Goal: Task Accomplishment & Management: Manage account settings

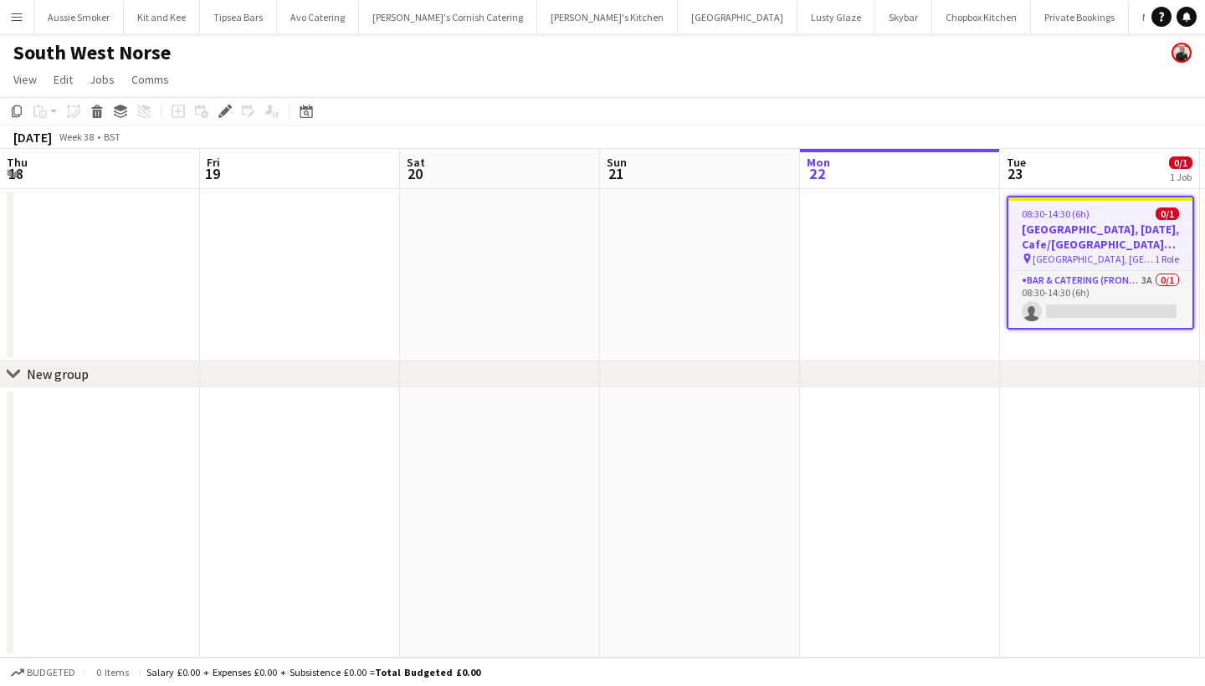
scroll to position [0, 575]
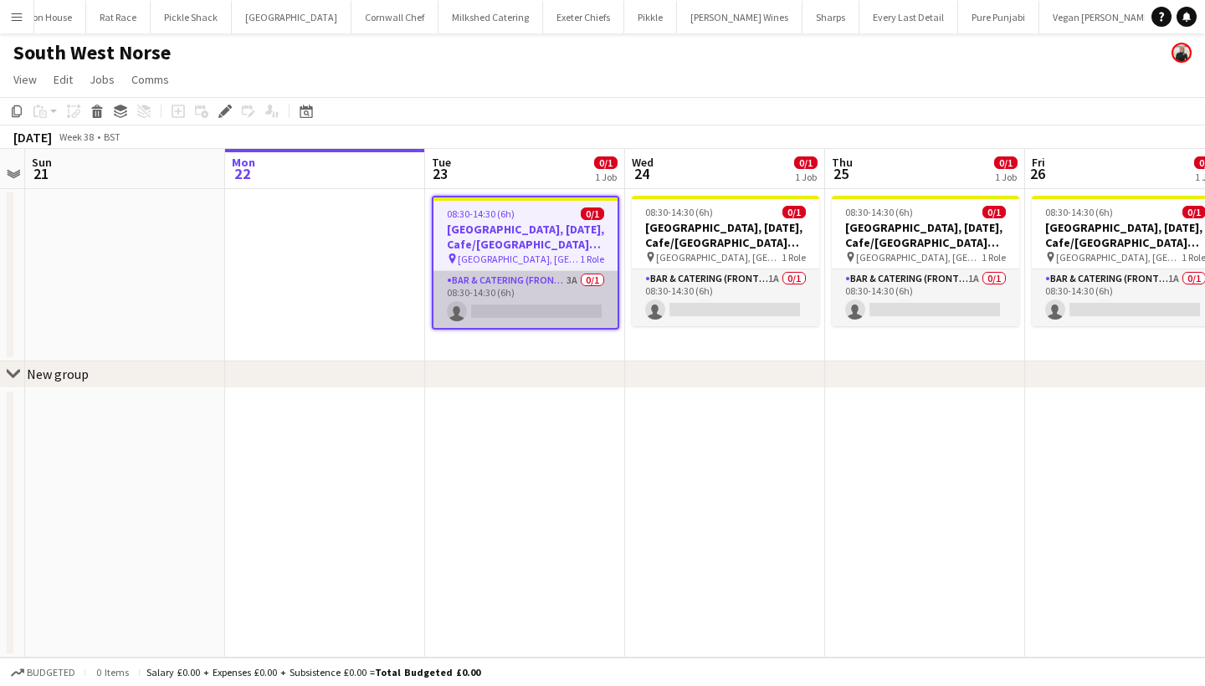
click at [518, 315] on app-card-role "Bar & Catering (Front of House) 3A 0/1 08:30-14:30 (6h) single-neutral-actions" at bounding box center [525, 299] width 184 height 57
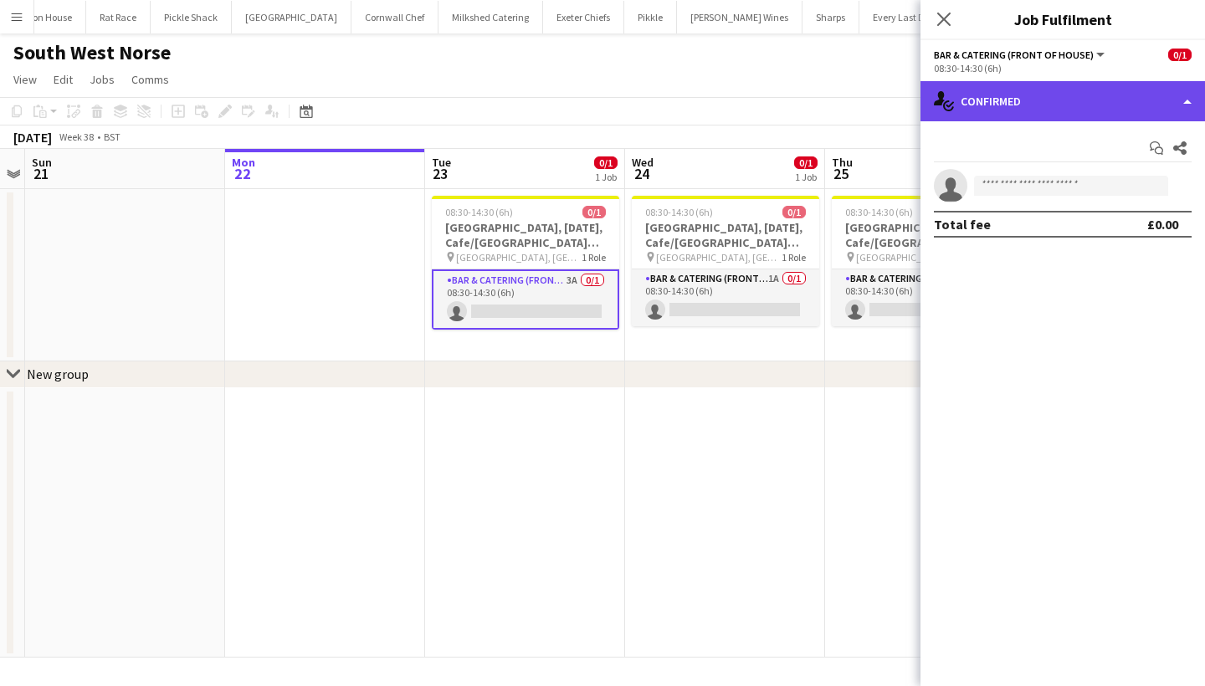
click at [1058, 98] on div "single-neutral-actions-check-2 Confirmed" at bounding box center [1062, 101] width 285 height 40
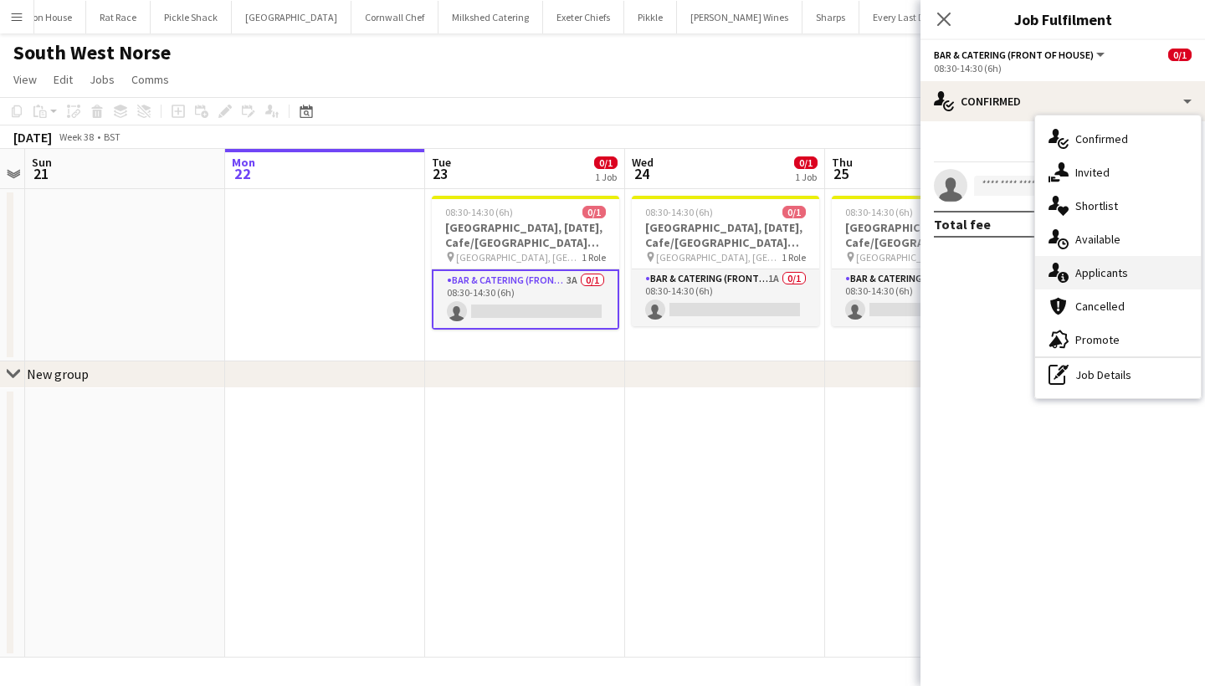
click at [1100, 264] on div "single-neutral-actions-information Applicants" at bounding box center [1118, 272] width 166 height 33
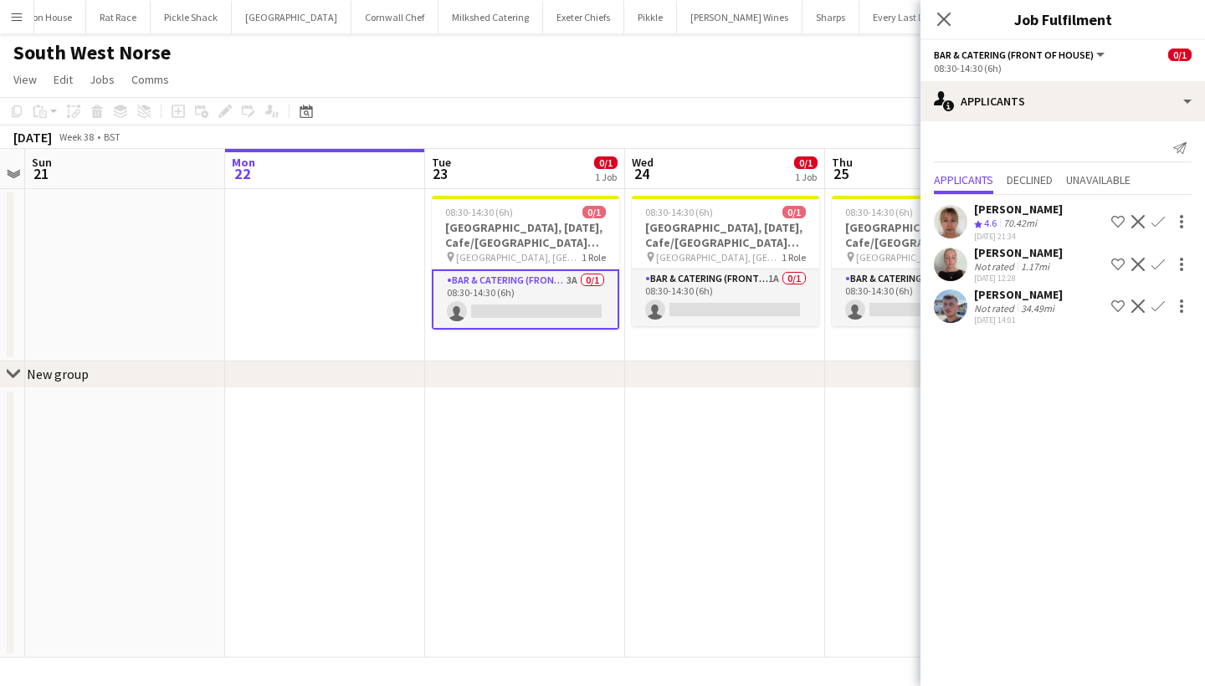
click at [1160, 304] on app-icon "Confirm" at bounding box center [1157, 306] width 13 height 13
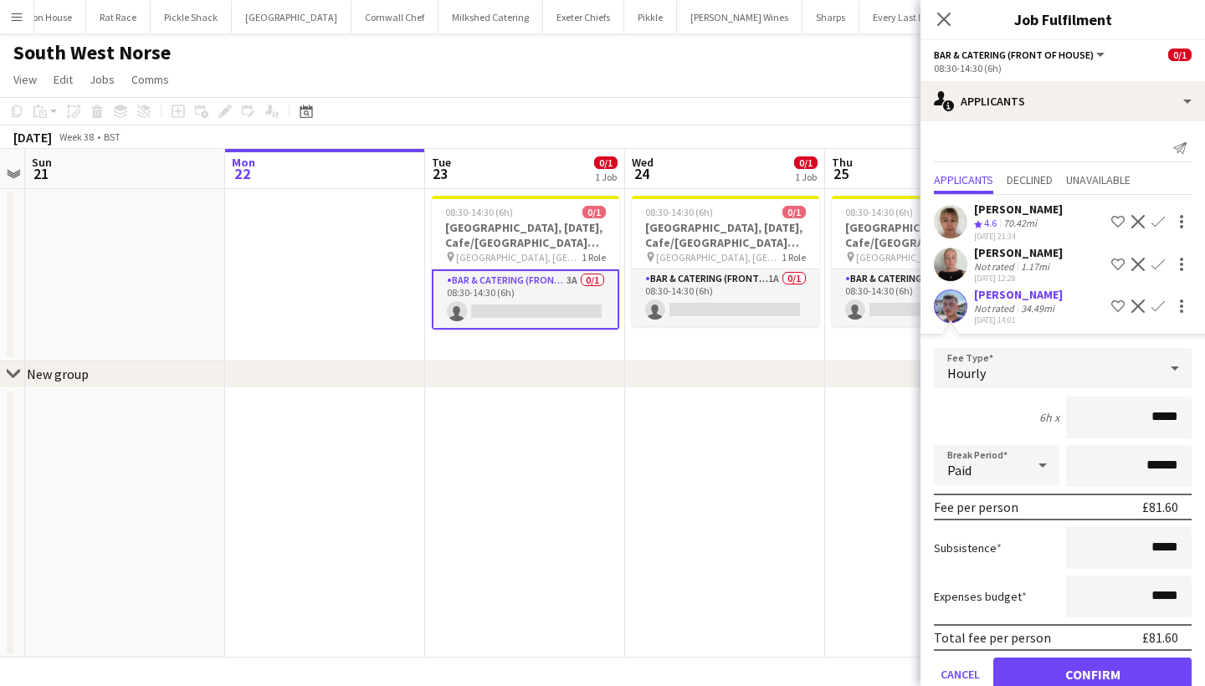
type input "******"
click at [1100, 677] on button "Confirm" at bounding box center [1092, 674] width 198 height 33
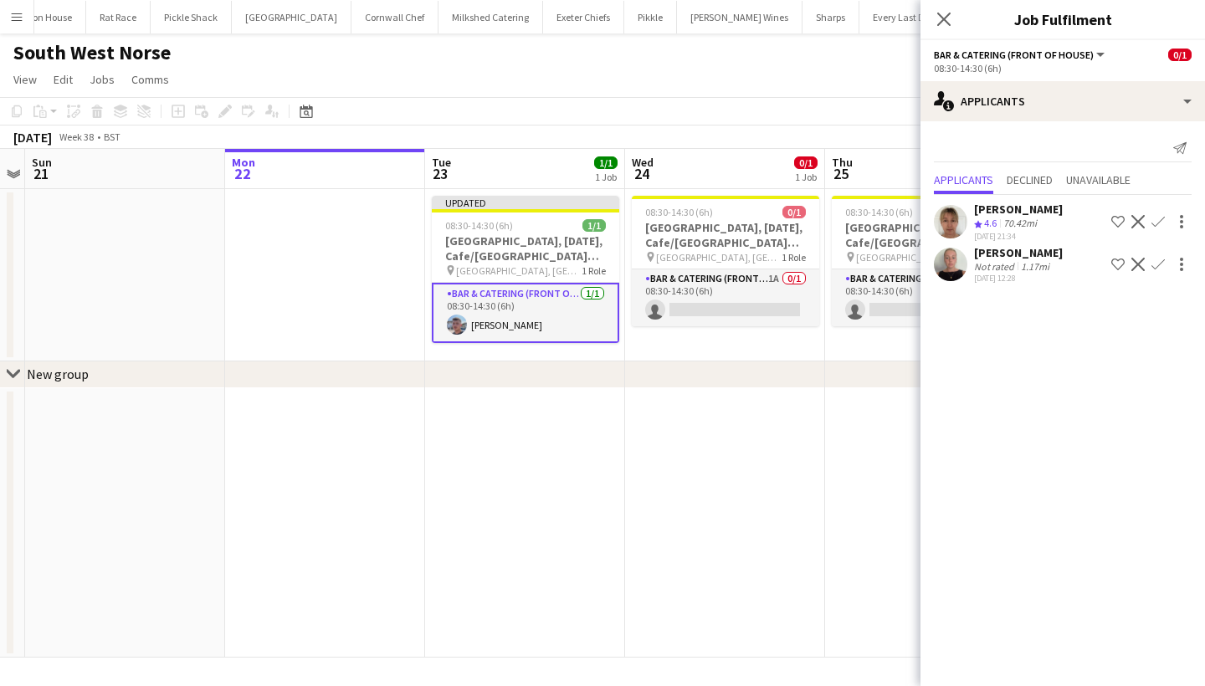
click at [467, 326] on app-card-role "Bar & Catering (Front of House) [DATE] 08:30-14:30 (6h) [PERSON_NAME]" at bounding box center [525, 313] width 187 height 60
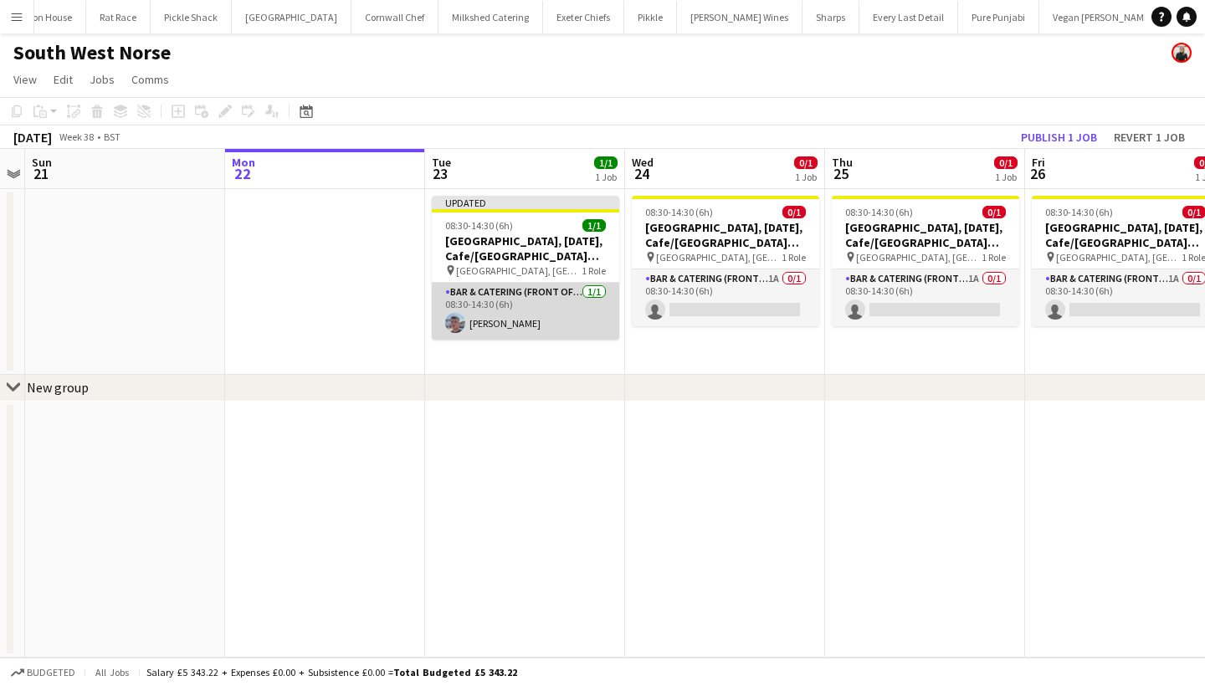
click at [541, 316] on app-card-role "Bar & Catering (Front of House) [DATE] 08:30-14:30 (6h) [PERSON_NAME]" at bounding box center [525, 311] width 187 height 57
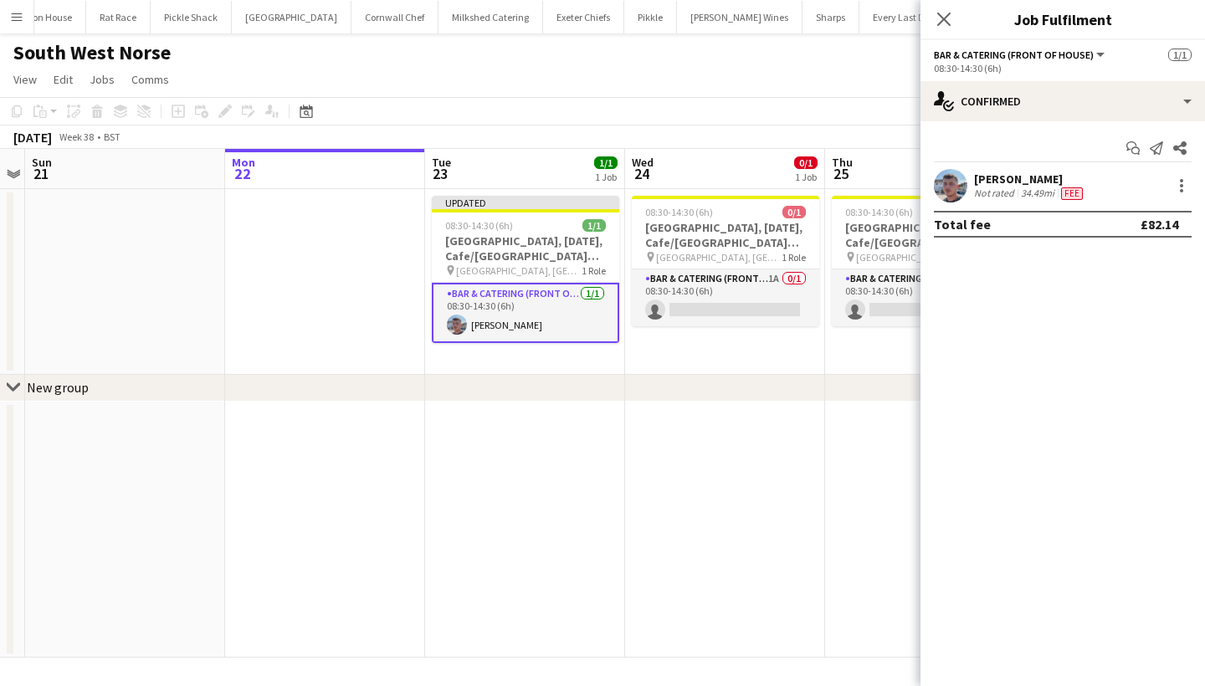
click at [1035, 179] on div "Jack Bellamy" at bounding box center [1030, 179] width 112 height 15
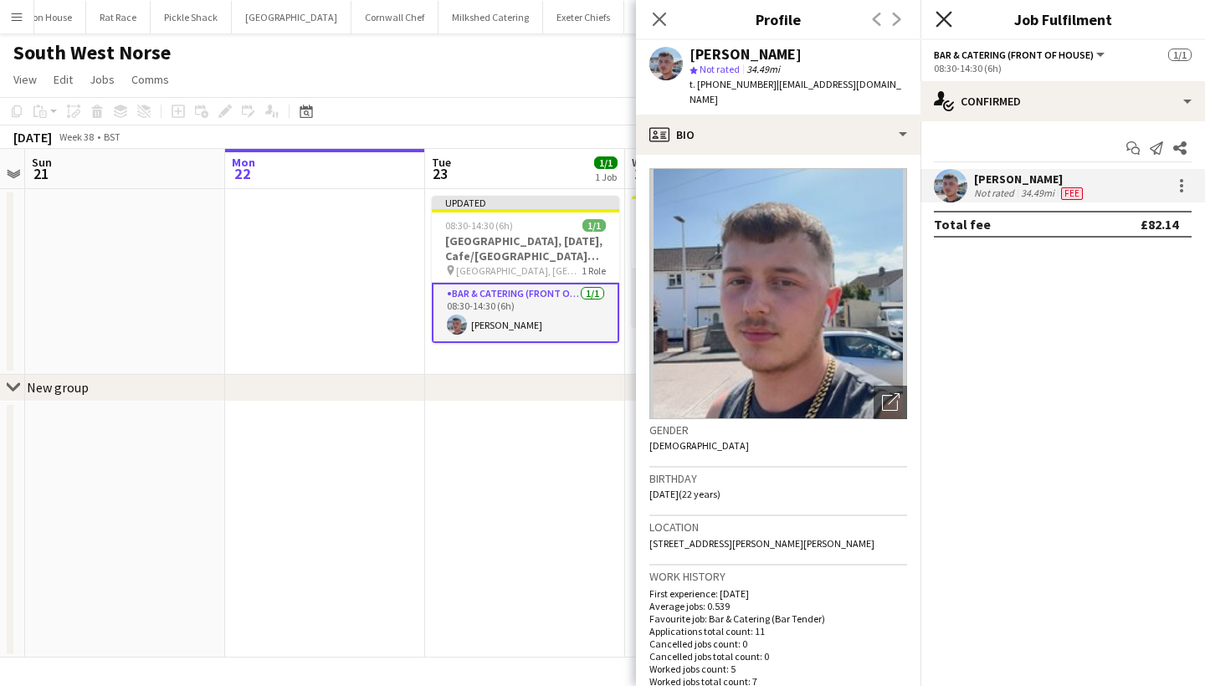
click at [946, 18] on icon at bounding box center [944, 19] width 16 height 16
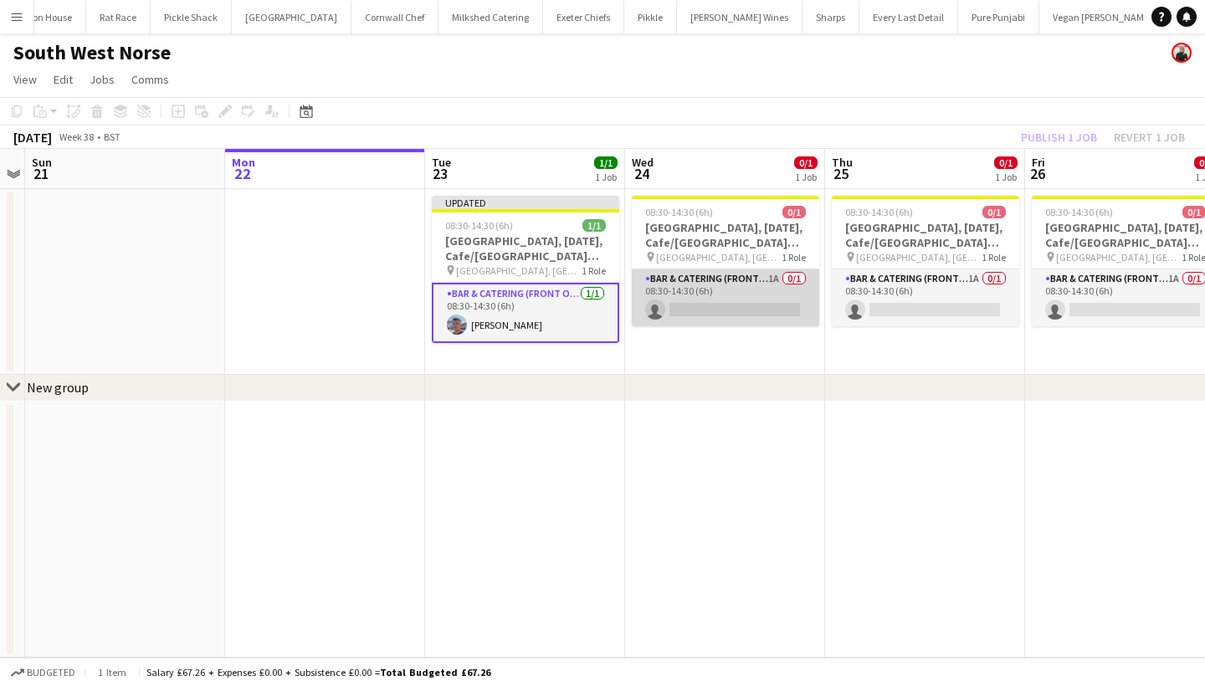
click at [733, 300] on app-card-role "Bar & Catering (Front of House) 1A 0/1 08:30-14:30 (6h) single-neutral-actions" at bounding box center [725, 297] width 187 height 57
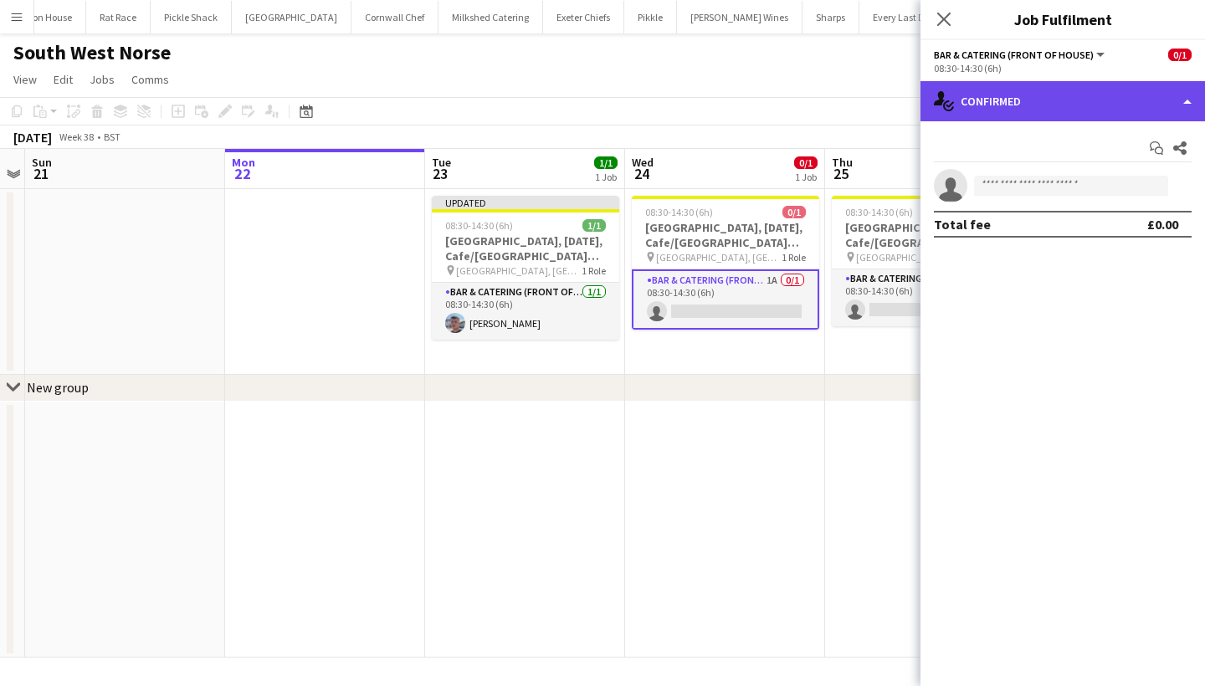
click at [1074, 103] on div "single-neutral-actions-check-2 Confirmed" at bounding box center [1062, 101] width 285 height 40
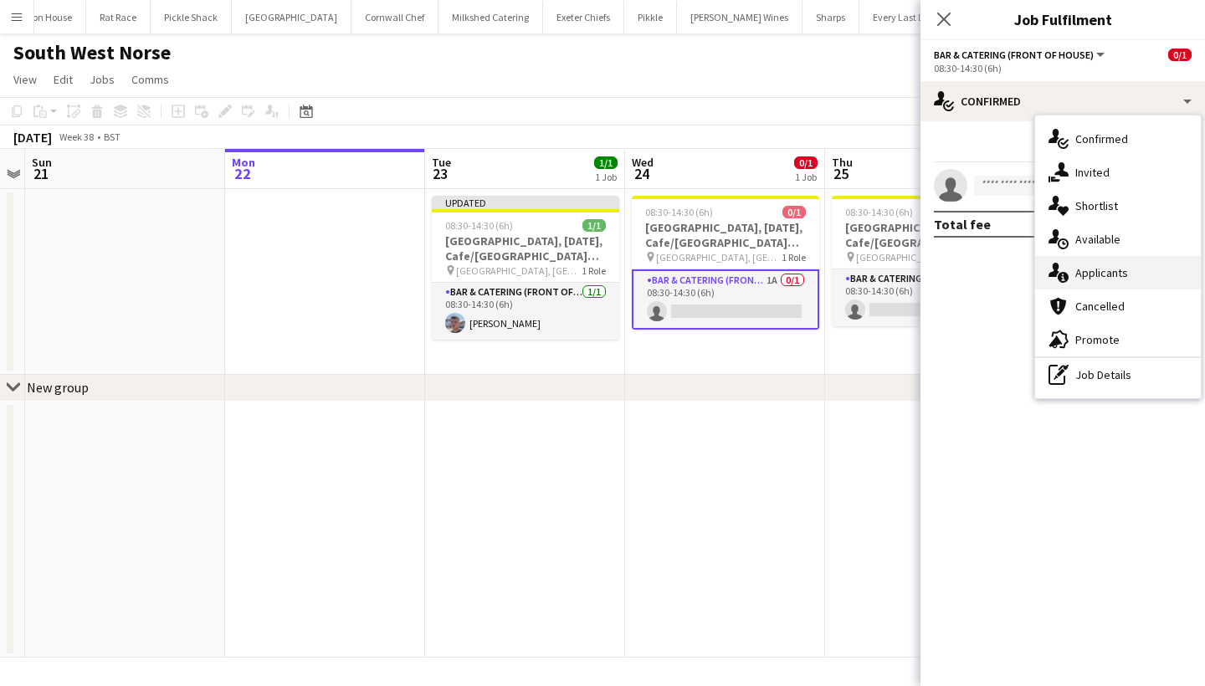
click at [1099, 272] on span "Applicants" at bounding box center [1101, 272] width 53 height 15
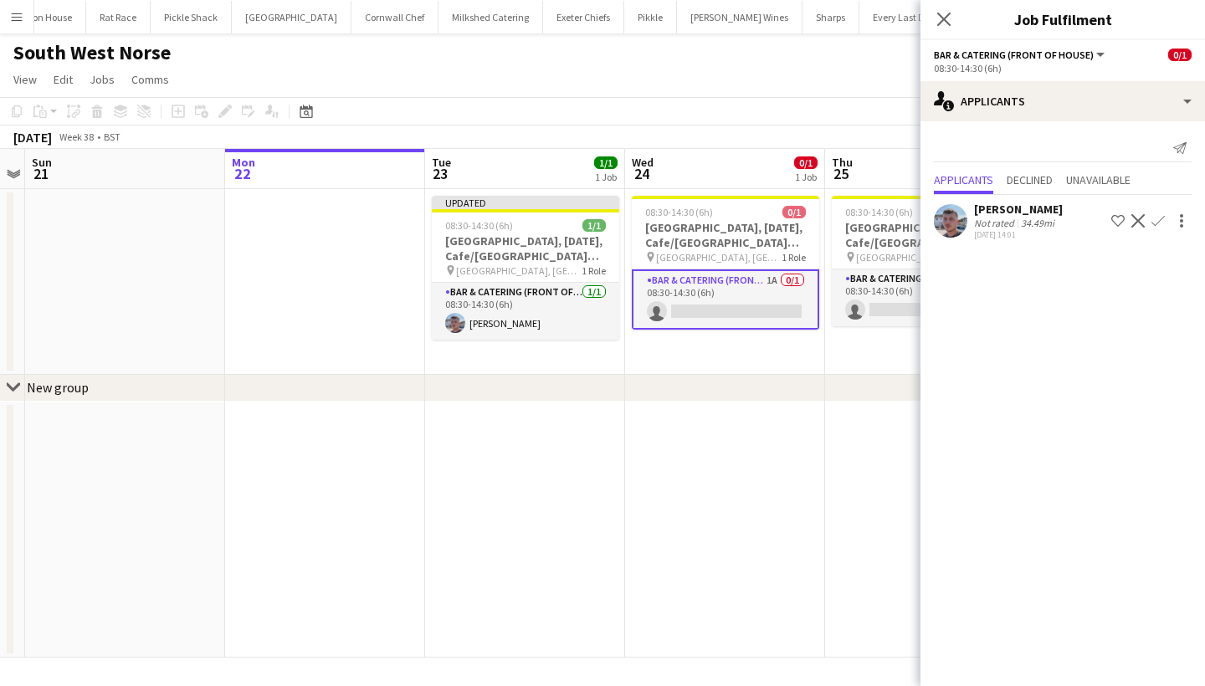
click at [1165, 218] on button "Confirm" at bounding box center [1158, 221] width 20 height 20
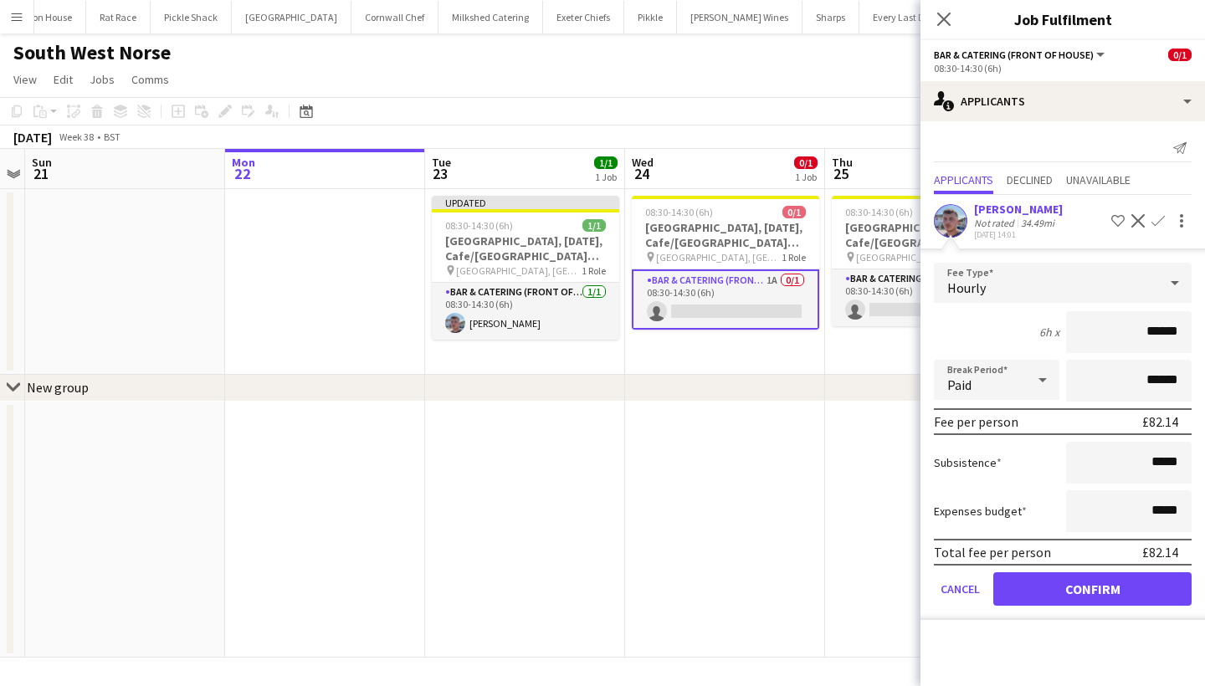
type input "******"
click at [1082, 599] on button "Confirm" at bounding box center [1092, 588] width 198 height 33
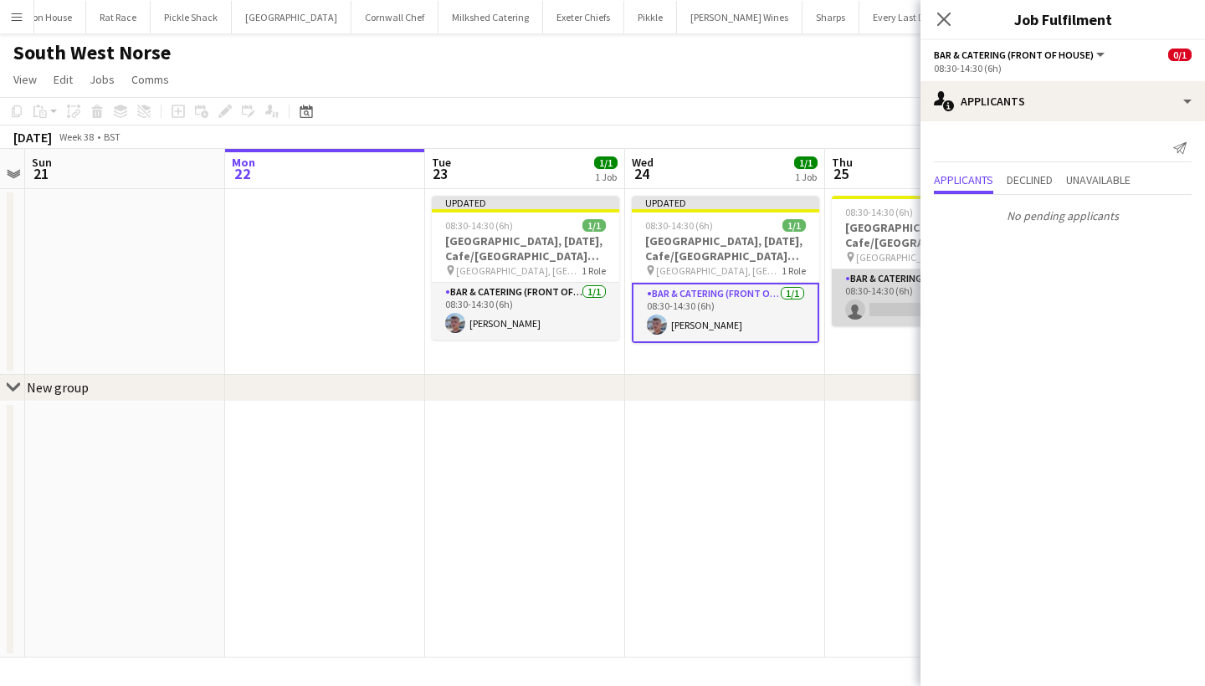
click at [891, 300] on app-card-role "Bar & Catering (Front of House) 1A 0/1 08:30-14:30 (6h) single-neutral-actions" at bounding box center [925, 297] width 187 height 57
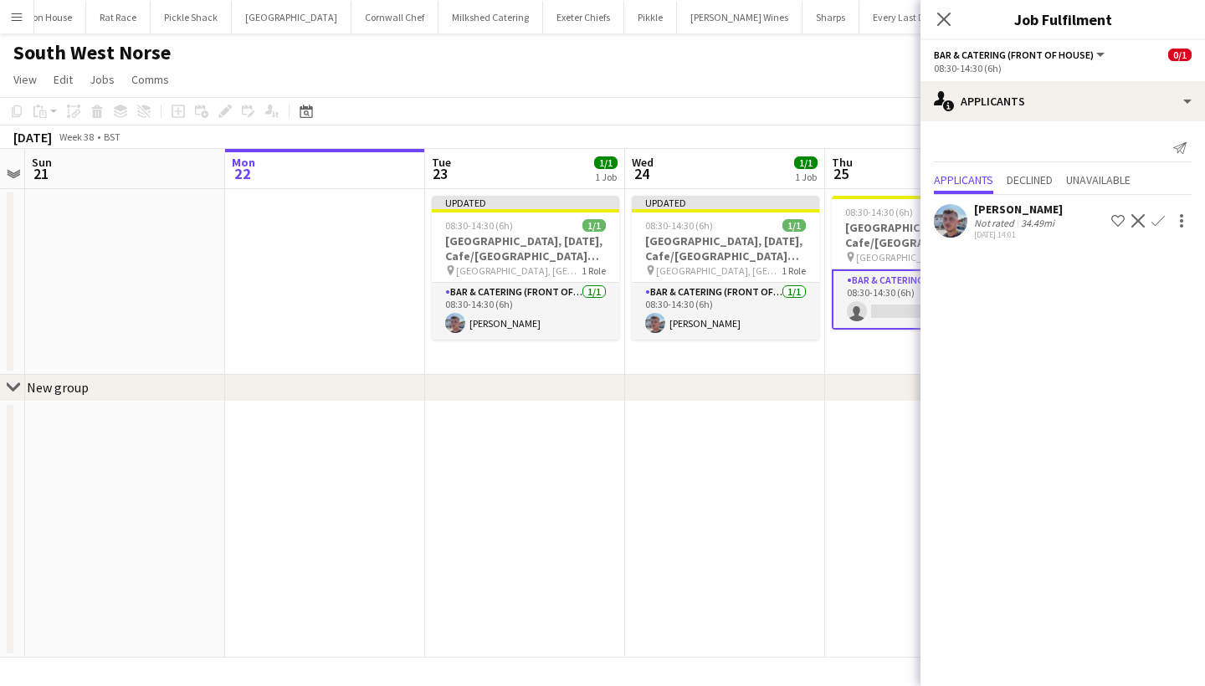
click at [1160, 216] on app-icon "Confirm" at bounding box center [1157, 220] width 13 height 13
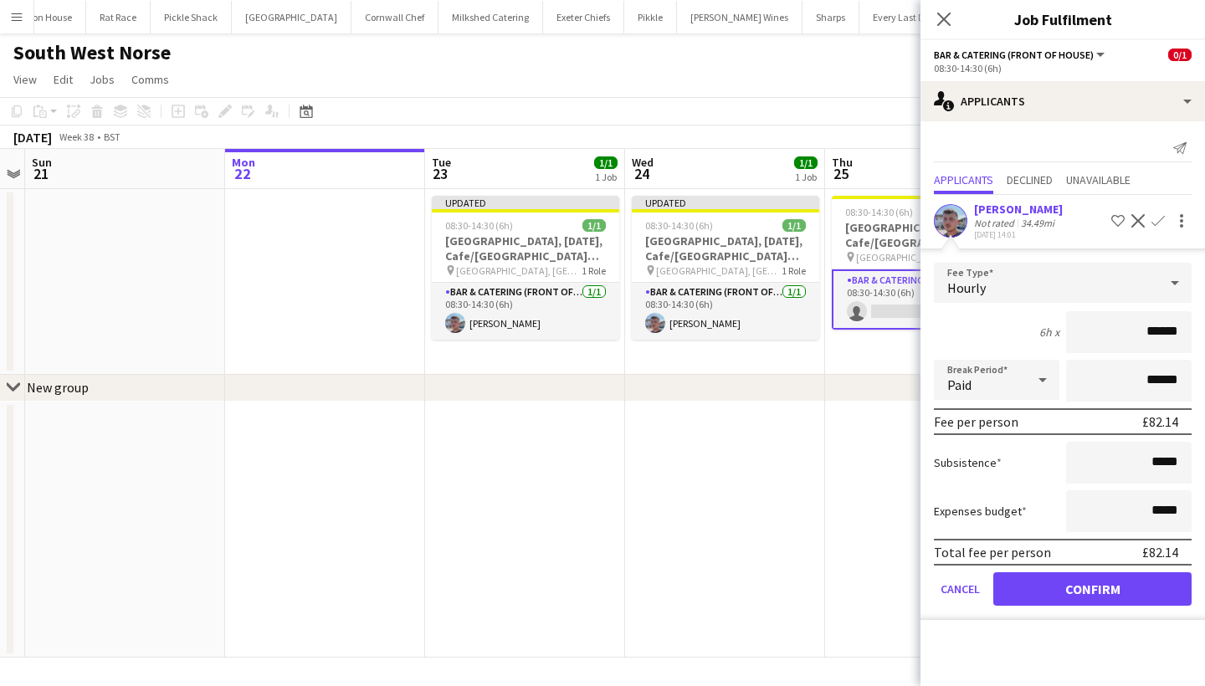
type input "******"
click at [1088, 602] on button "Confirm" at bounding box center [1092, 588] width 198 height 33
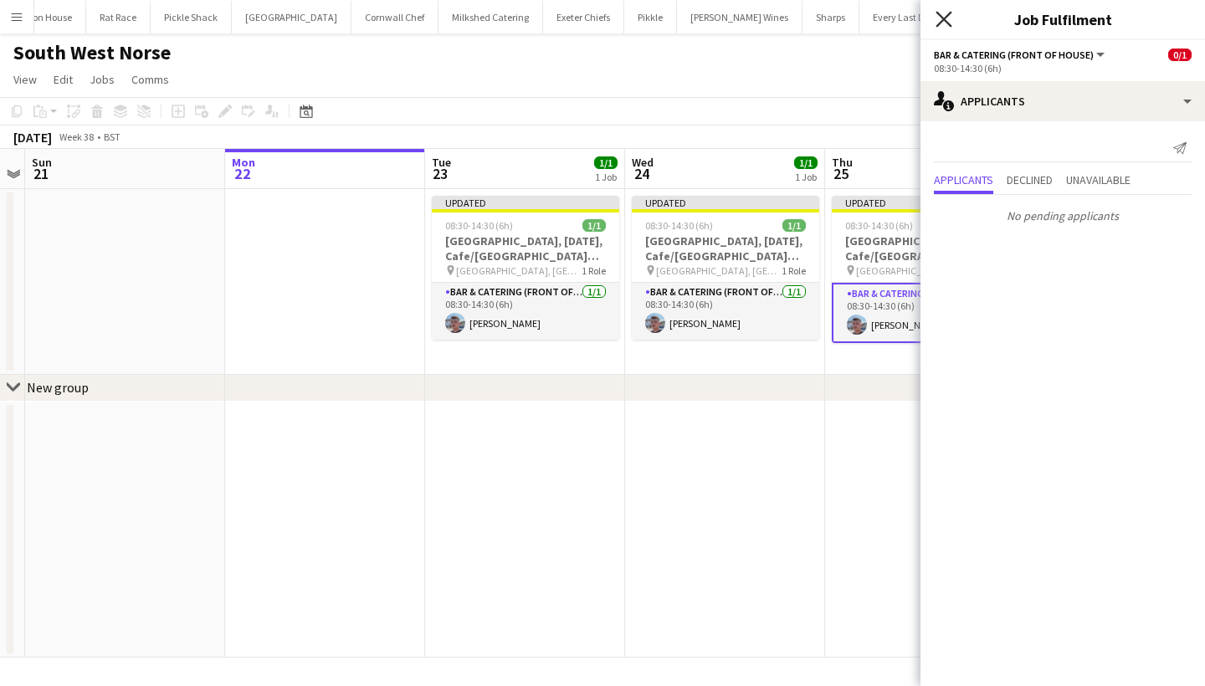
click at [943, 20] on icon at bounding box center [944, 19] width 16 height 16
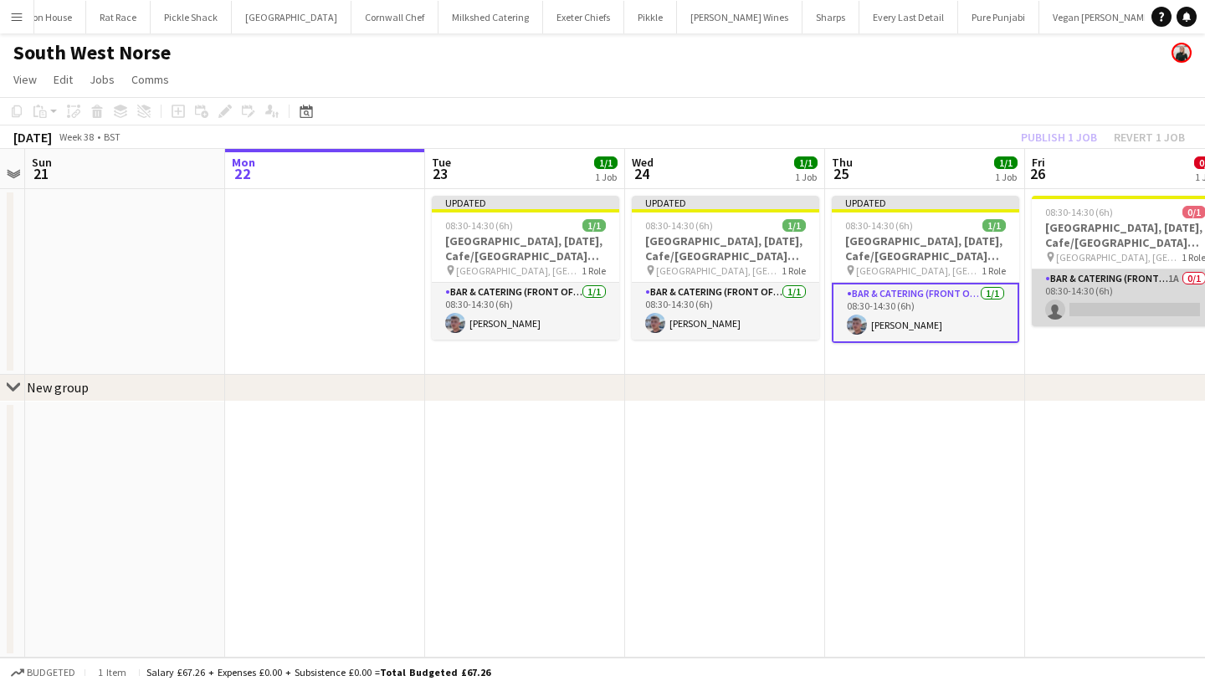
click at [1096, 314] on app-card-role "Bar & Catering (Front of House) 1A 0/1 08:30-14:30 (6h) single-neutral-actions" at bounding box center [1125, 297] width 187 height 57
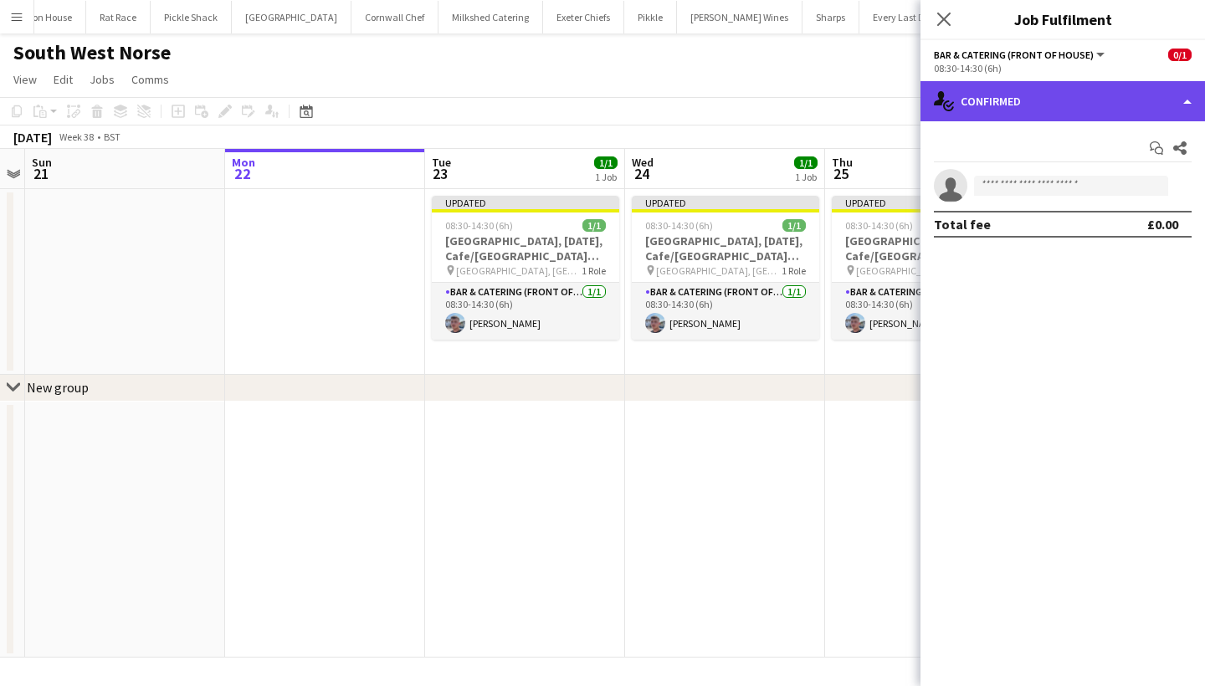
click at [1012, 107] on div "single-neutral-actions-check-2 Confirmed" at bounding box center [1062, 101] width 285 height 40
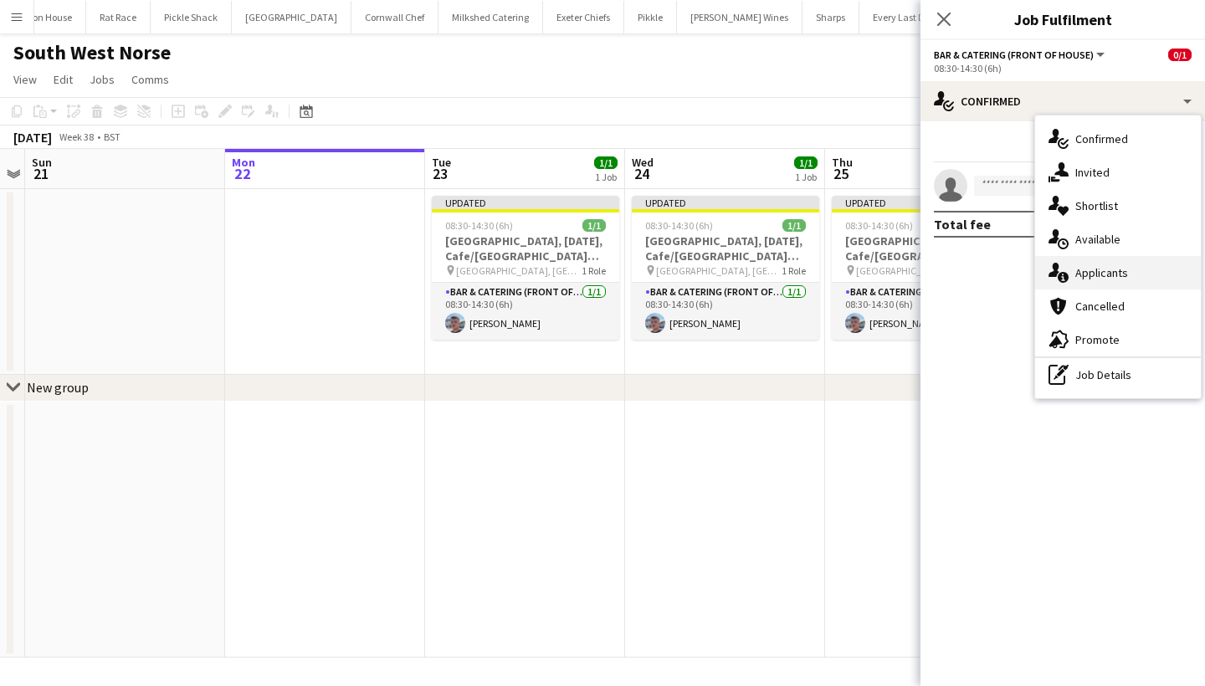
click at [1079, 269] on span "Applicants" at bounding box center [1101, 272] width 53 height 15
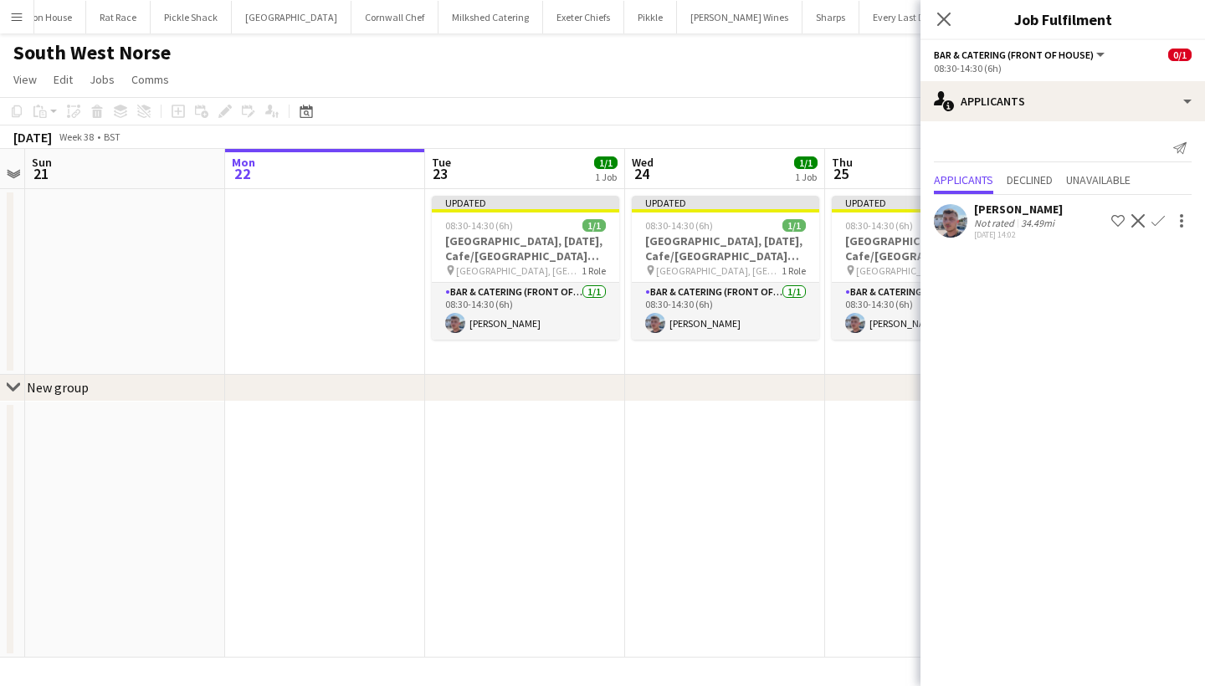
click at [1156, 222] on app-icon "Confirm" at bounding box center [1157, 220] width 13 height 13
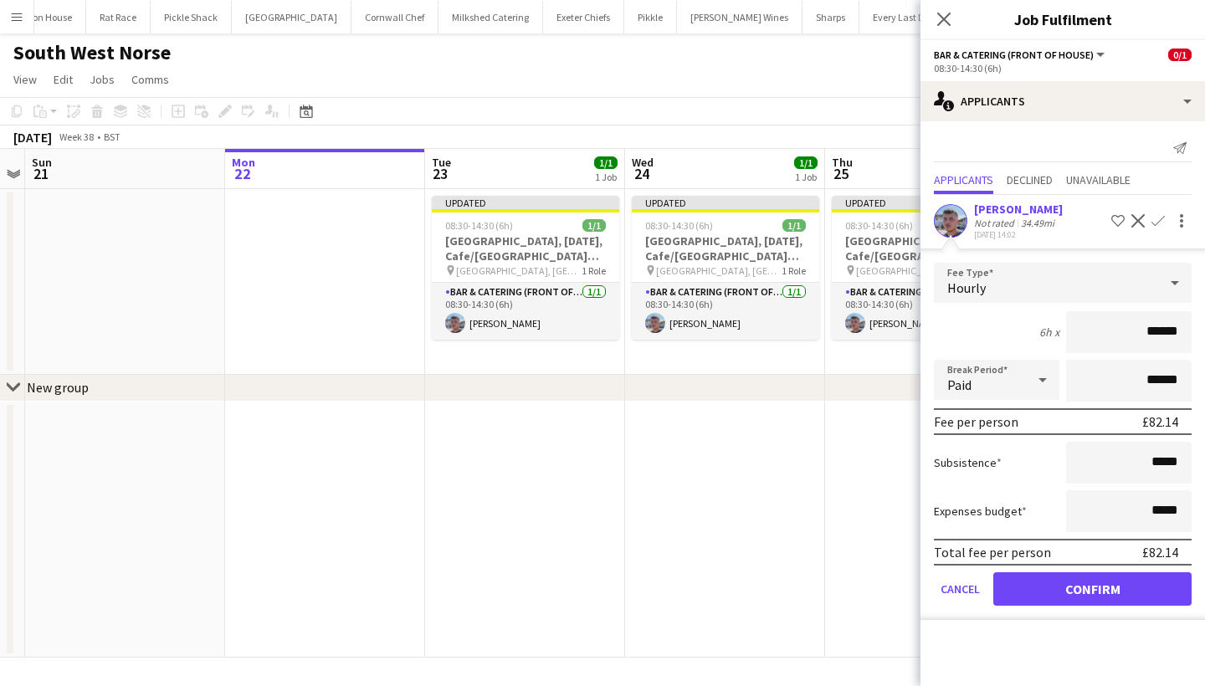
type input "******"
click at [1073, 597] on button "Confirm" at bounding box center [1092, 588] width 198 height 33
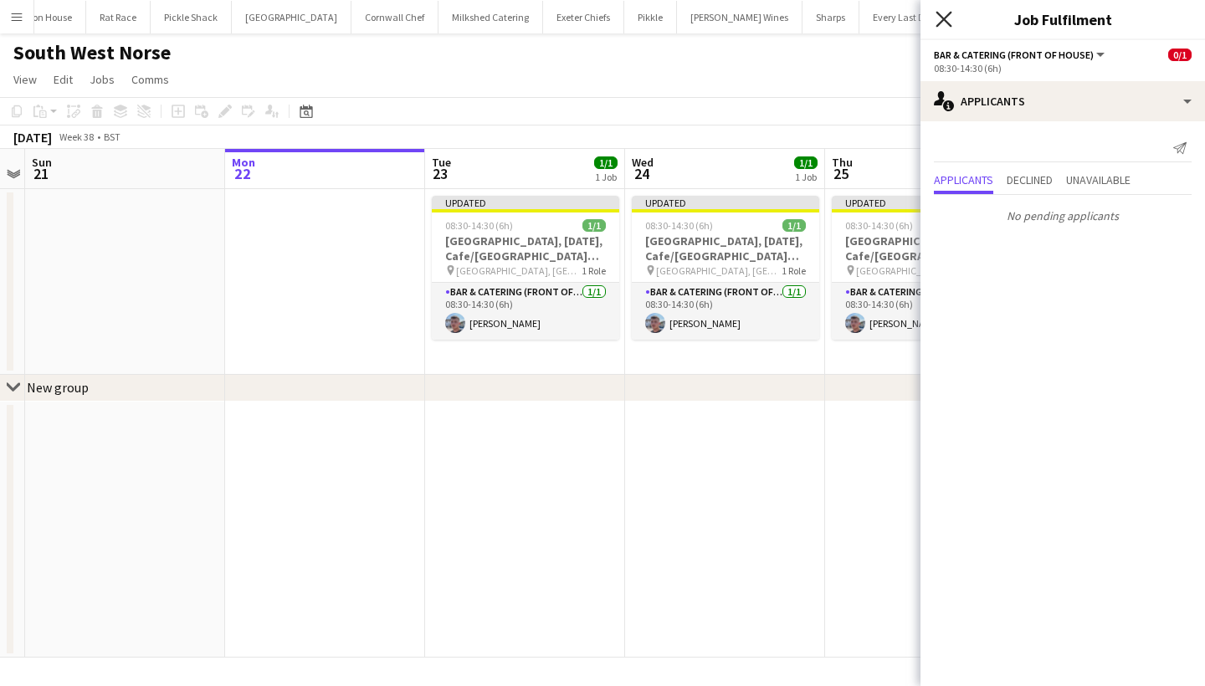
click at [946, 19] on icon "Close pop-in" at bounding box center [944, 19] width 16 height 16
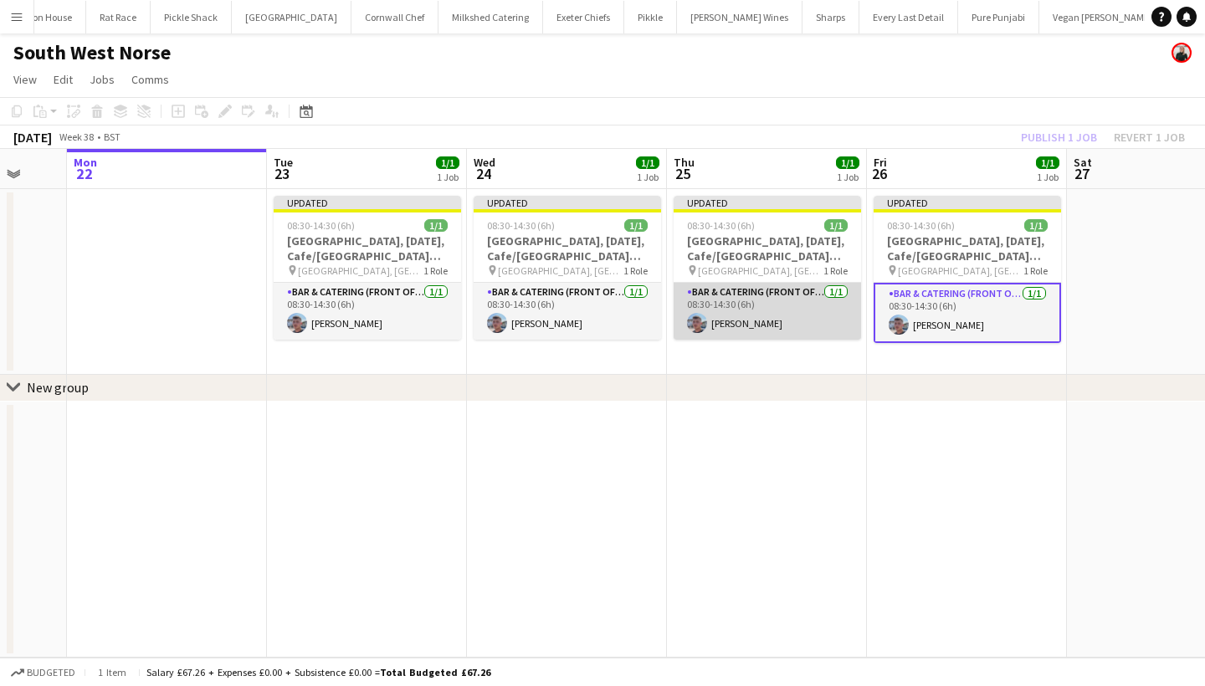
scroll to position [0, 742]
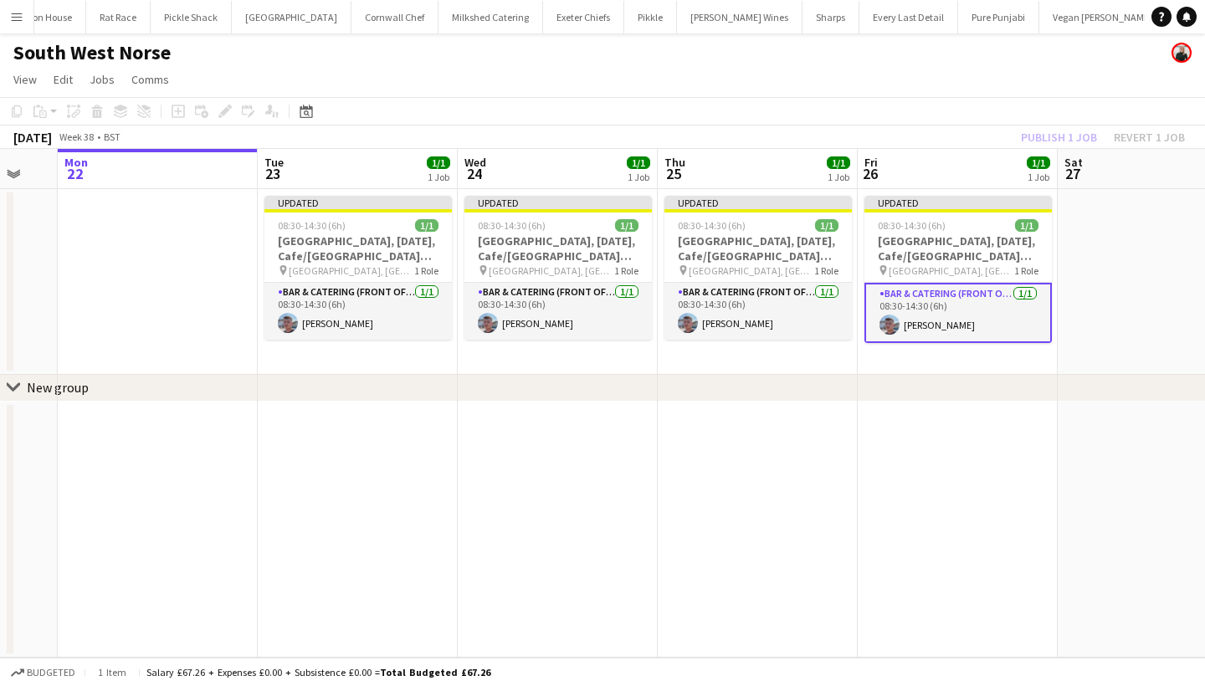
click at [1054, 140] on div "Publish 1 job Revert 1 job" at bounding box center [1103, 137] width 204 height 22
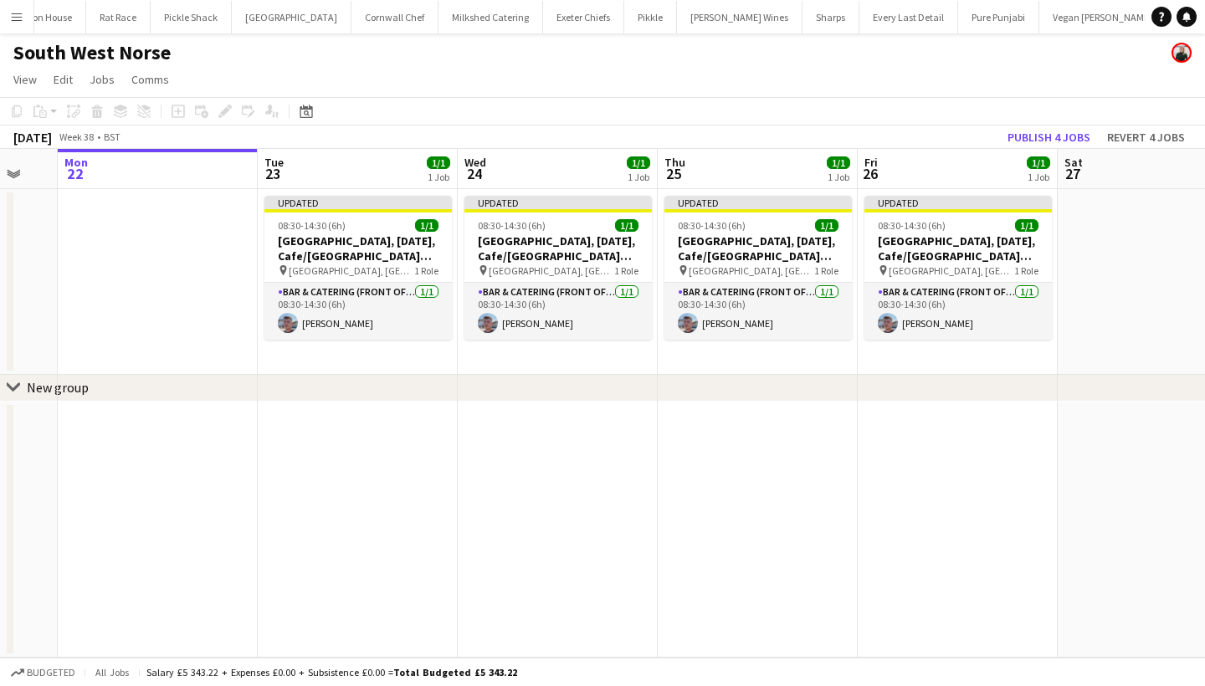
click at [1054, 140] on button "Publish 4 jobs" at bounding box center [1049, 137] width 96 height 22
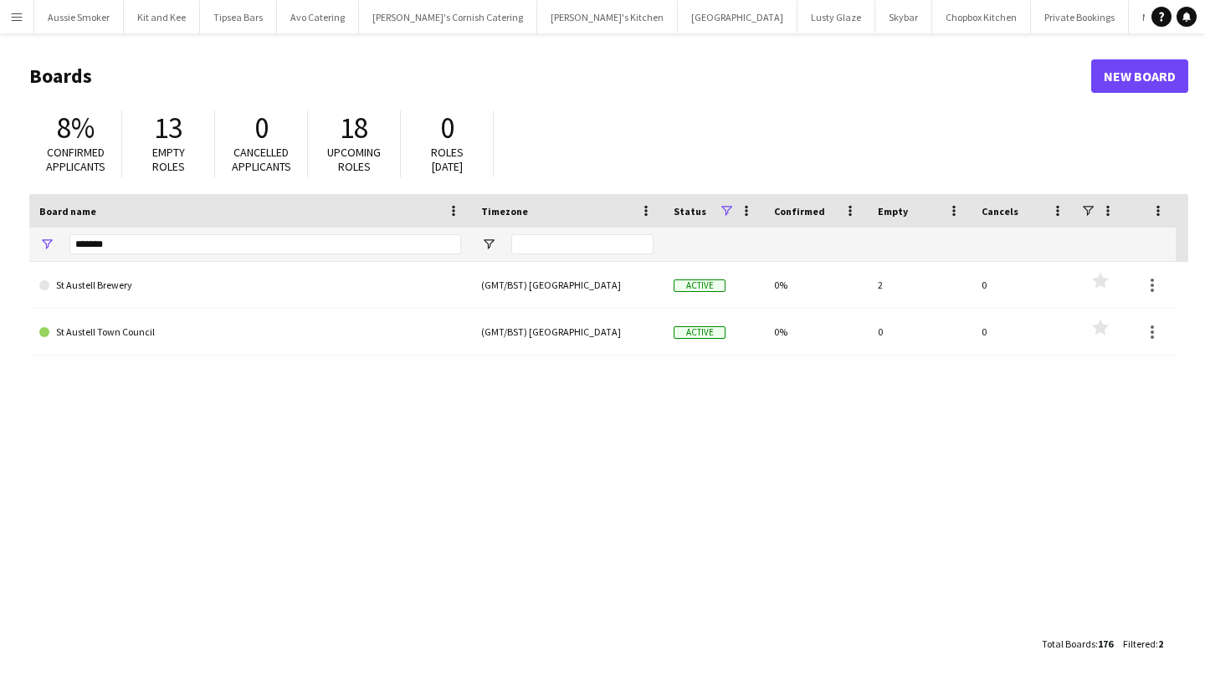
click at [15, 20] on app-icon "Menu" at bounding box center [16, 16] width 13 height 13
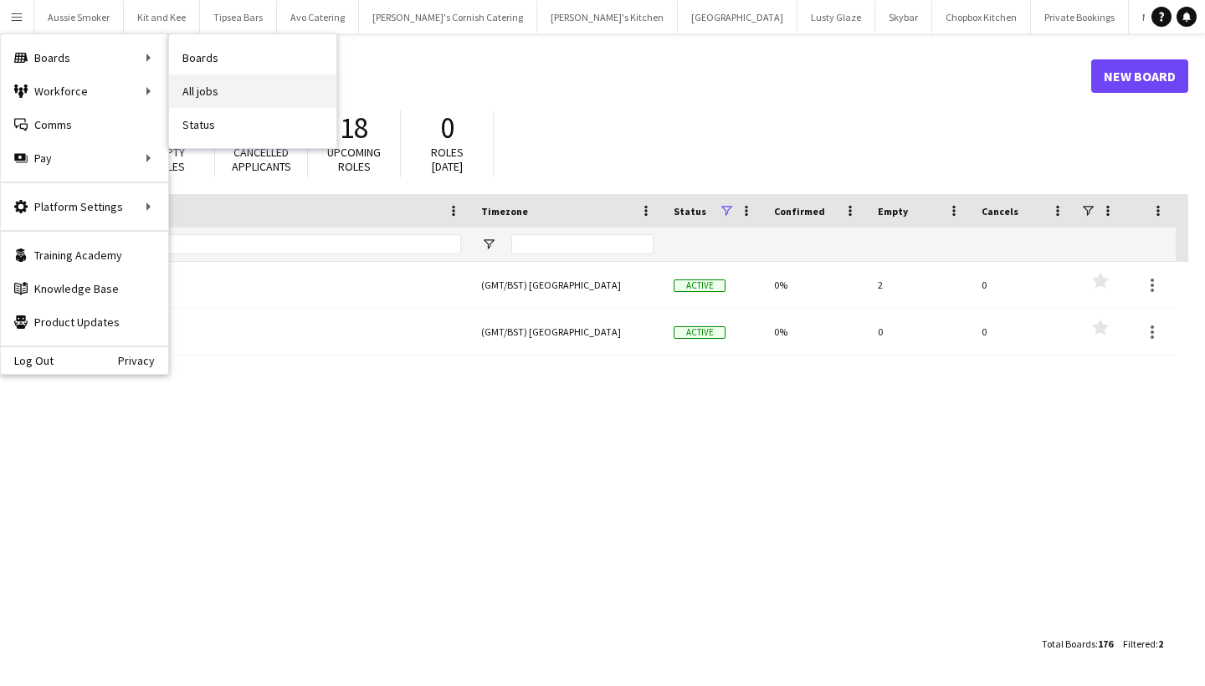
click at [219, 83] on link "All jobs" at bounding box center [252, 90] width 167 height 33
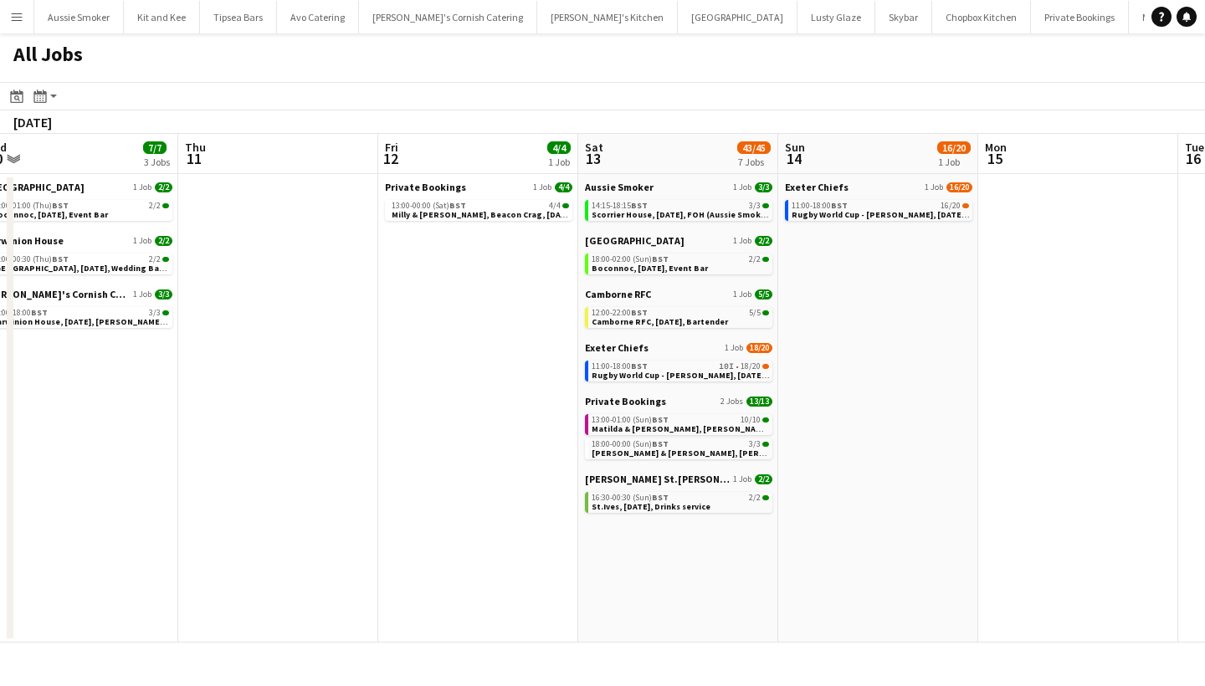
scroll to position [0, 394]
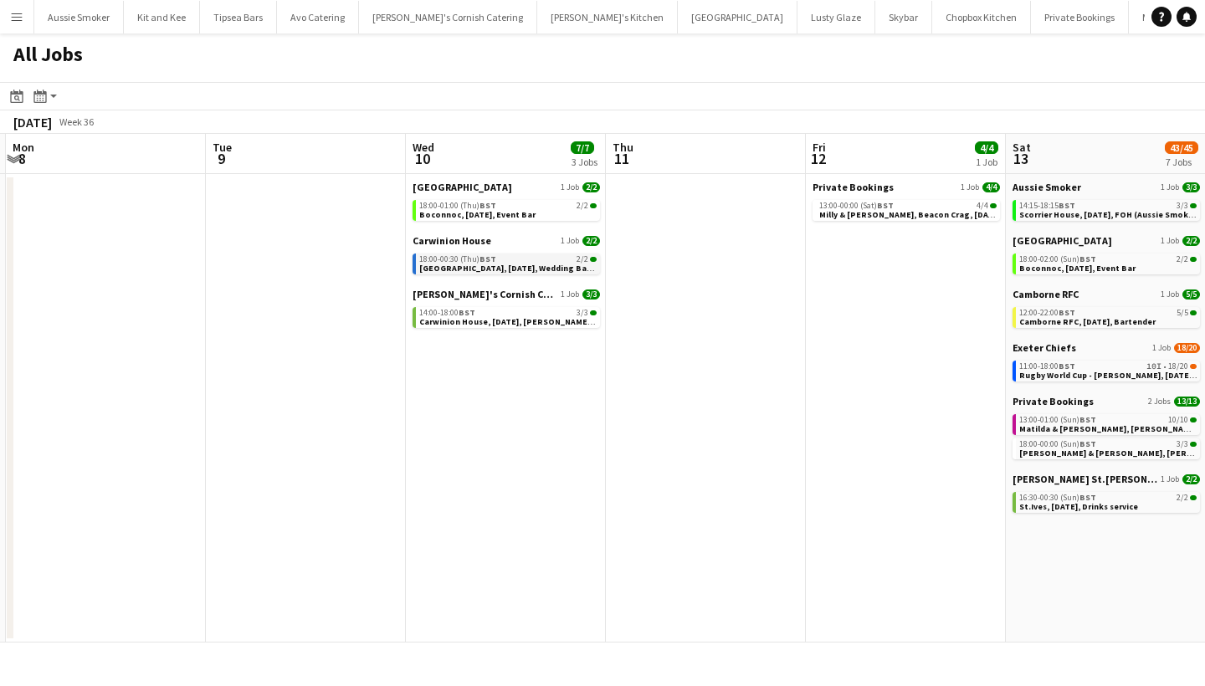
click at [466, 259] on span "18:00-00:30 (Thu) BST" at bounding box center [457, 259] width 77 height 8
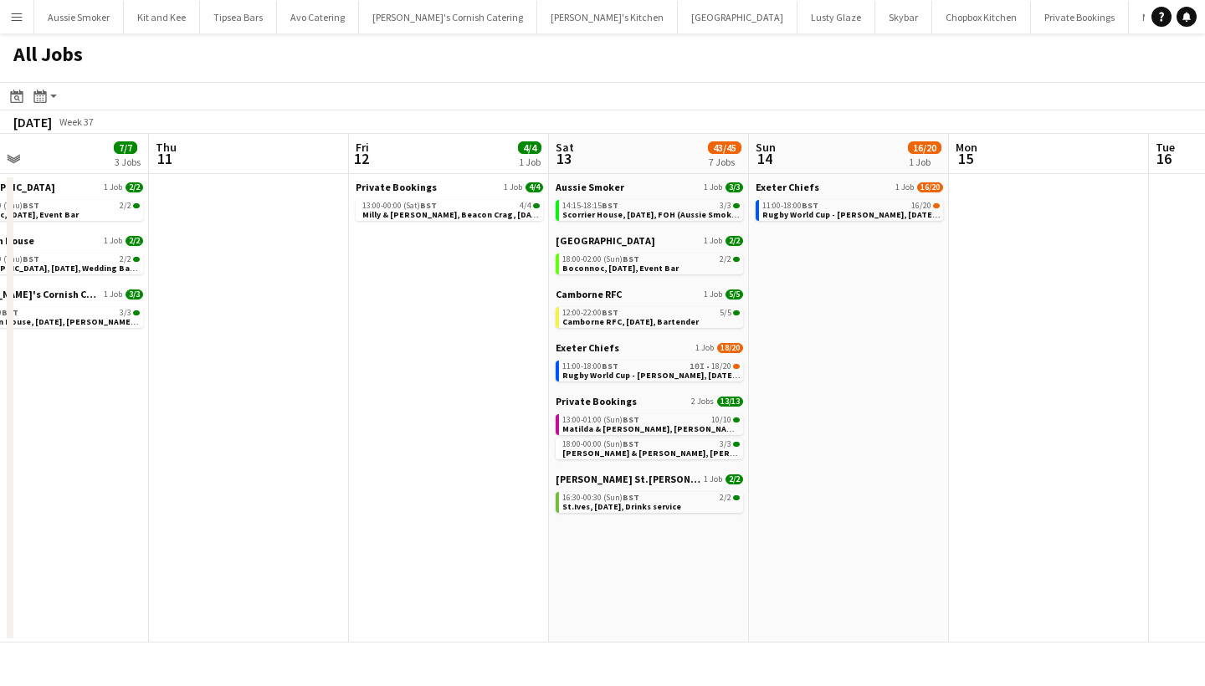
scroll to position [0, 852]
click at [12, 18] on app-icon "Menu" at bounding box center [16, 16] width 13 height 13
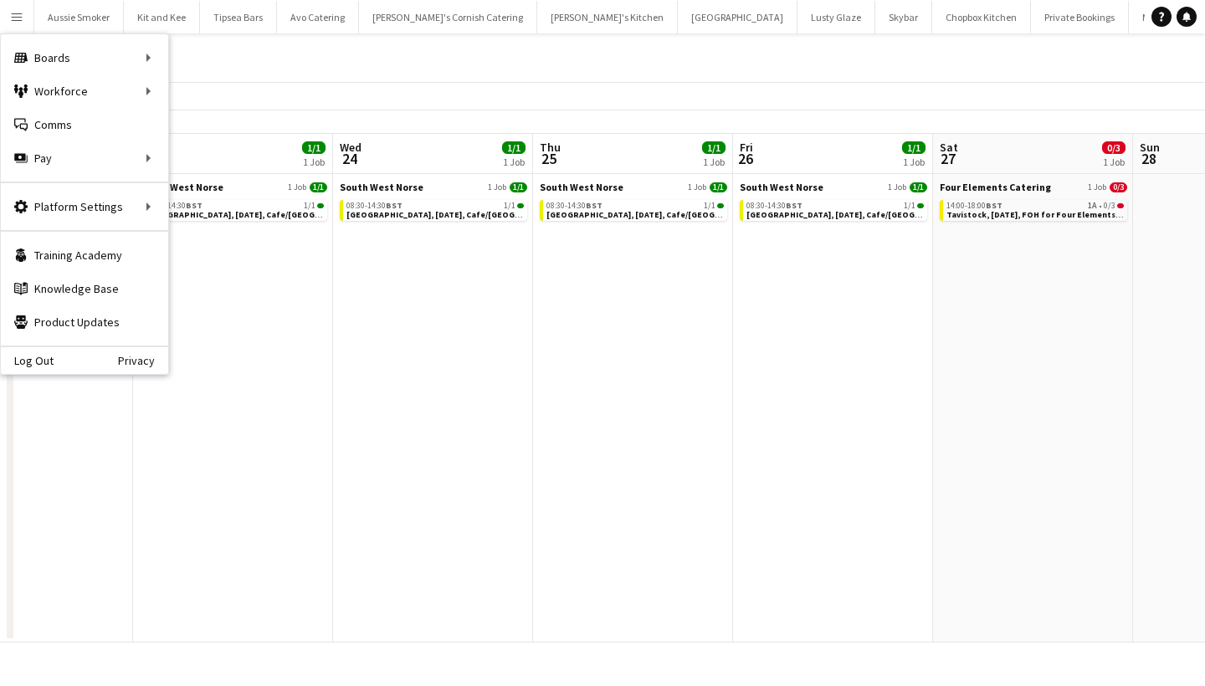
scroll to position [0, 469]
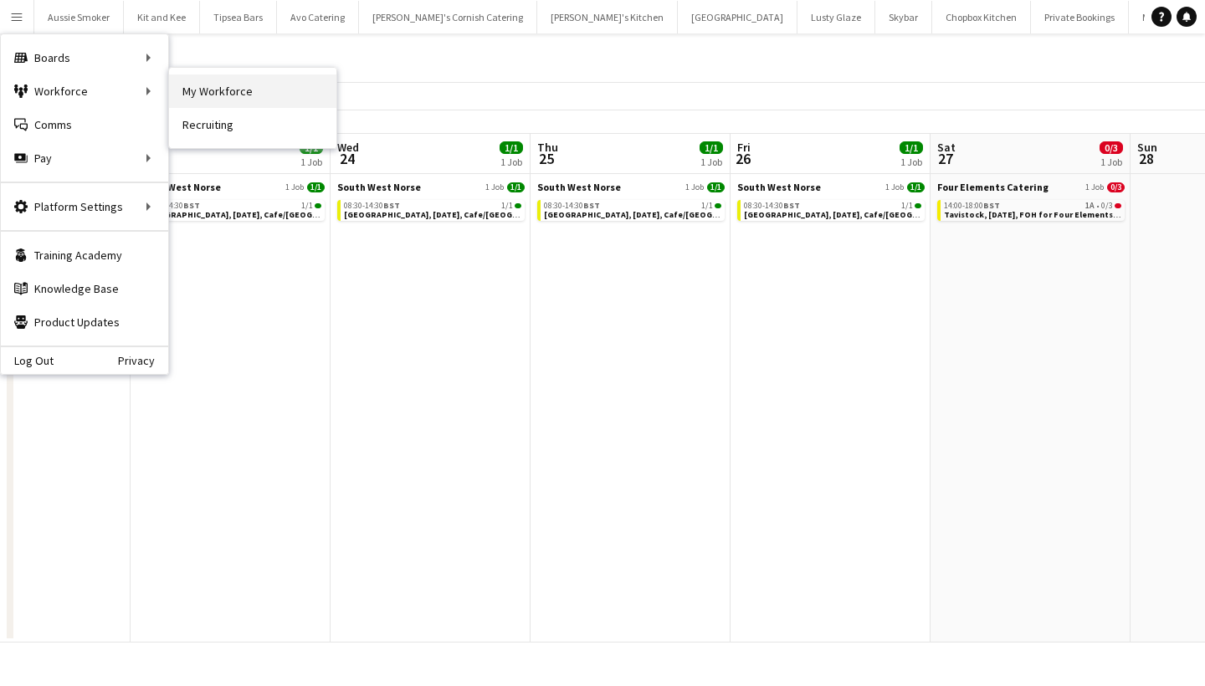
click at [228, 84] on link "My Workforce" at bounding box center [252, 90] width 167 height 33
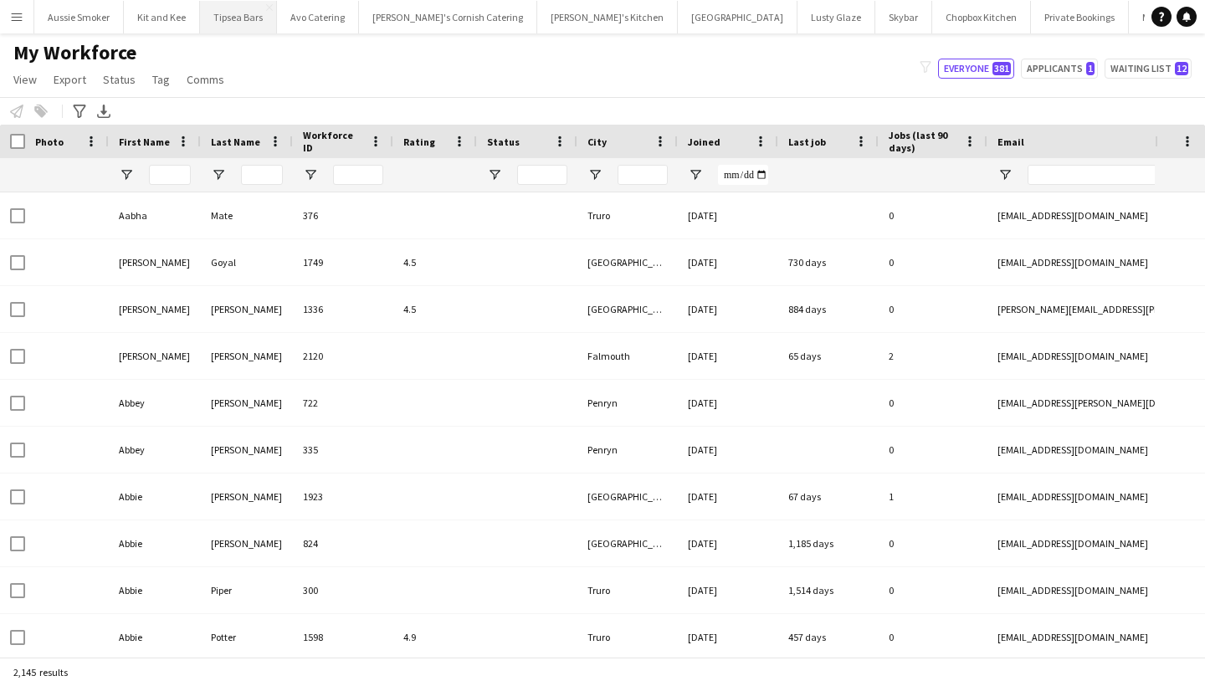
type input "*****"
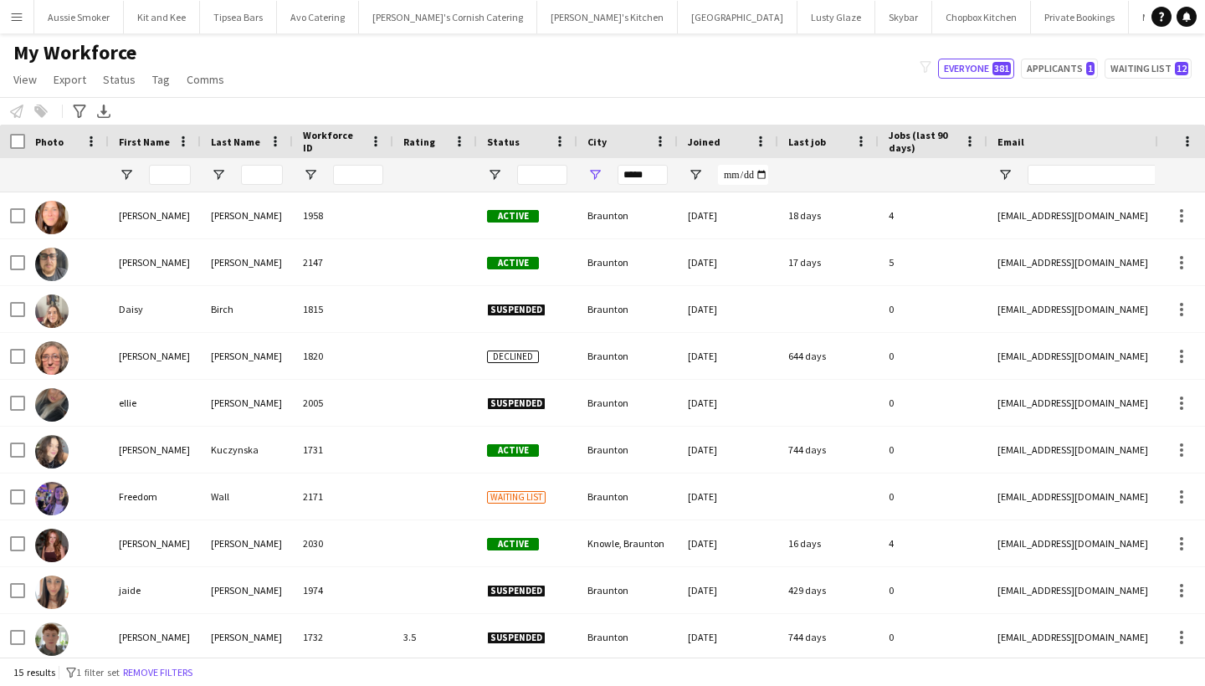
click at [13, 23] on button "Menu" at bounding box center [16, 16] width 33 height 33
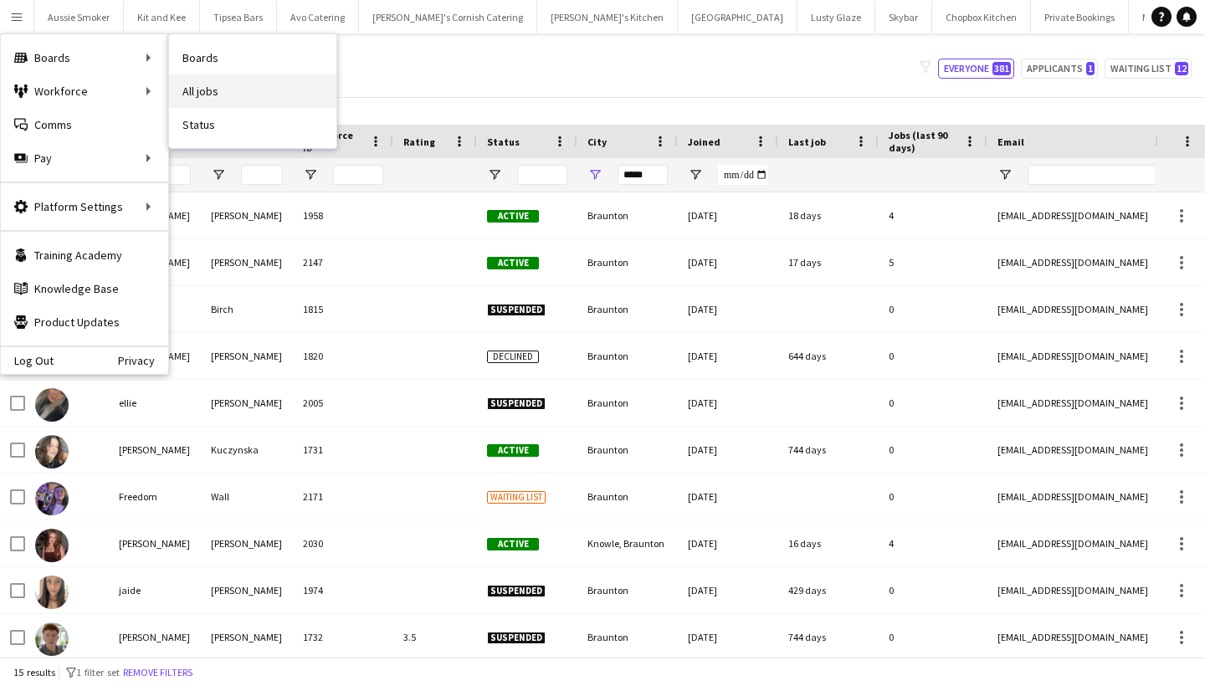
click at [259, 84] on link "All jobs" at bounding box center [252, 90] width 167 height 33
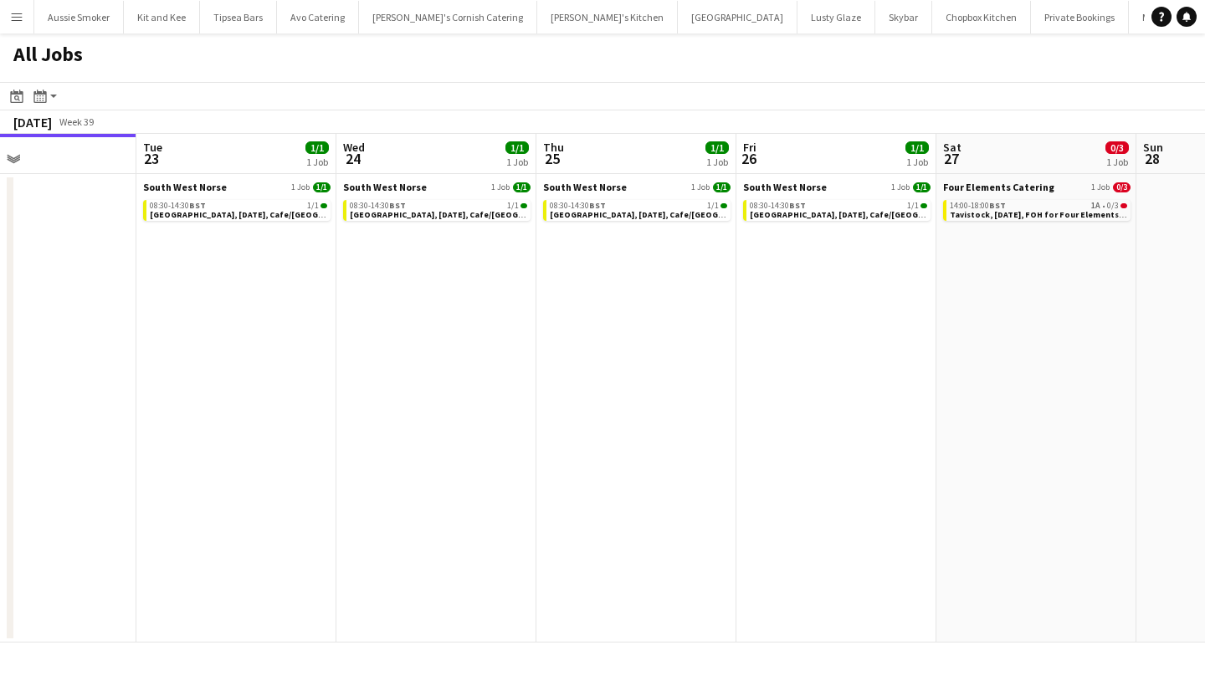
scroll to position [0, 670]
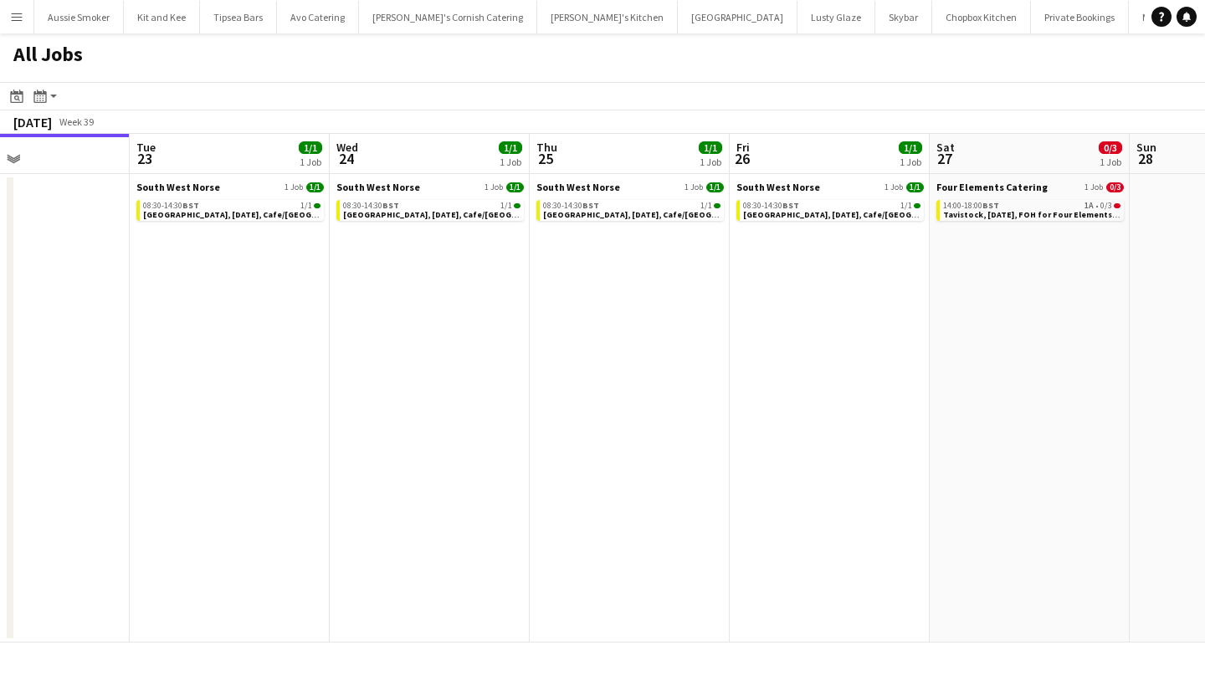
click at [13, 23] on app-icon "Menu" at bounding box center [16, 16] width 13 height 13
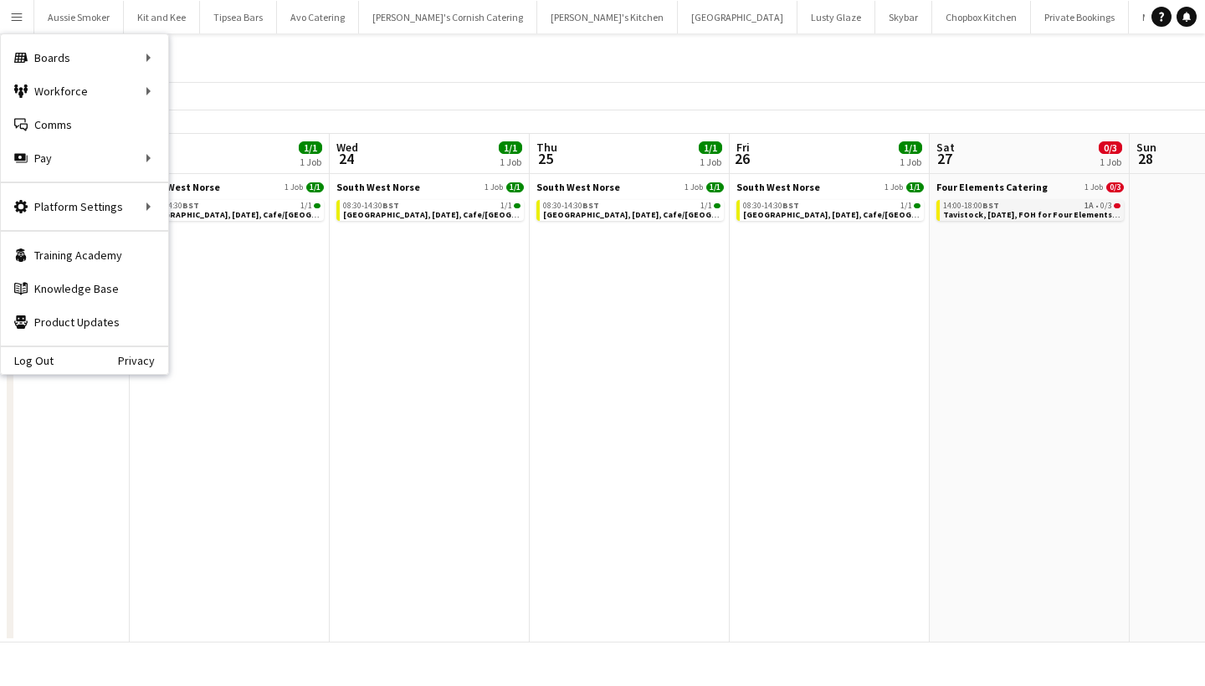
click at [1028, 205] on div "14:00-18:00 BST 1A • 0/3" at bounding box center [1031, 206] width 177 height 8
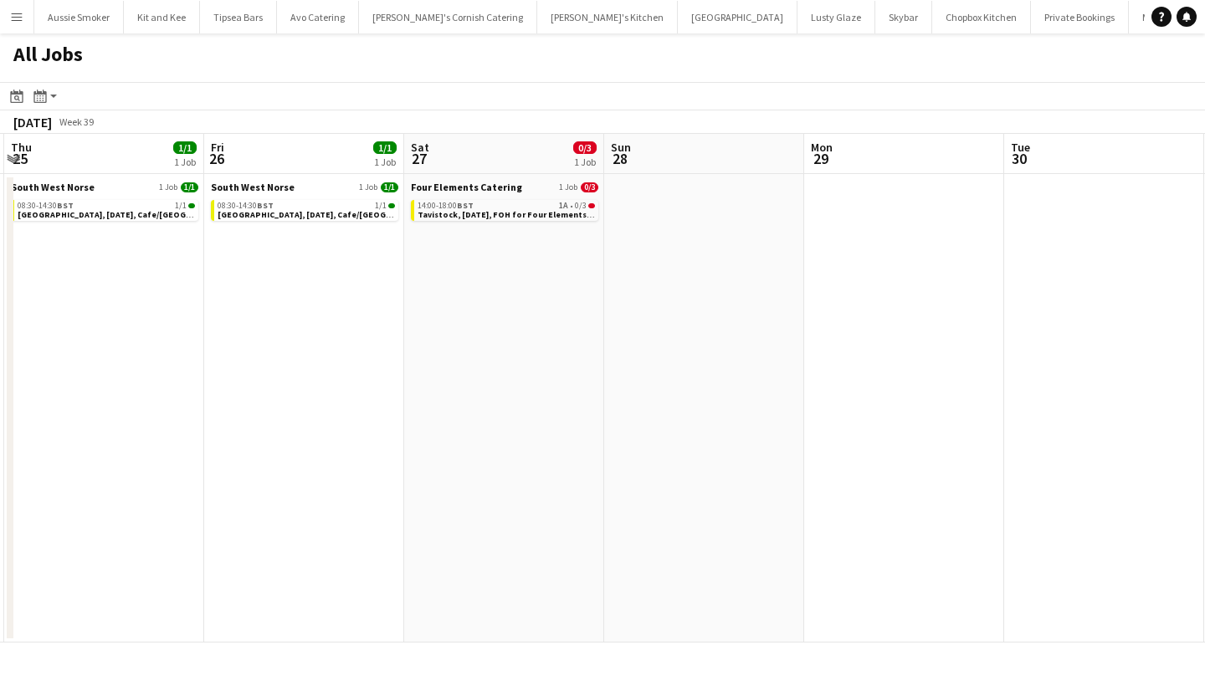
scroll to position [0, 393]
click at [296, 207] on div "08:30-14:30 BST 1/1" at bounding box center [308, 206] width 177 height 8
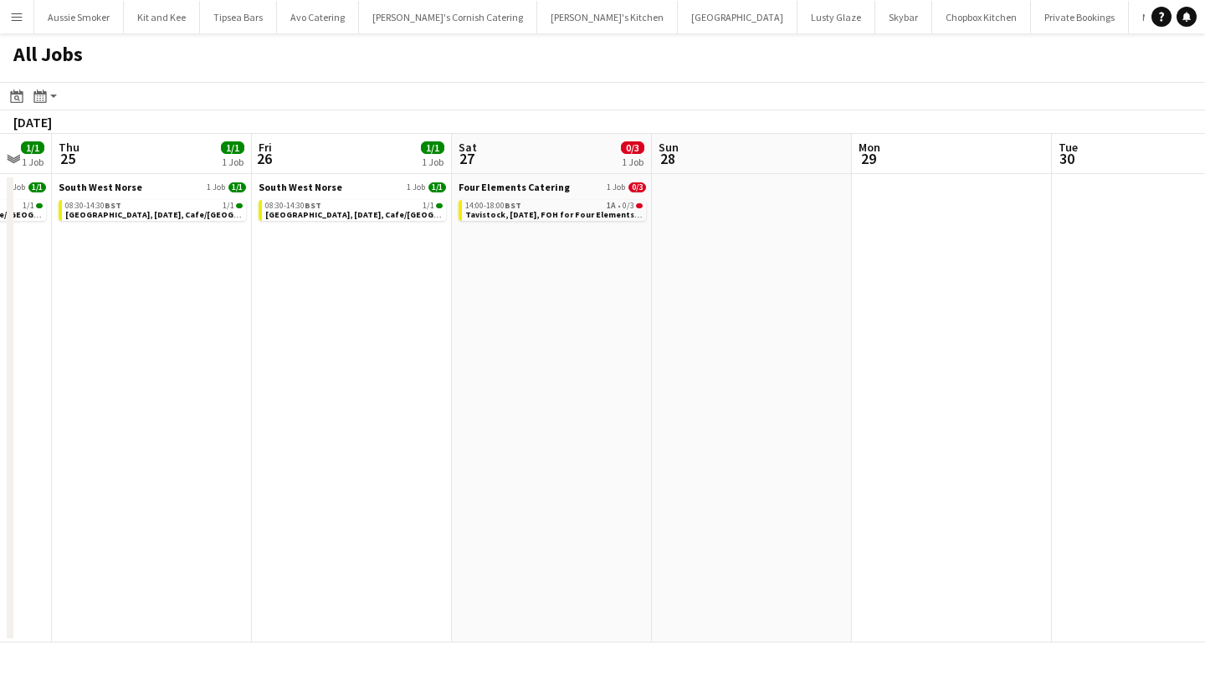
scroll to position [0, 336]
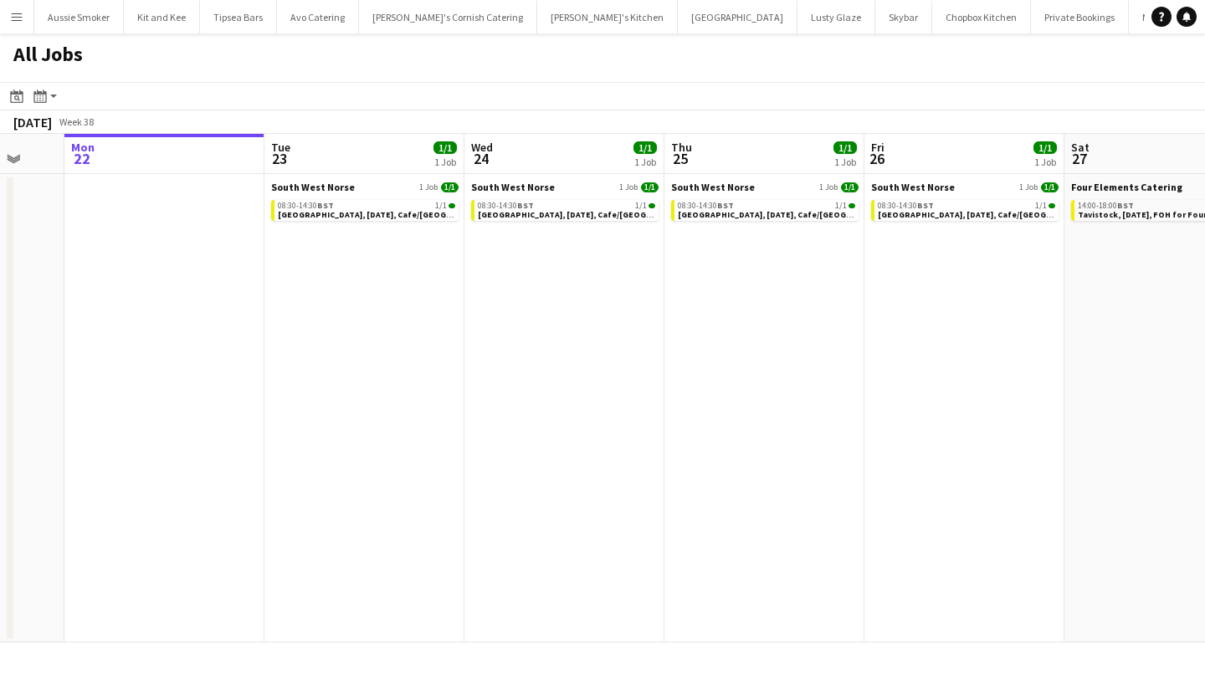
click at [16, 25] on button "Menu" at bounding box center [16, 16] width 33 height 33
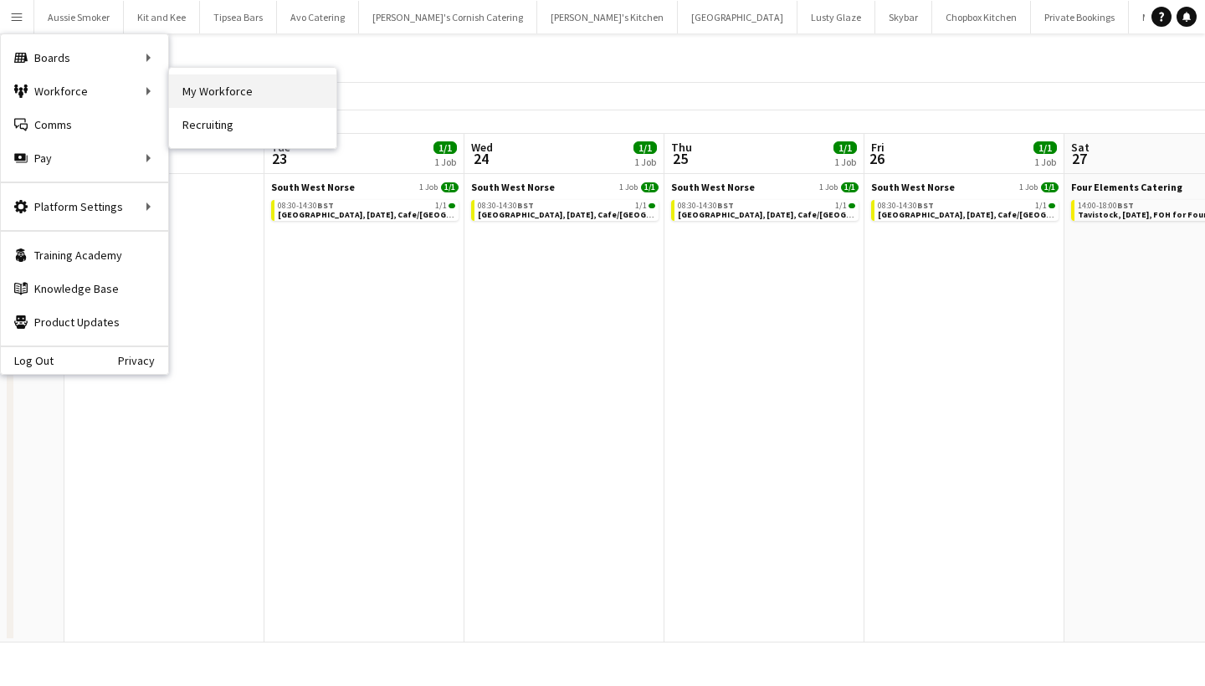
click at [230, 94] on link "My Workforce" at bounding box center [252, 90] width 167 height 33
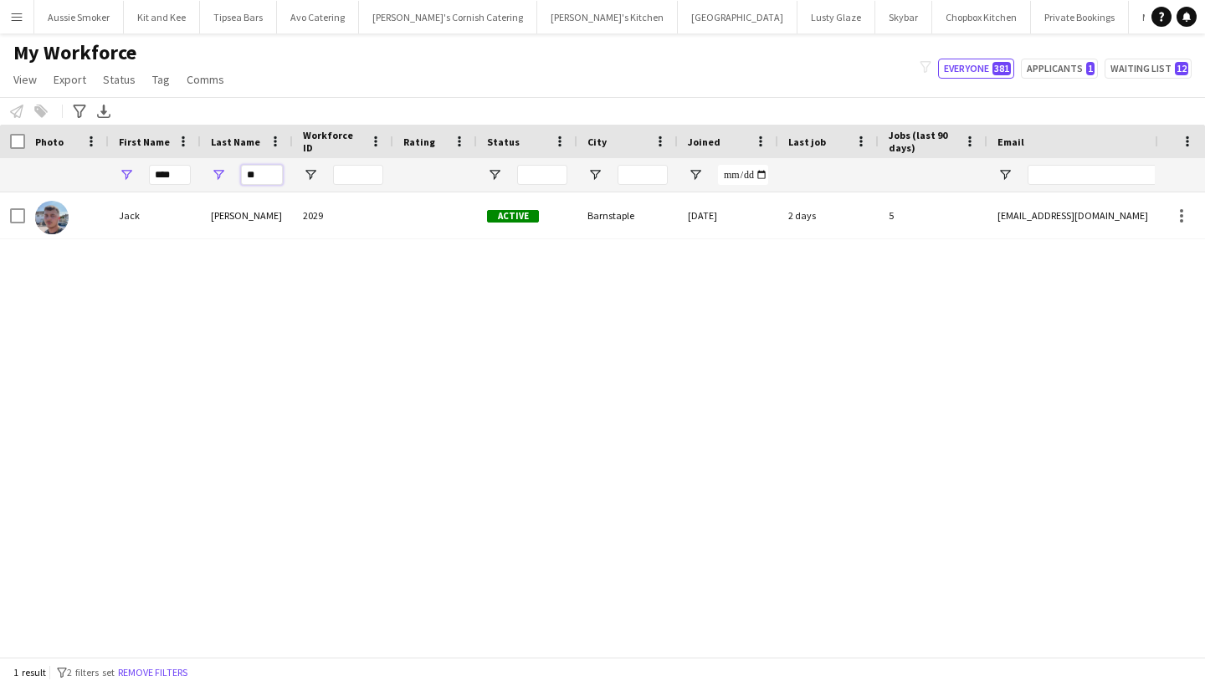
click at [266, 177] on input "**" at bounding box center [262, 175] width 42 height 20
type input "*"
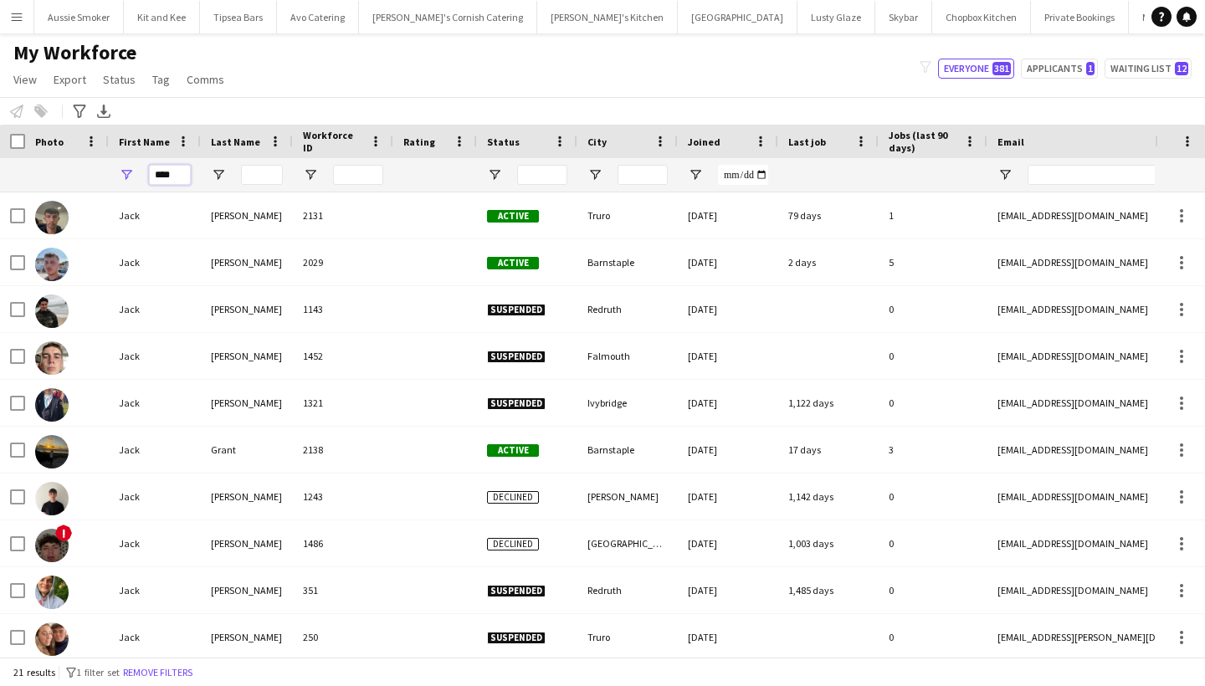
click at [174, 181] on input "****" at bounding box center [170, 175] width 42 height 20
type input "*"
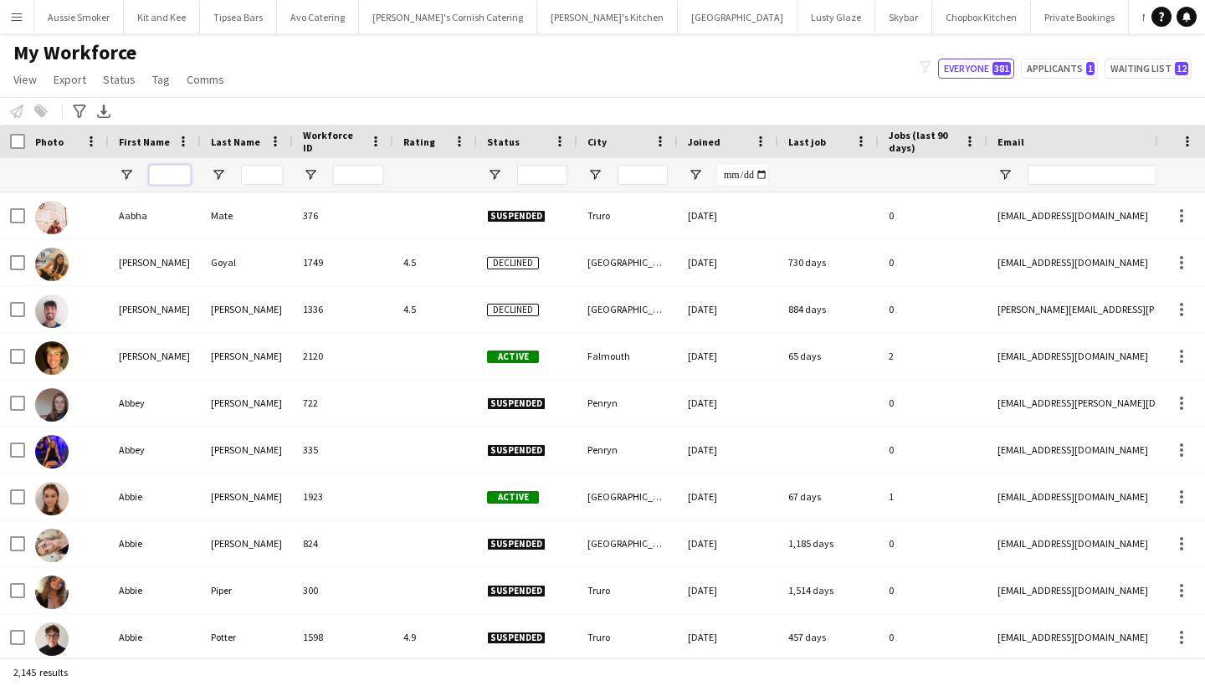
type input "*"
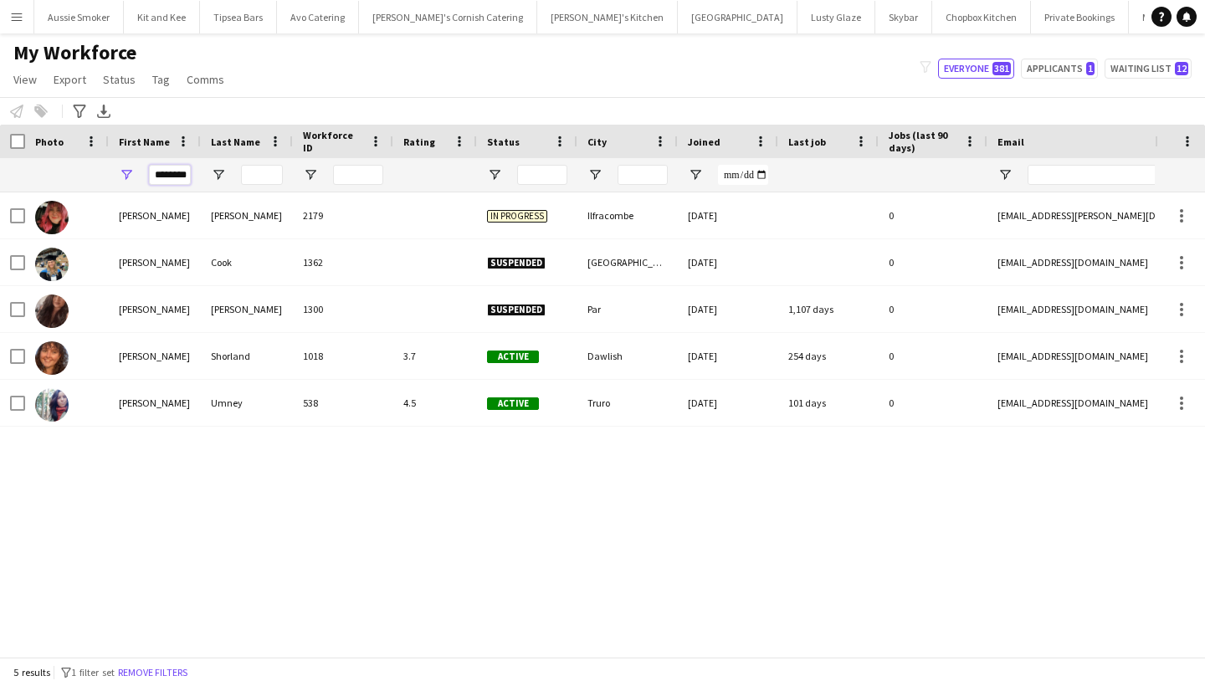
type input "********"
drag, startPoint x: 220, startPoint y: 201, endPoint x: 186, endPoint y: 222, distance: 40.2
click at [186, 222] on div "Georgina" at bounding box center [155, 215] width 92 height 46
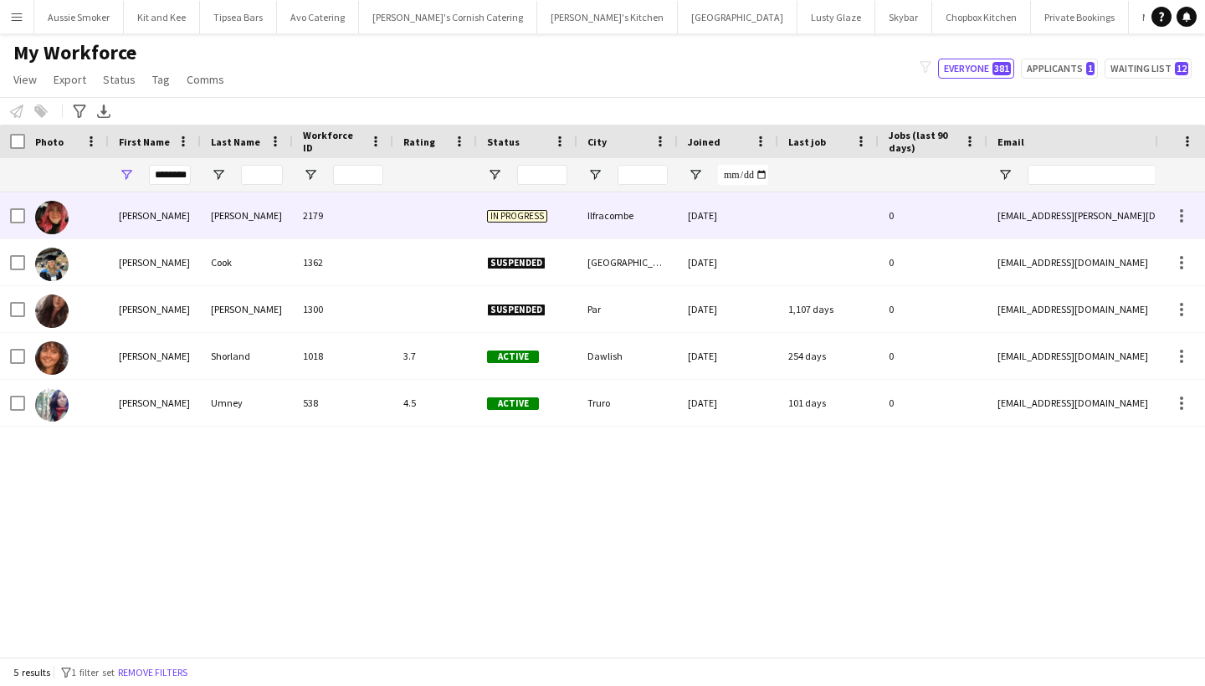
click at [360, 221] on div "2179" at bounding box center [343, 215] width 100 height 46
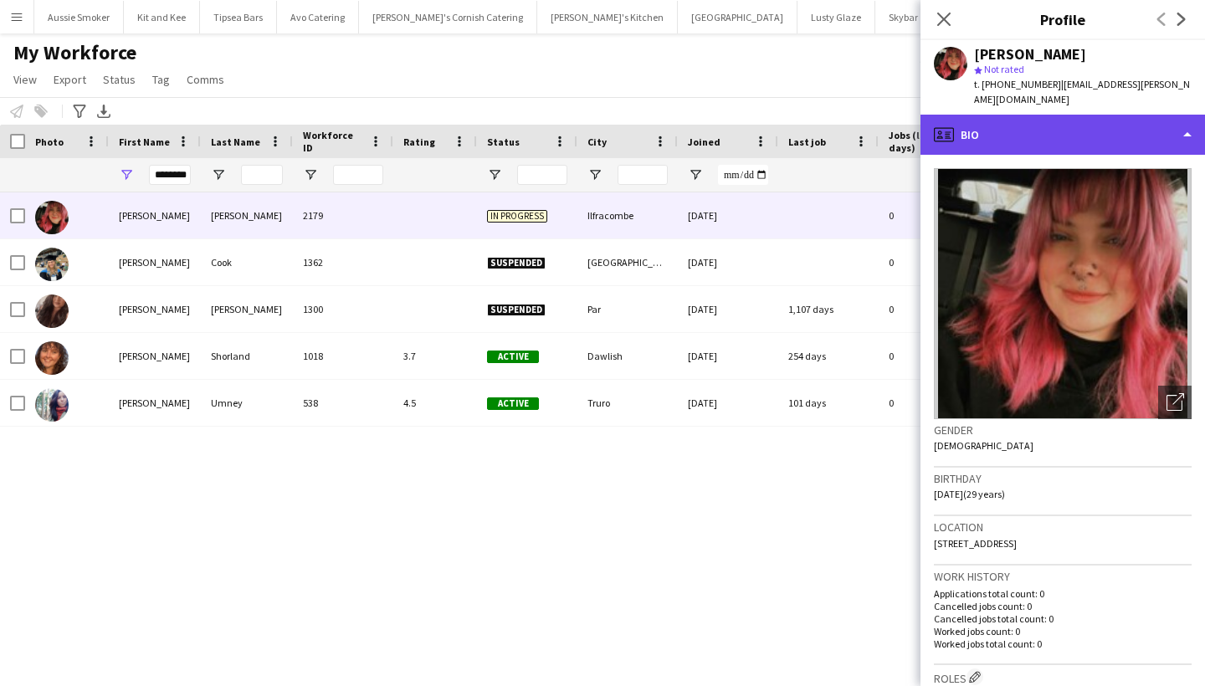
click at [1071, 120] on div "profile Bio" at bounding box center [1062, 135] width 285 height 40
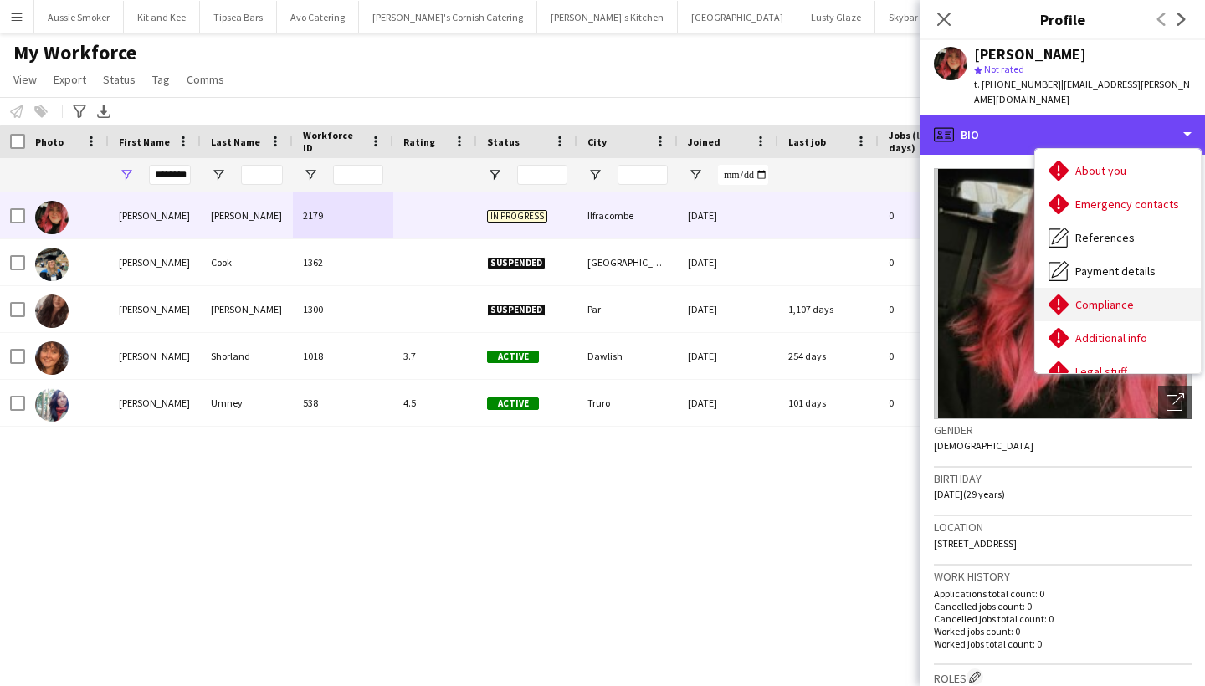
scroll to position [112, 0]
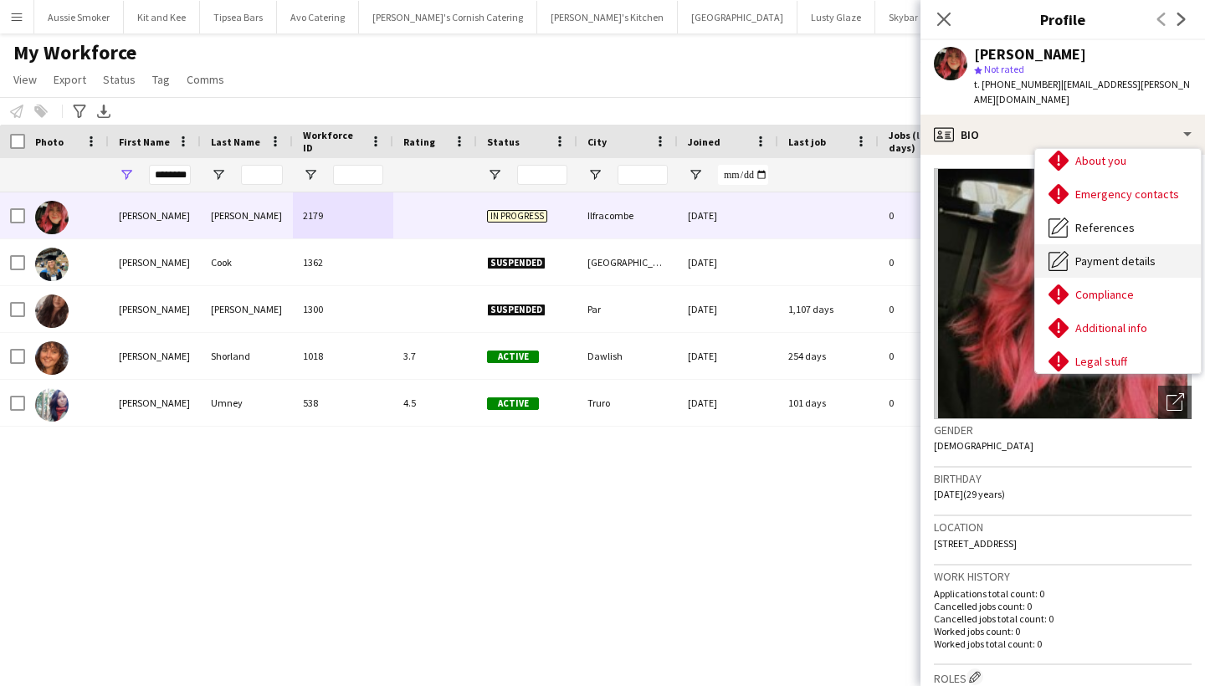
click at [1100, 254] on span "Payment details" at bounding box center [1115, 261] width 80 height 15
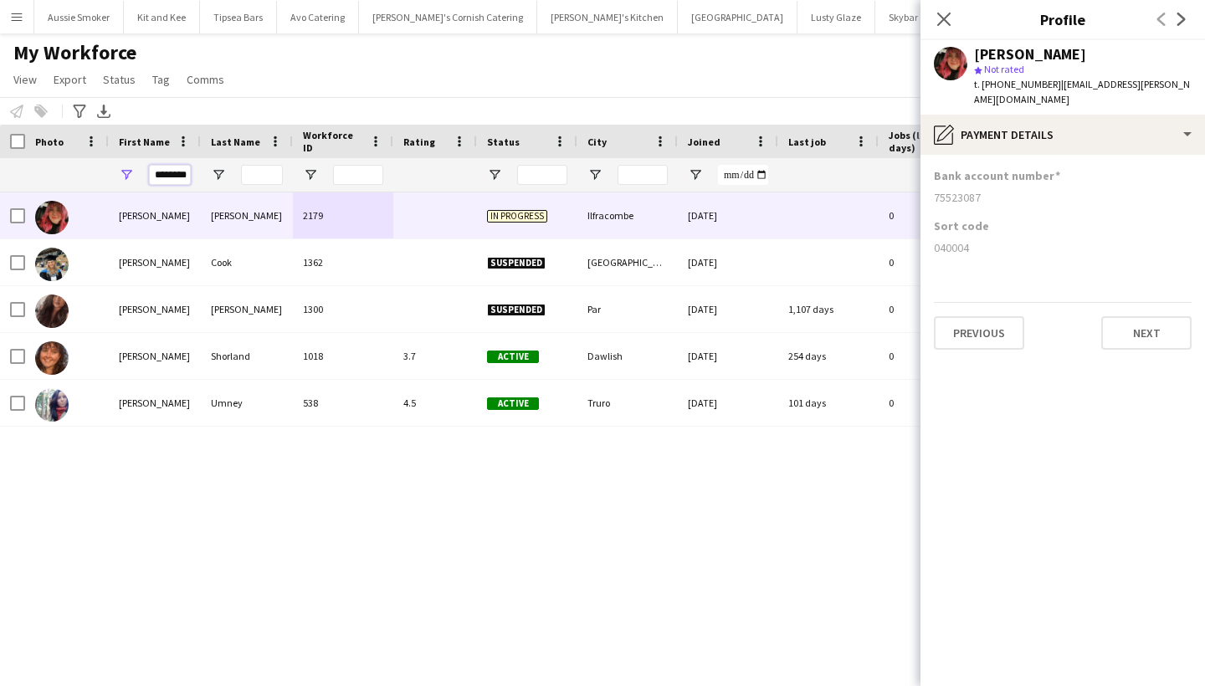
click at [162, 174] on input "********" at bounding box center [170, 175] width 42 height 20
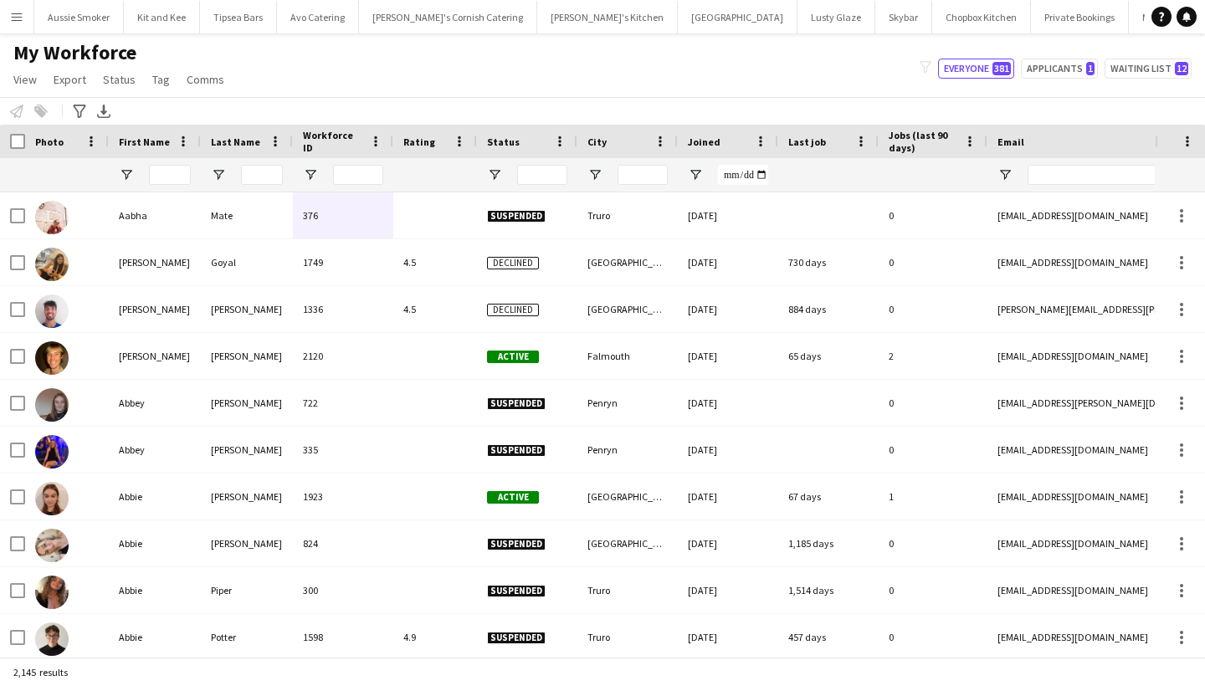
click at [15, 23] on button "Menu" at bounding box center [16, 16] width 33 height 33
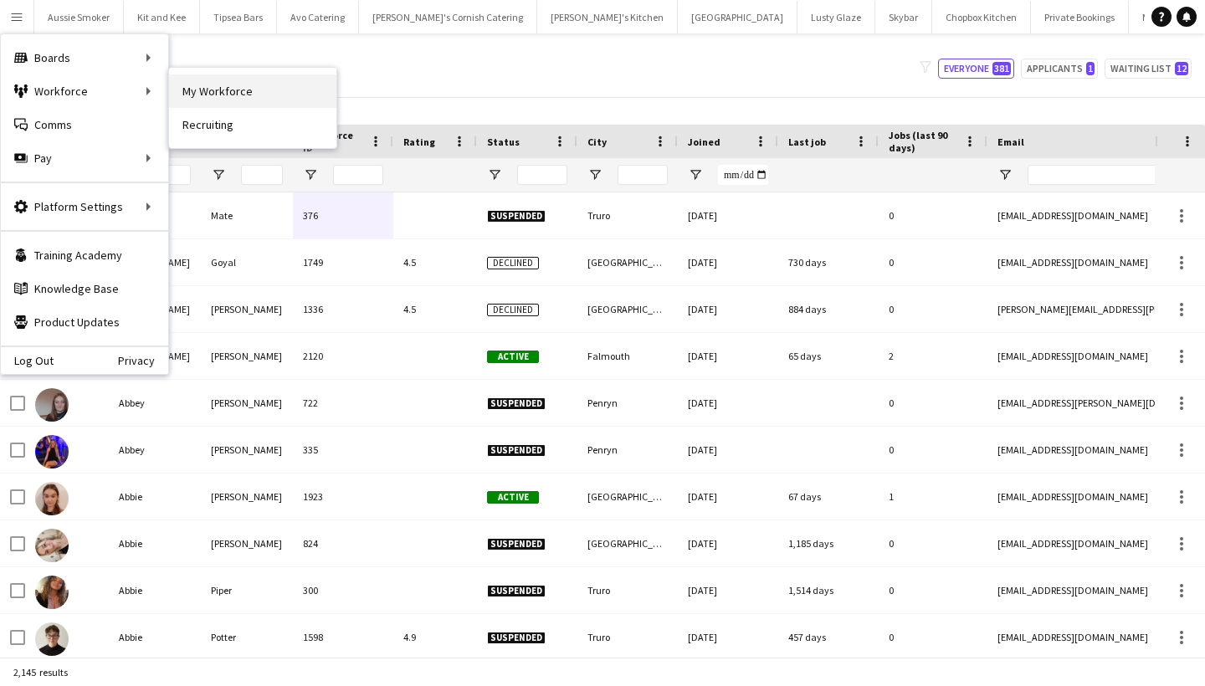
click at [208, 89] on link "My Workforce" at bounding box center [252, 90] width 167 height 33
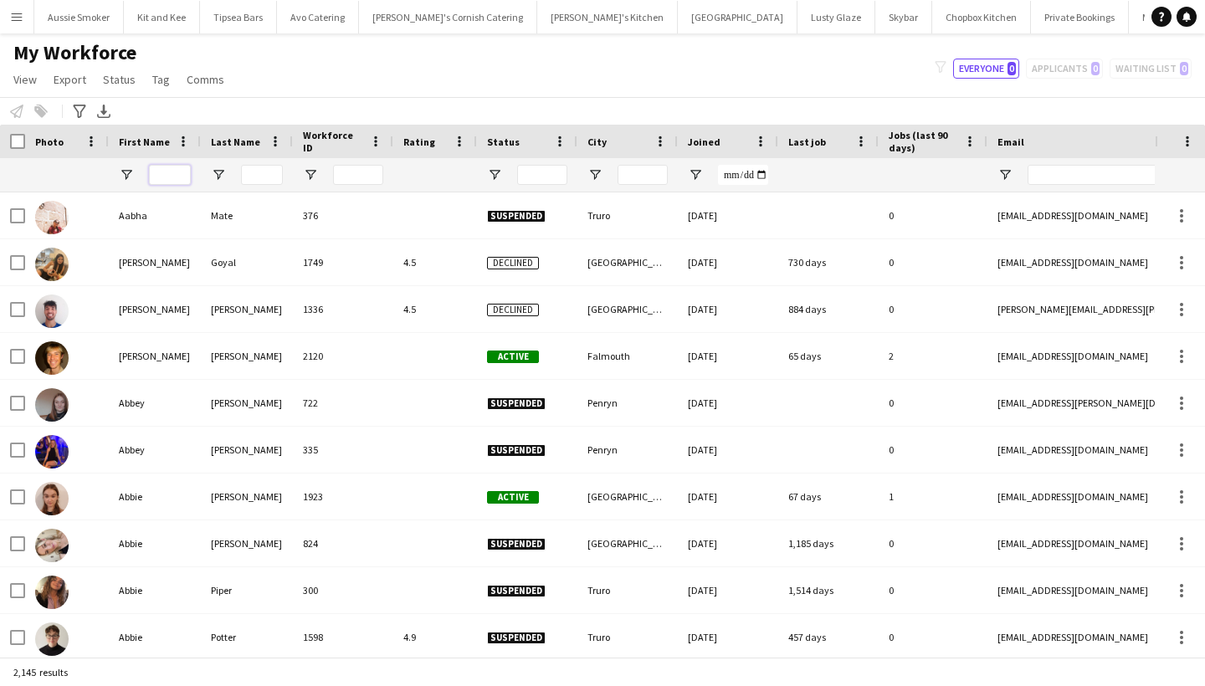
click at [172, 175] on input "First Name Filter Input" at bounding box center [170, 175] width 42 height 20
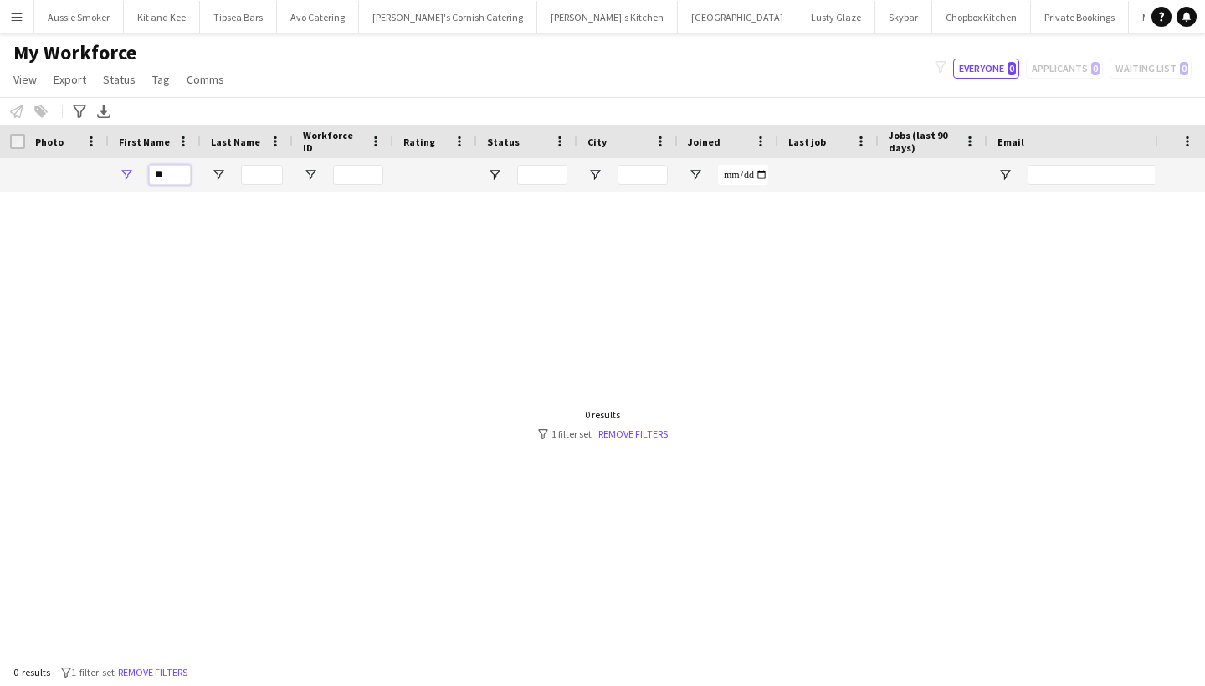
type input "*"
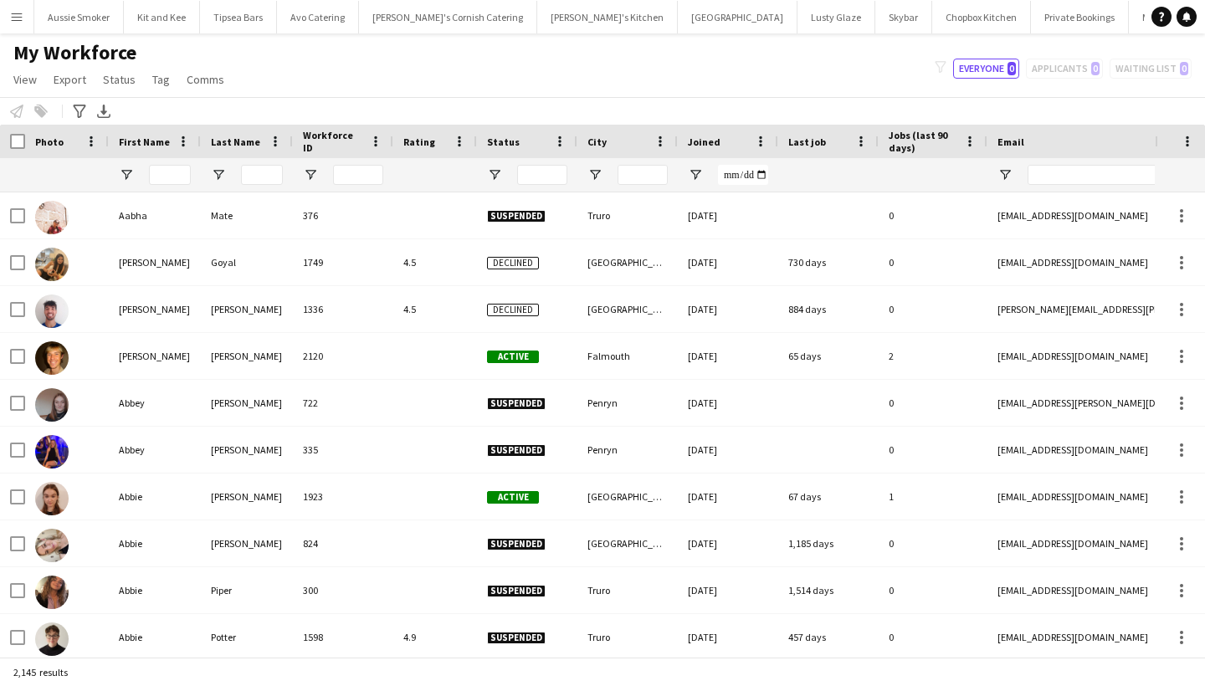
click at [17, 23] on button "Menu" at bounding box center [16, 16] width 33 height 33
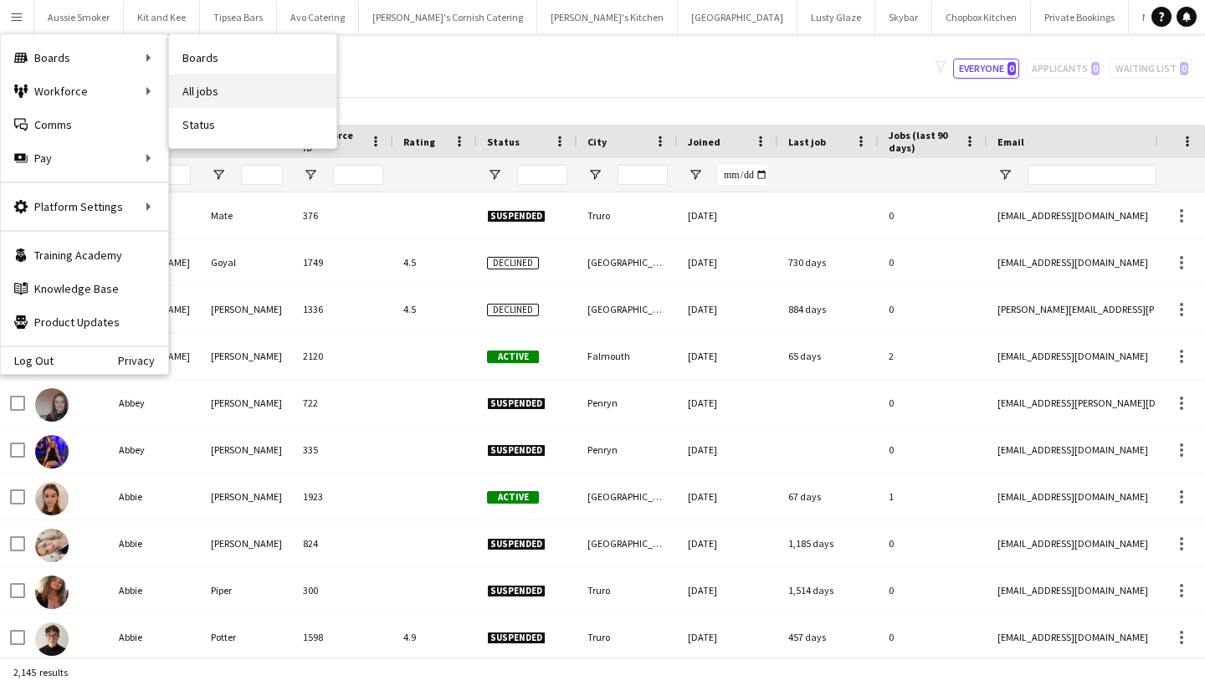
click at [214, 91] on link "All jobs" at bounding box center [252, 90] width 167 height 33
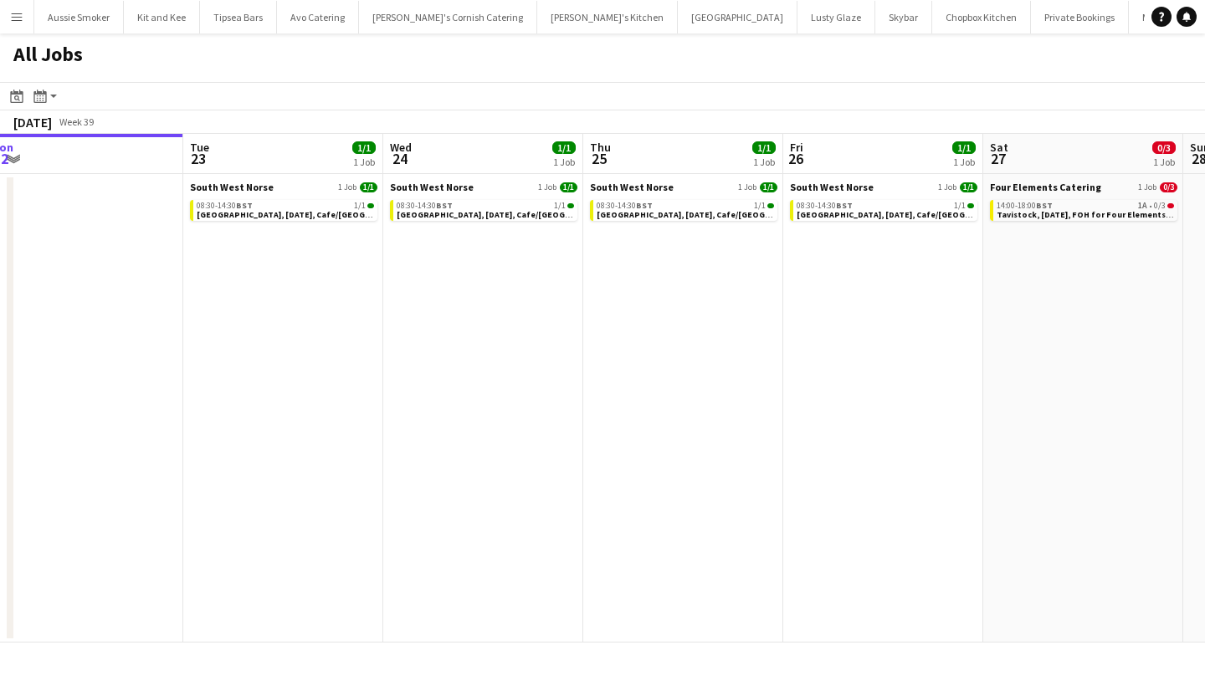
scroll to position [0, 639]
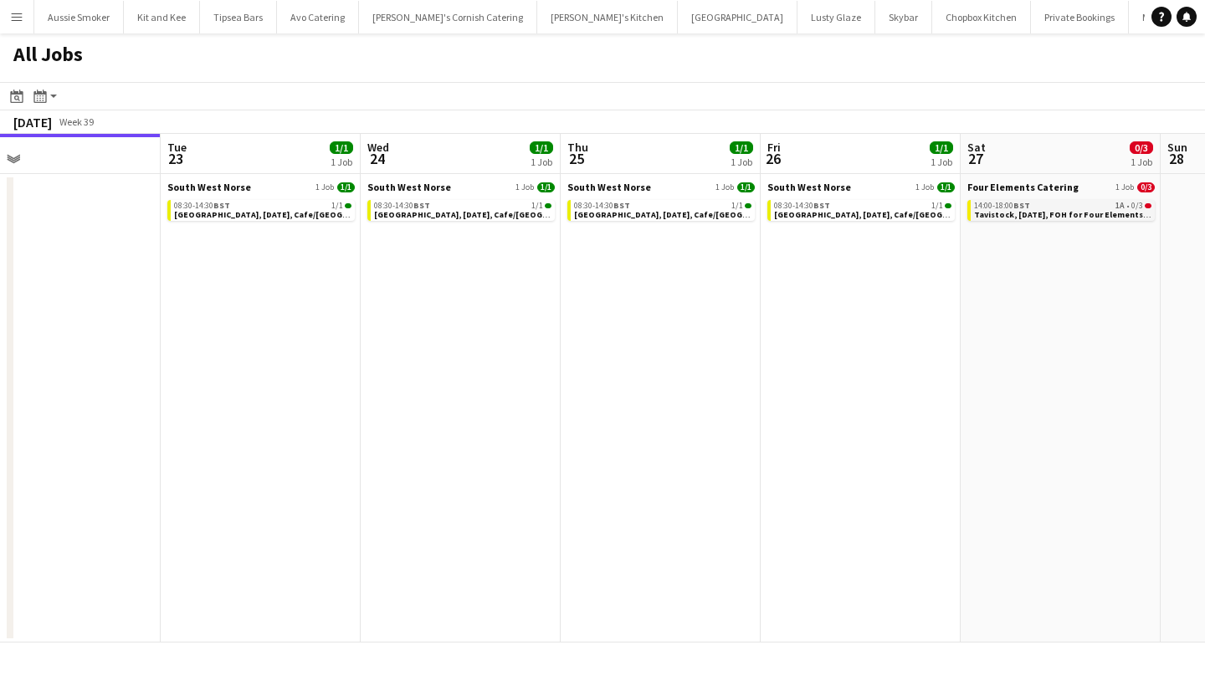
click at [1045, 205] on div "14:00-18:00 BST 1A • 0/3" at bounding box center [1062, 206] width 177 height 8
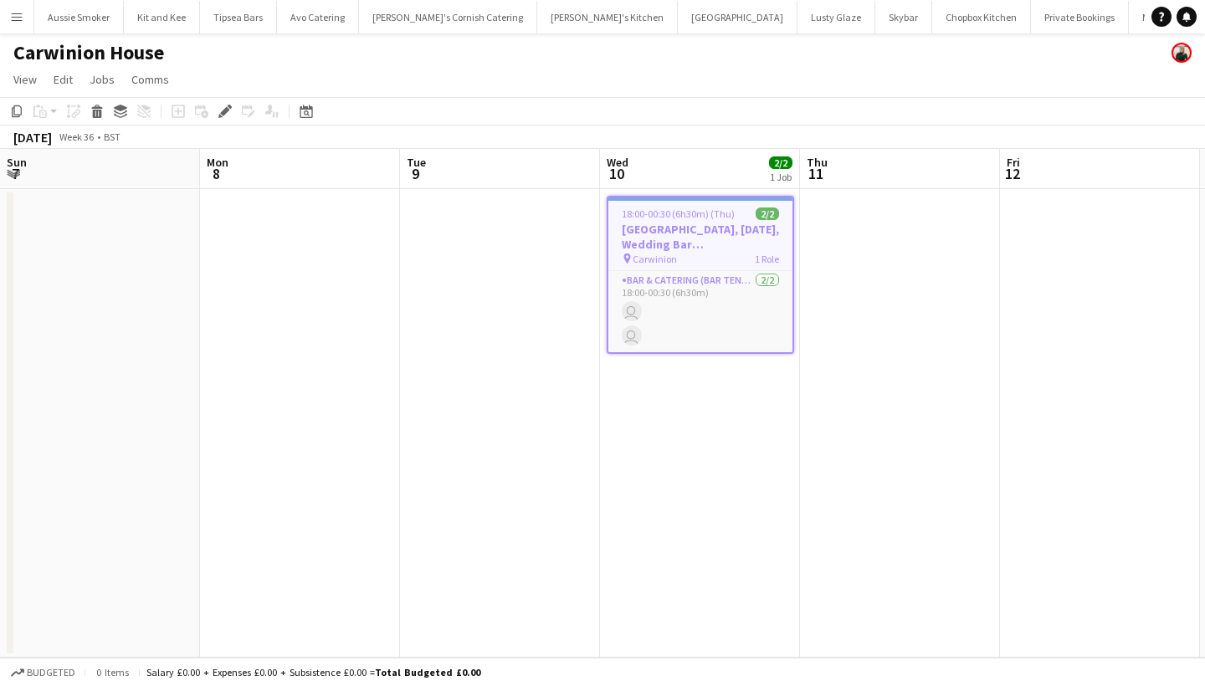
scroll to position [0, 575]
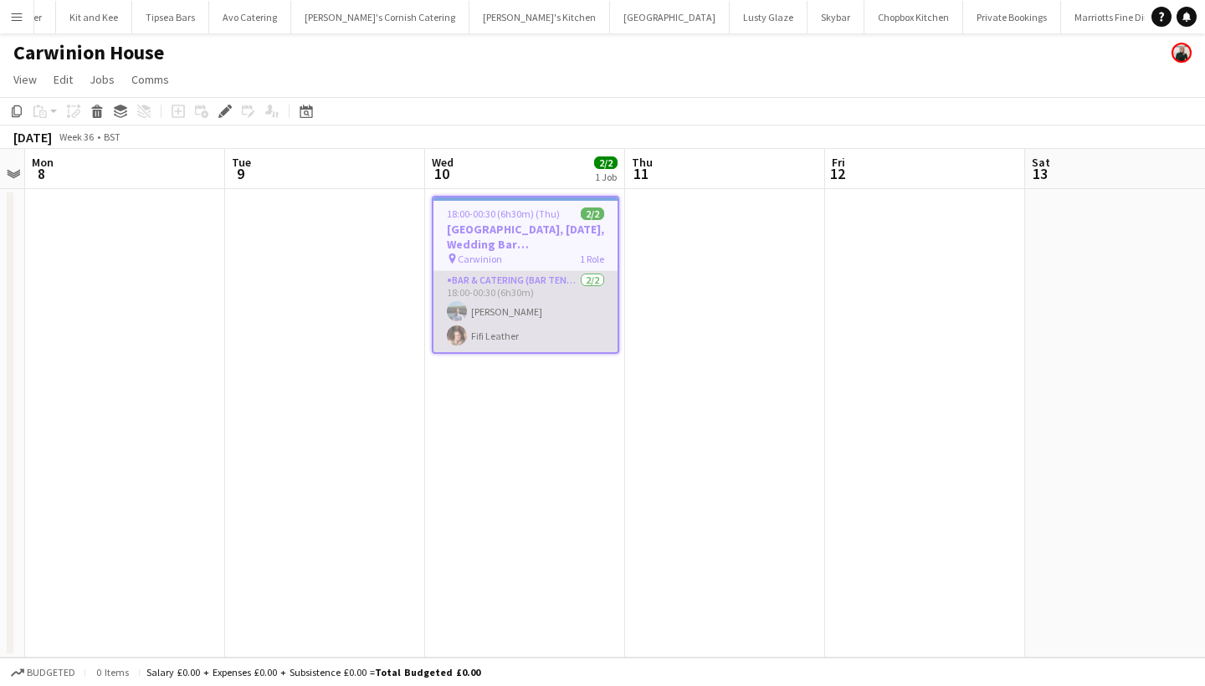
click at [478, 326] on app-card-role "Bar & Catering (Bar Tender) 2/2 18:00-00:30 (6h30m) Indigo Hassan Fifi Leather" at bounding box center [525, 311] width 184 height 81
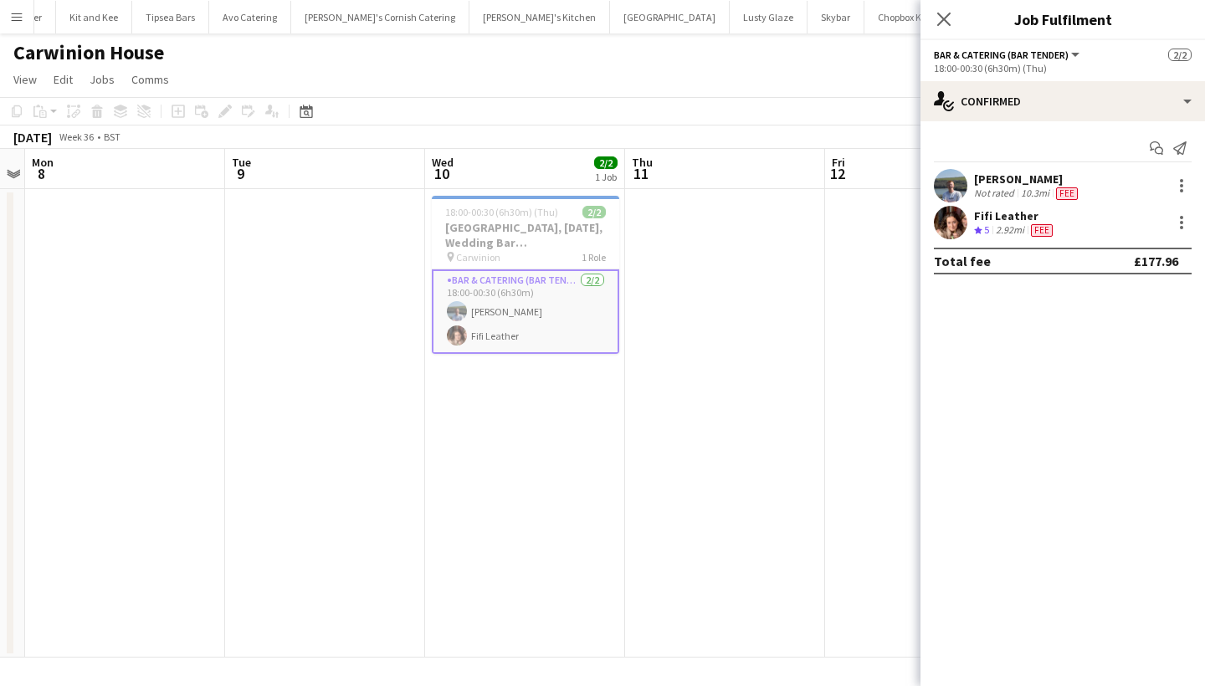
click at [10, 18] on app-icon "Menu" at bounding box center [16, 16] width 13 height 13
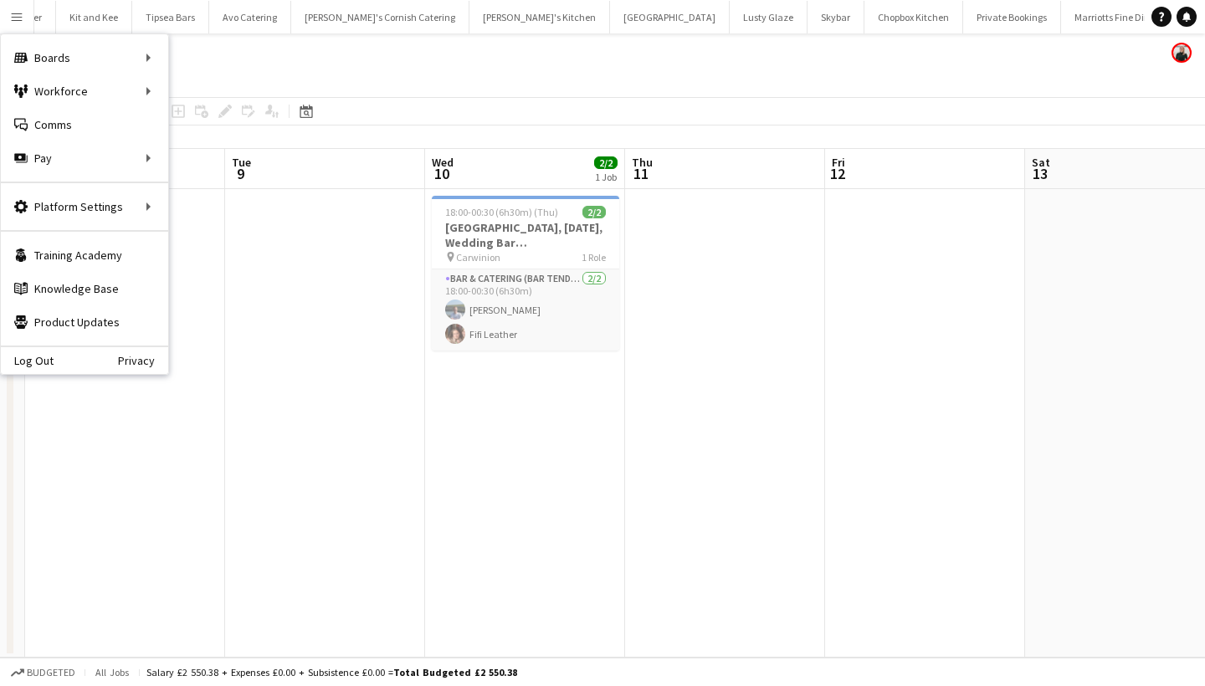
click at [5, 12] on button "Menu" at bounding box center [16, 16] width 33 height 33
click at [244, 85] on link "All jobs" at bounding box center [252, 90] width 167 height 33
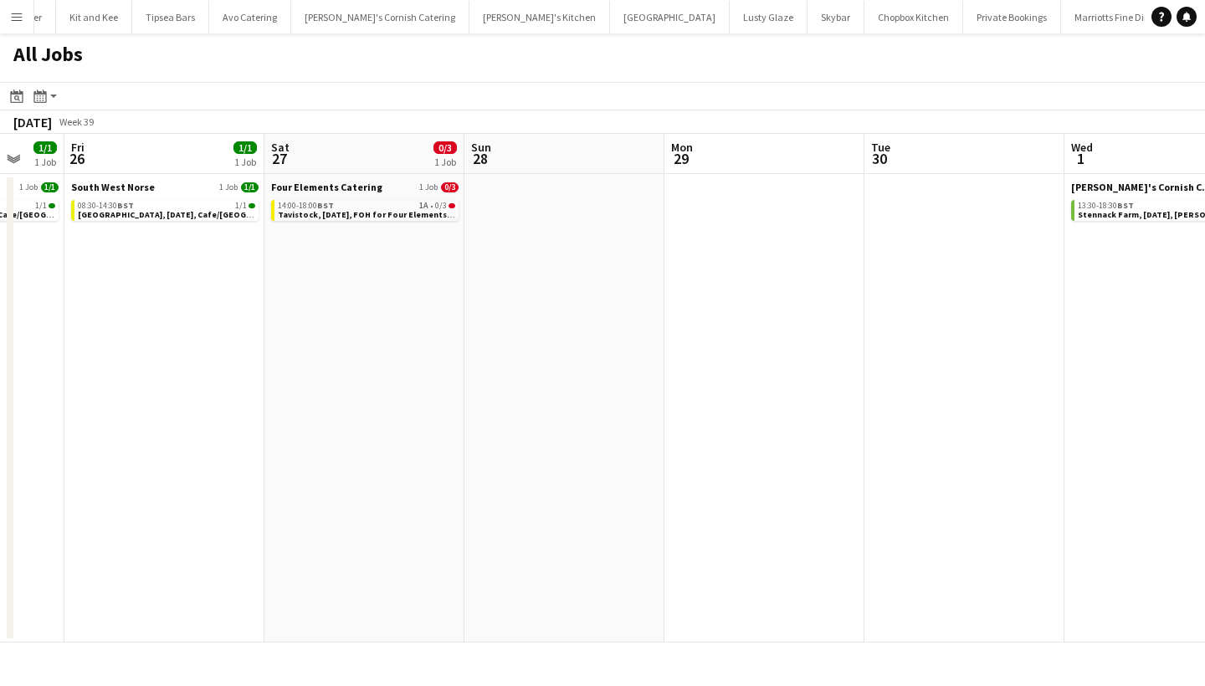
scroll to position [0, 534]
click at [380, 203] on div "14:00-18:00 BST 1A • 0/3" at bounding box center [367, 206] width 177 height 8
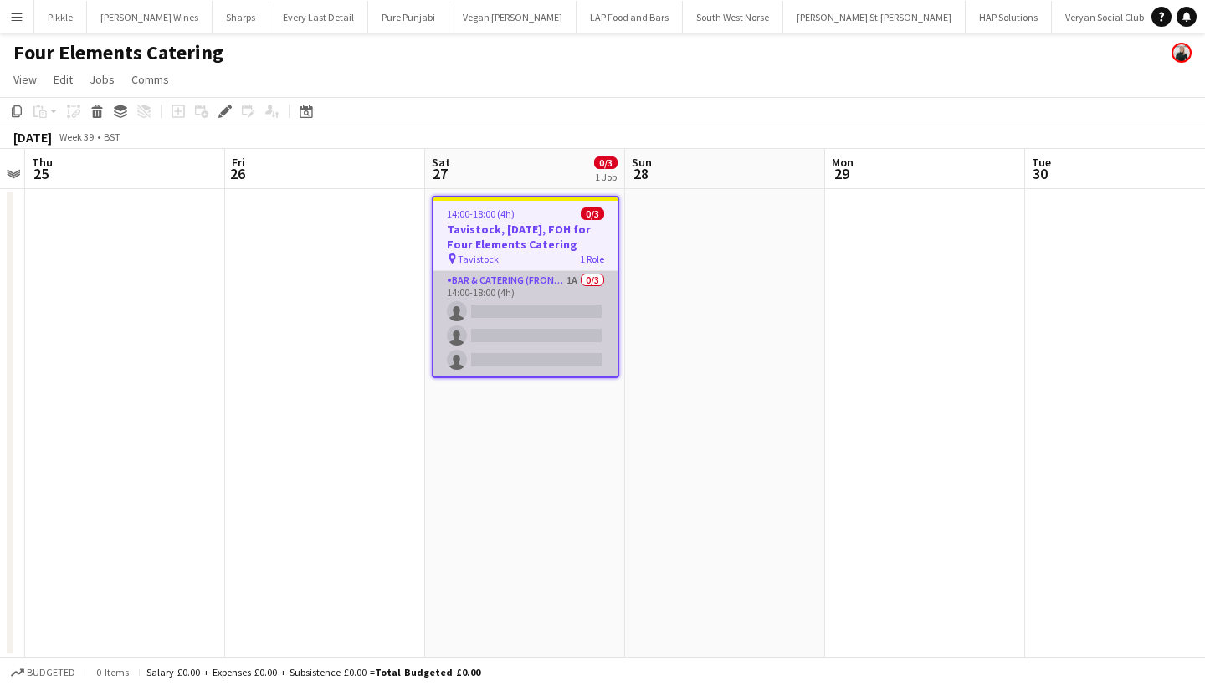
click at [509, 300] on app-card-role "Bar & Catering (Front of House) 1A 0/3 14:00-18:00 (4h) single-neutral-actions …" at bounding box center [525, 323] width 184 height 105
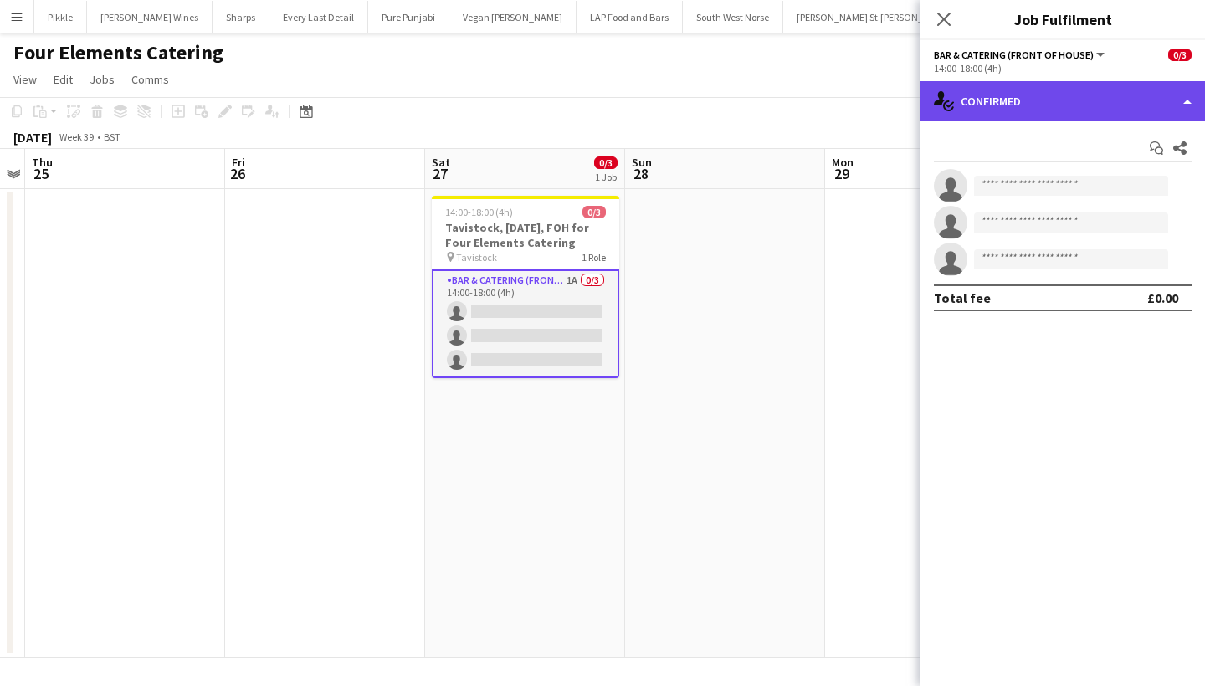
click at [1060, 102] on div "single-neutral-actions-check-2 Confirmed" at bounding box center [1062, 101] width 285 height 40
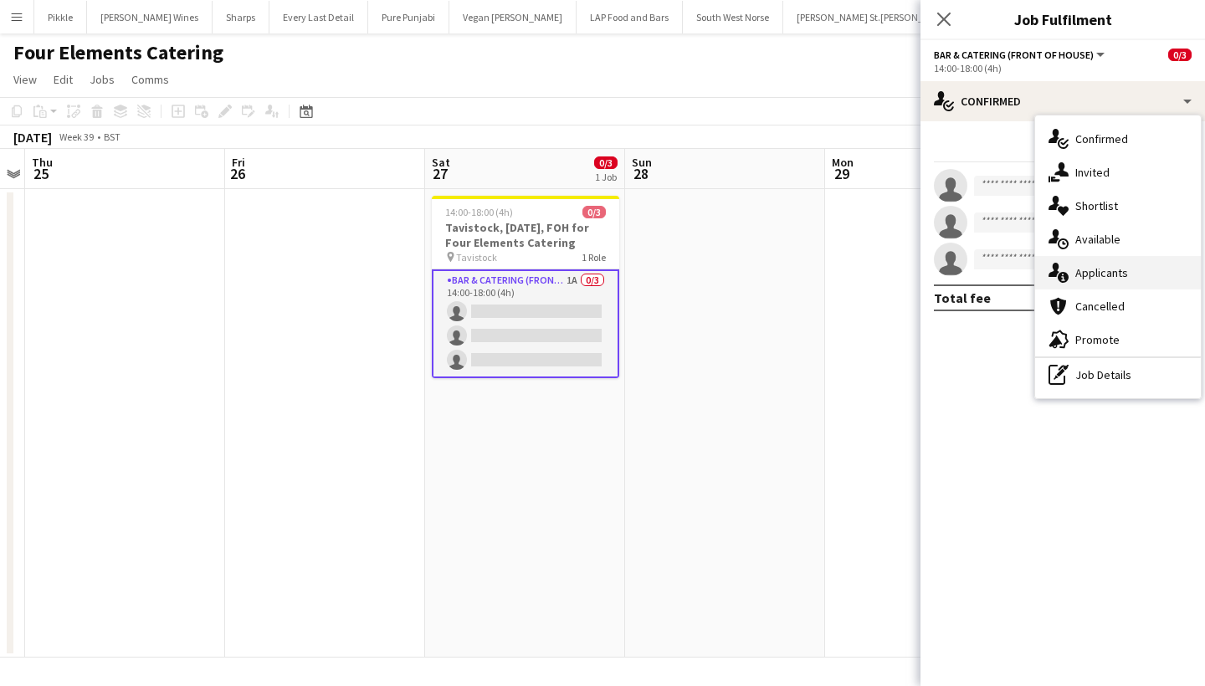
click at [1105, 266] on span "Applicants" at bounding box center [1101, 272] width 53 height 15
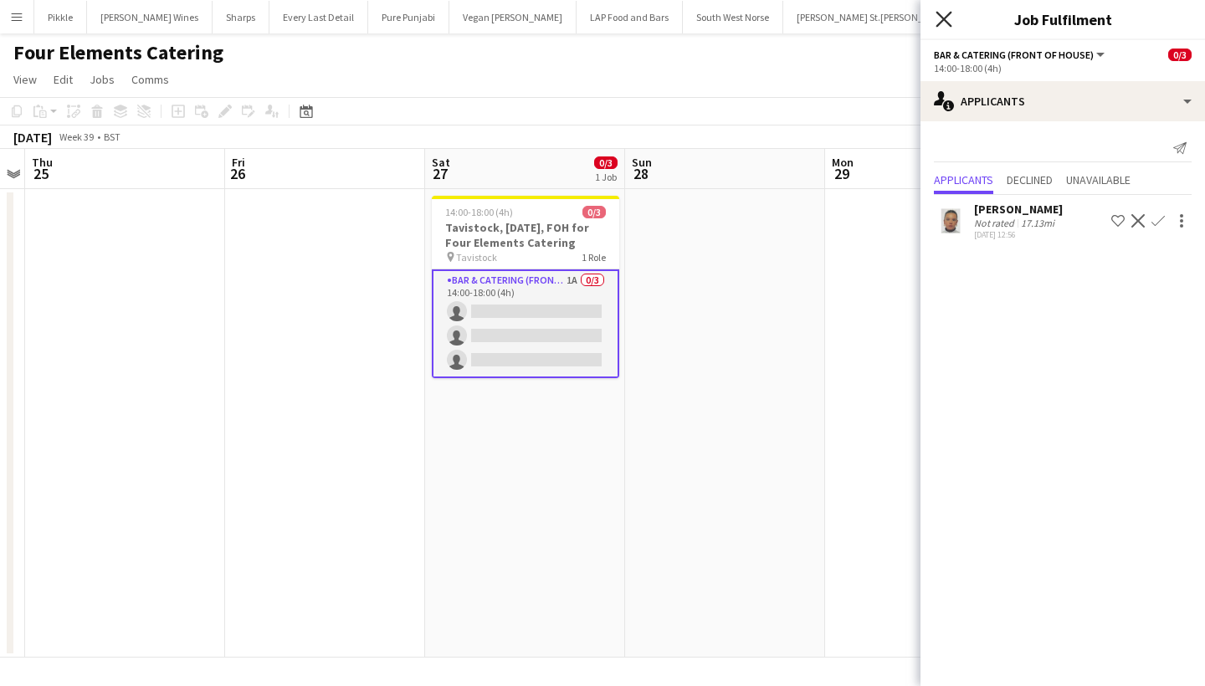
click at [949, 15] on icon at bounding box center [944, 19] width 16 height 16
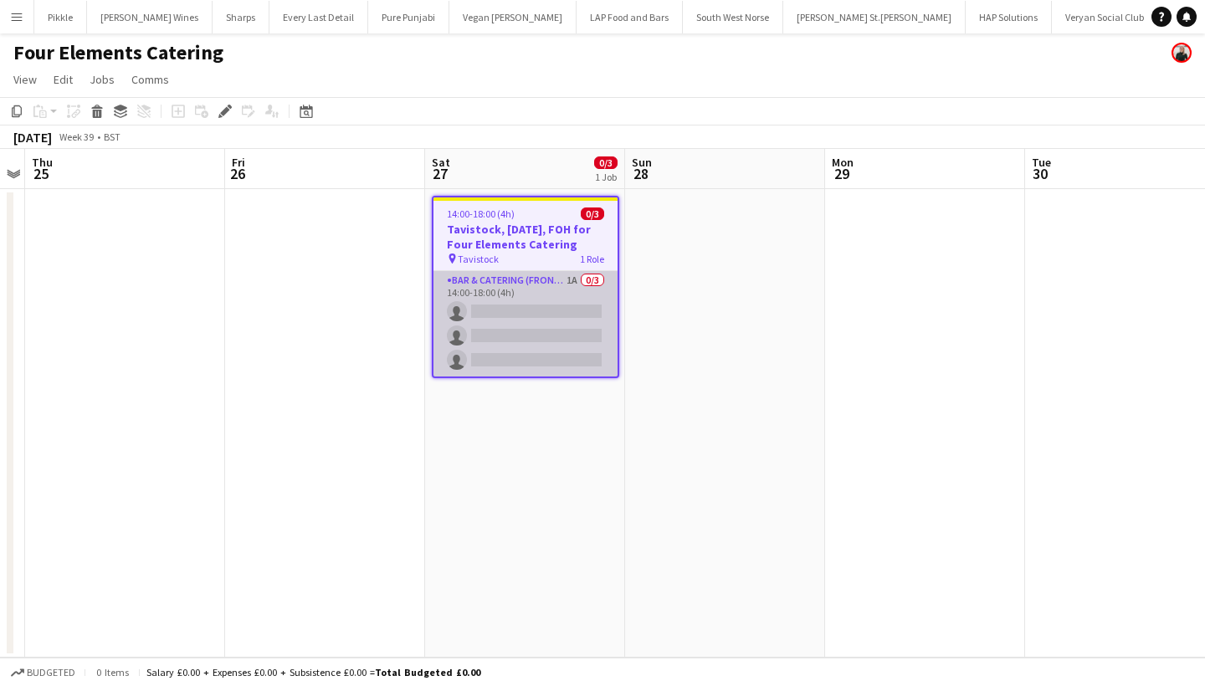
click at [538, 362] on app-card-role "Bar & Catering (Front of House) 1A 0/3 14:00-18:00 (4h) single-neutral-actions …" at bounding box center [525, 323] width 184 height 105
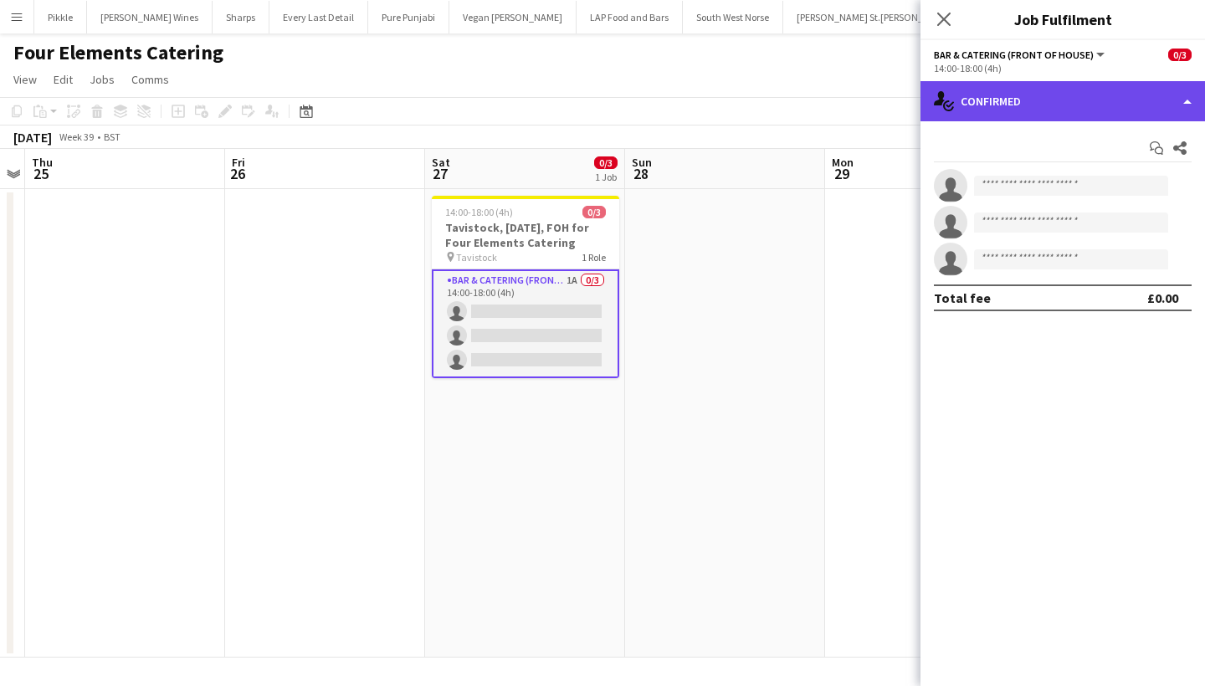
click at [1015, 100] on div "single-neutral-actions-check-2 Confirmed" at bounding box center [1062, 101] width 285 height 40
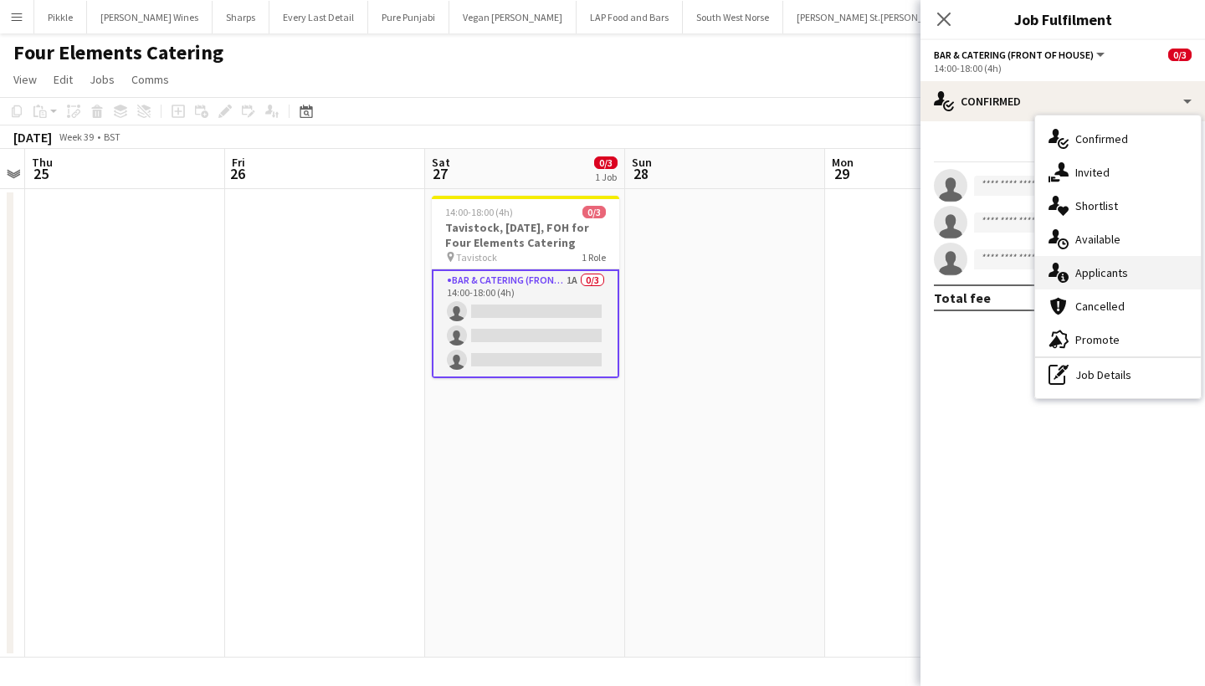
click at [1099, 272] on span "Applicants" at bounding box center [1101, 272] width 53 height 15
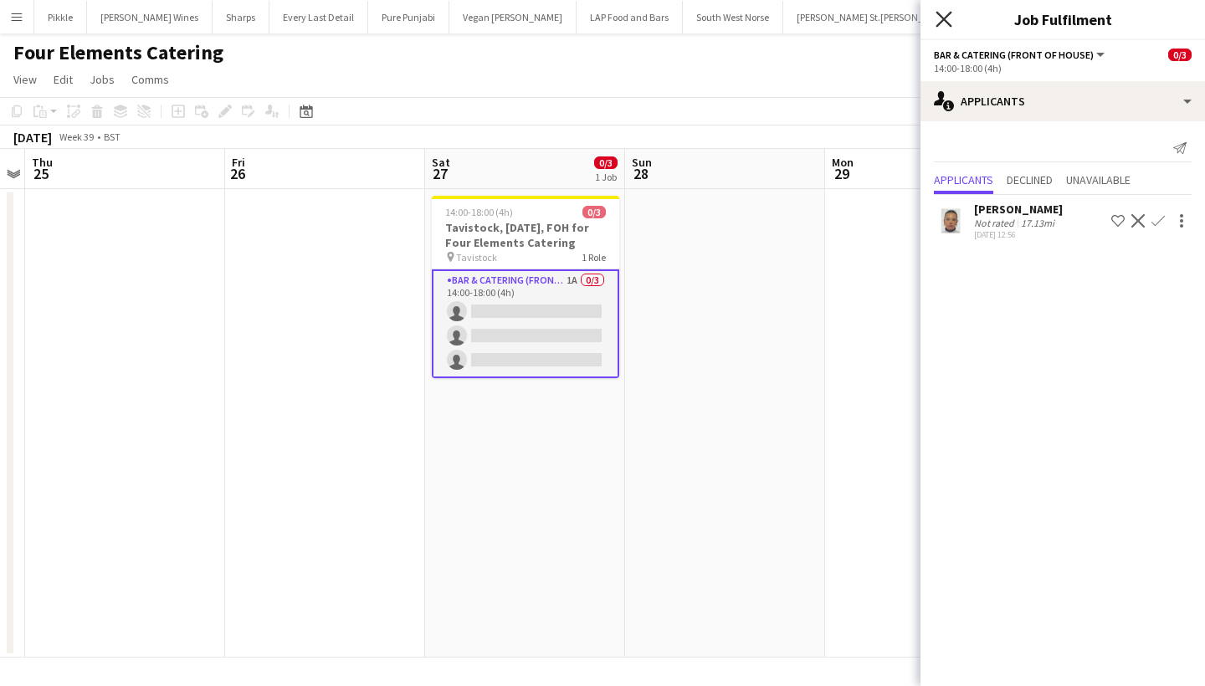
click at [946, 20] on icon at bounding box center [944, 19] width 16 height 16
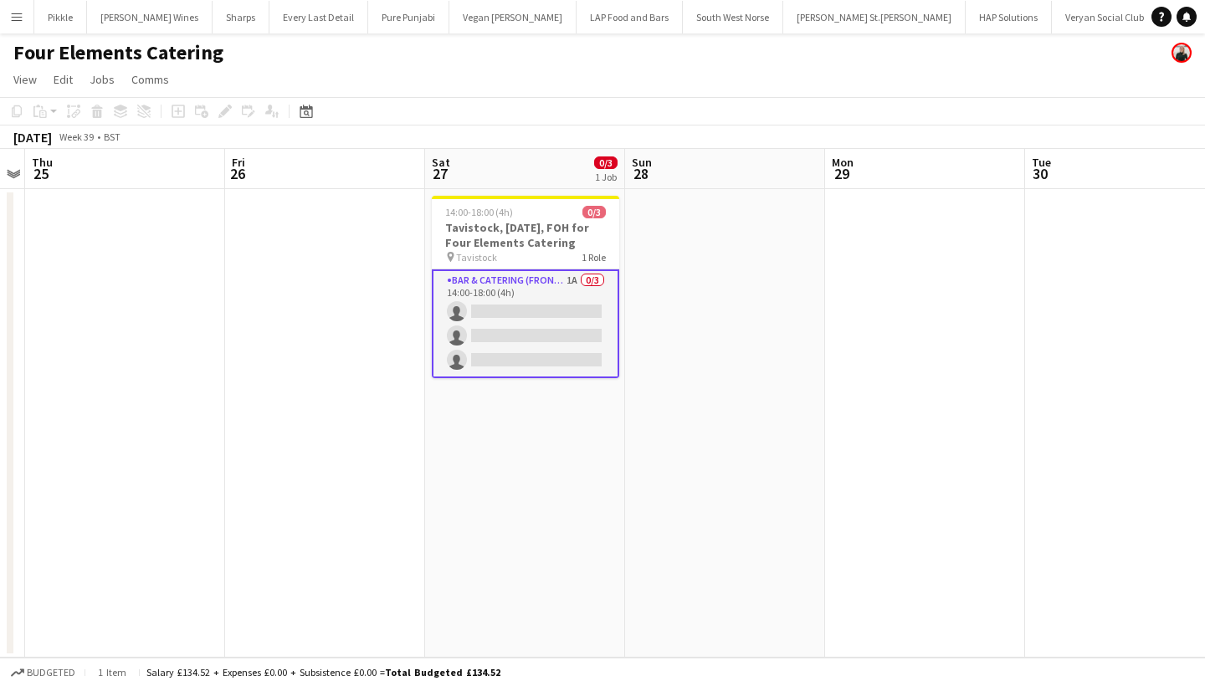
click at [520, 356] on app-card-role "Bar & Catering (Front of House) 1A 0/3 14:00-18:00 (4h) single-neutral-actions …" at bounding box center [525, 323] width 187 height 109
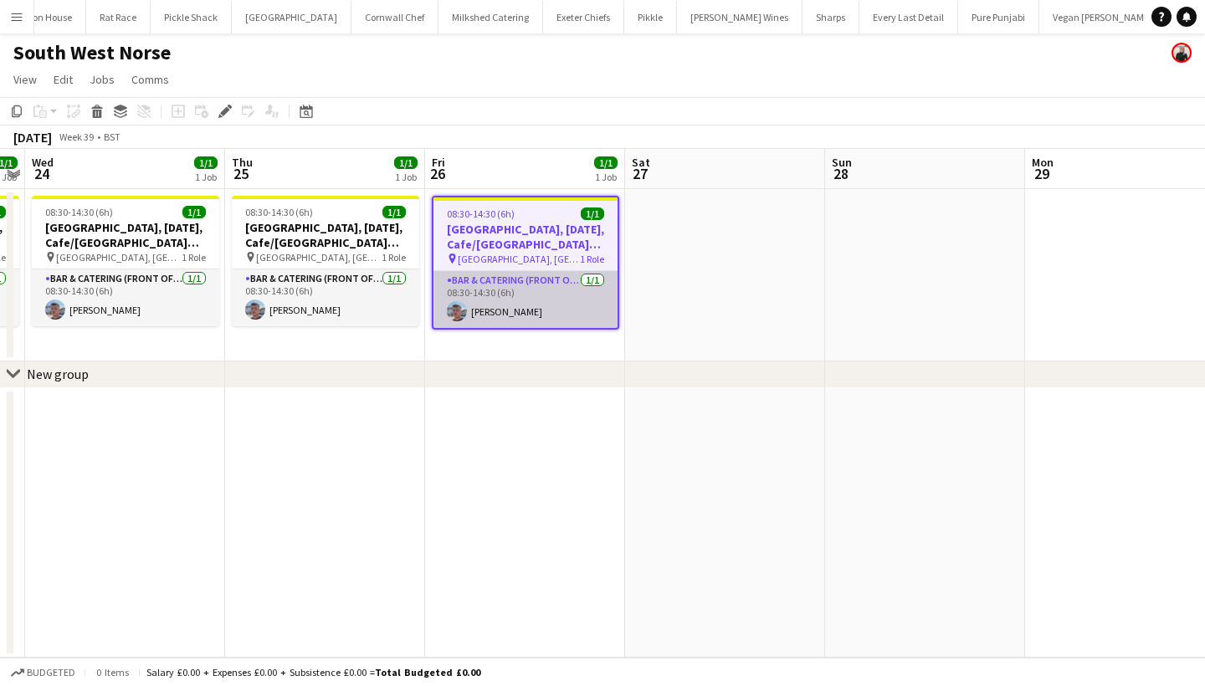
click at [479, 305] on app-card-role "Bar & Catering (Front of House) 1/1 08:30-14:30 (6h) Jack Bellamy" at bounding box center [525, 299] width 184 height 57
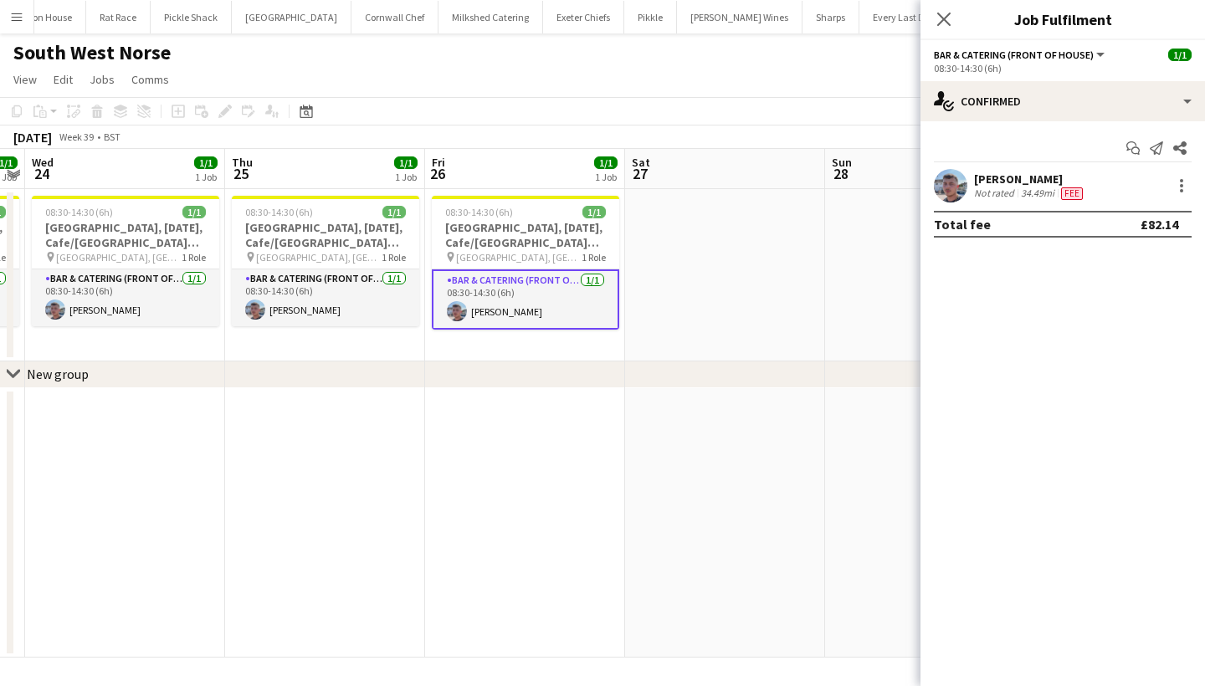
click at [948, 192] on app-user-avatar at bounding box center [950, 185] width 33 height 33
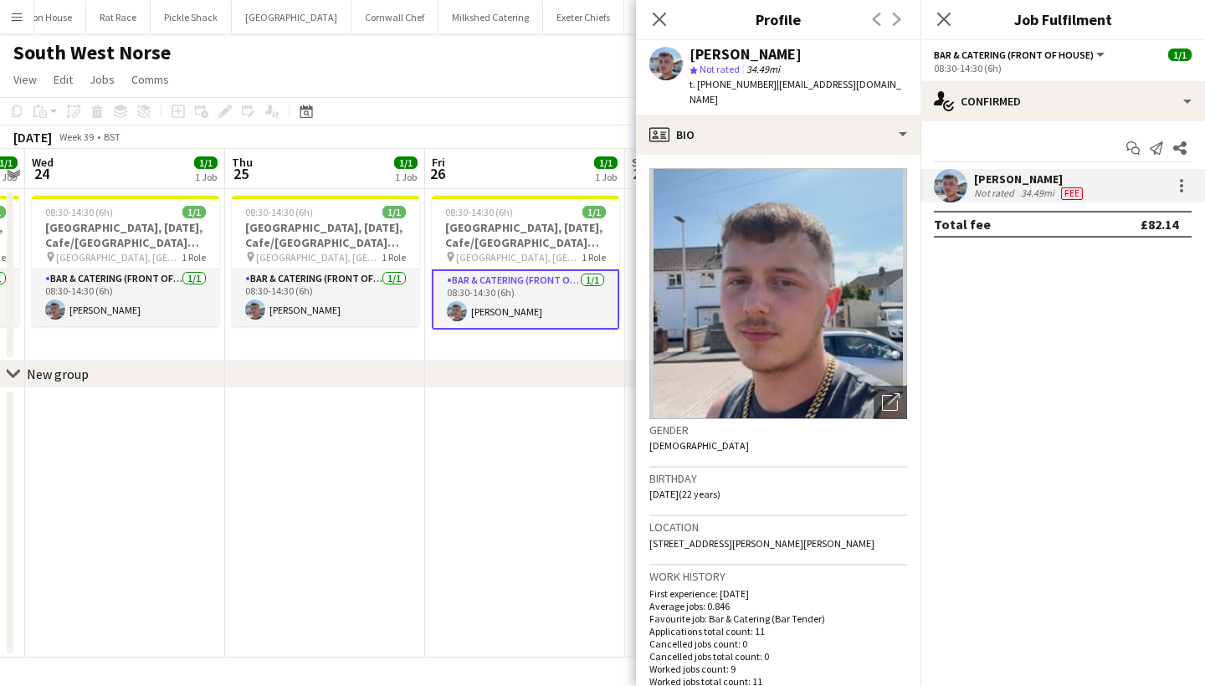
click at [18, 19] on app-icon "Menu" at bounding box center [16, 16] width 13 height 13
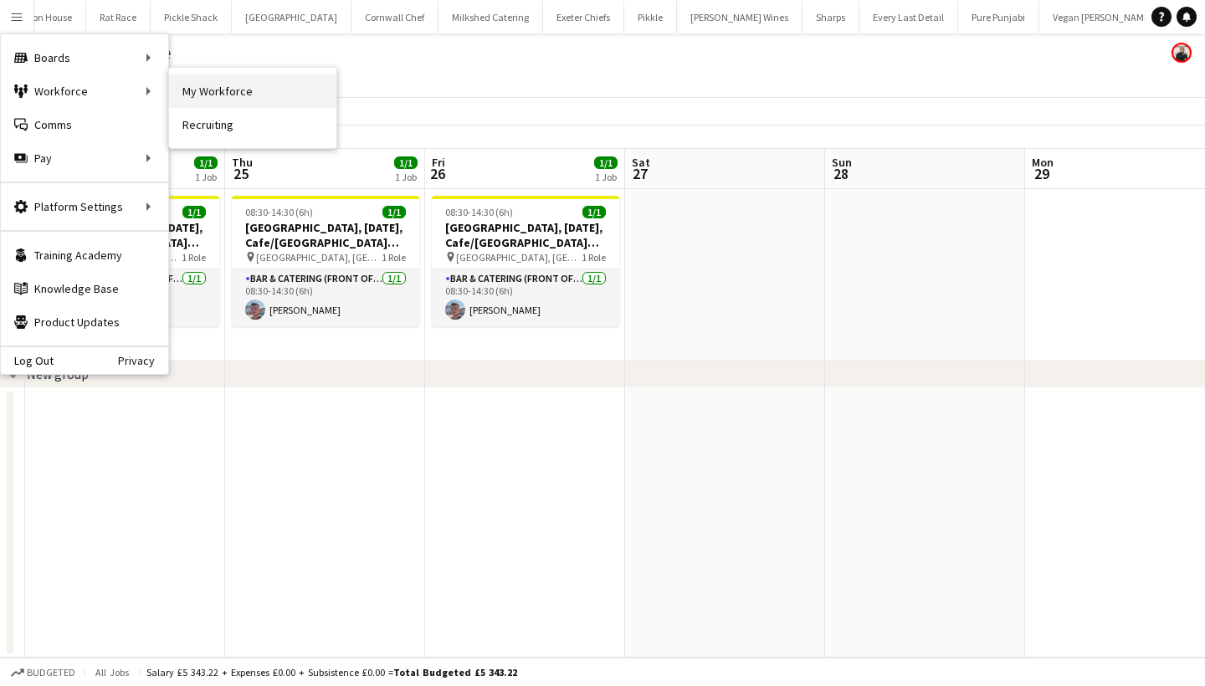
click at [229, 91] on link "My Workforce" at bounding box center [252, 90] width 167 height 33
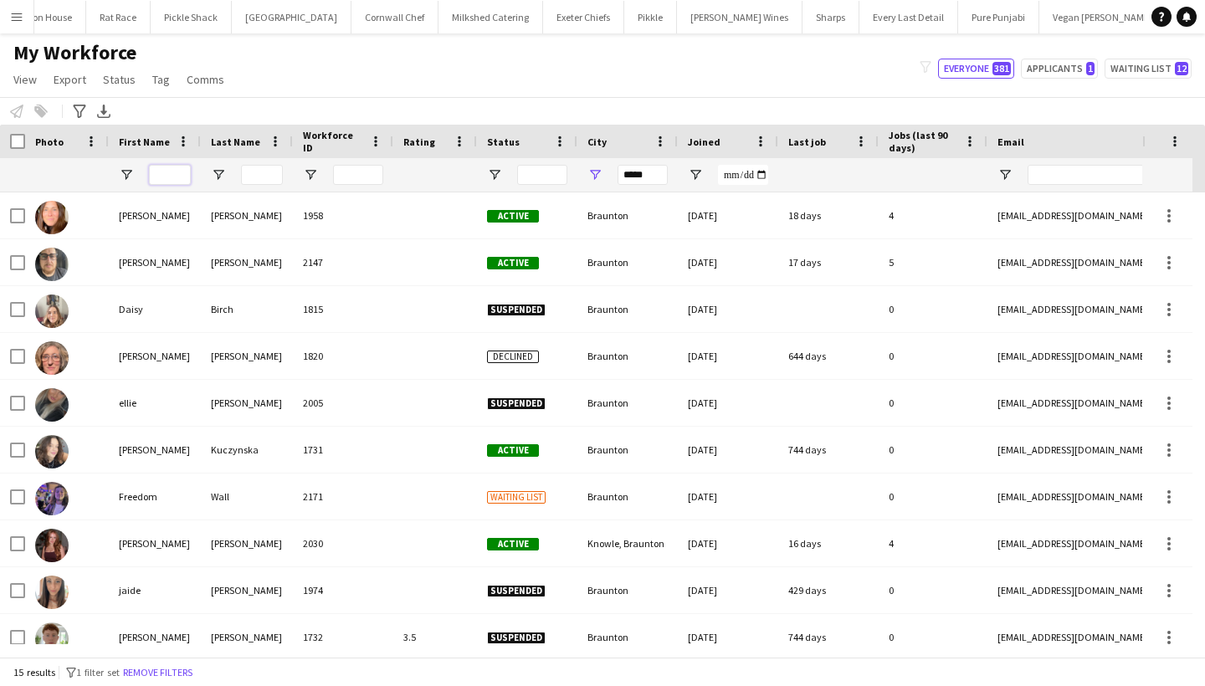
click at [156, 172] on input "First Name Filter Input" at bounding box center [170, 175] width 42 height 20
type input "****"
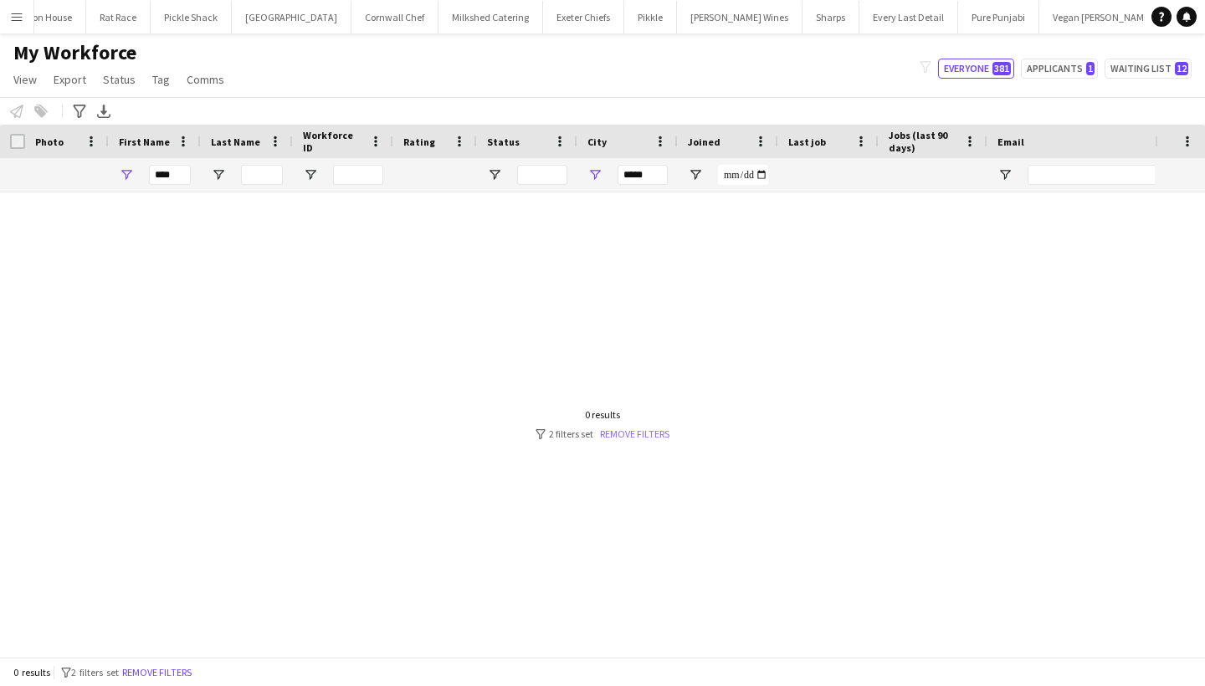
click at [629, 433] on link "Remove filters" at bounding box center [634, 434] width 69 height 13
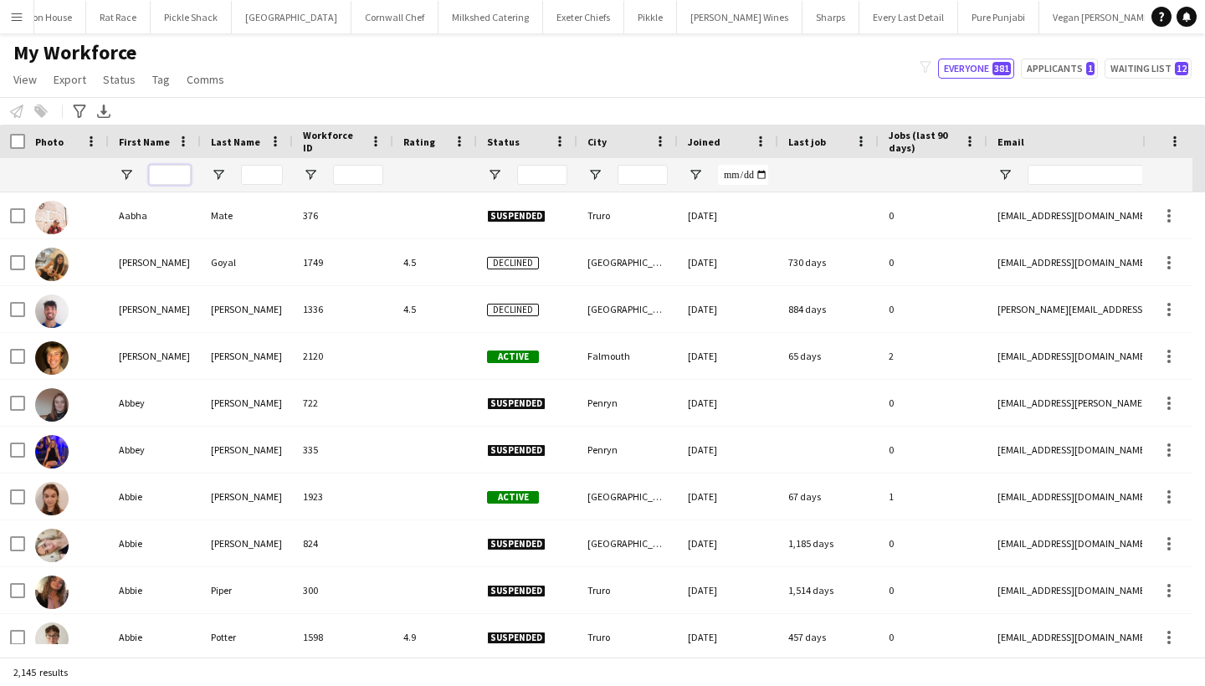
click at [162, 171] on input "First Name Filter Input" at bounding box center [170, 175] width 42 height 20
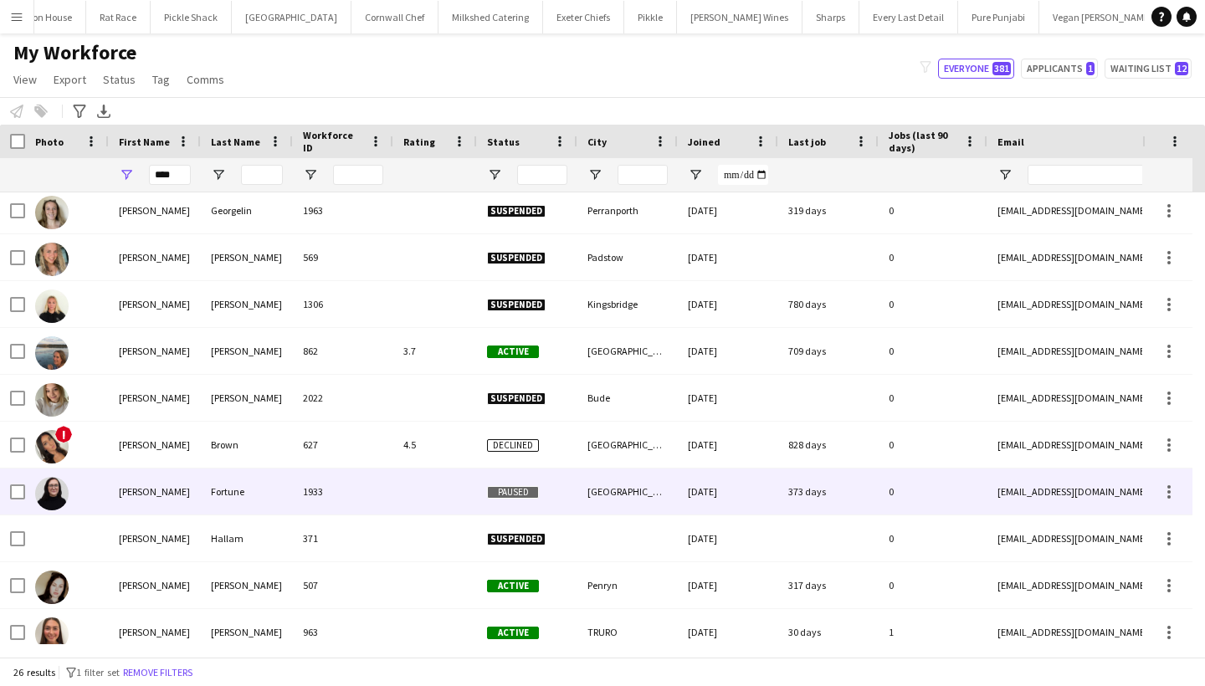
click at [251, 484] on div "Fortune" at bounding box center [247, 492] width 92 height 46
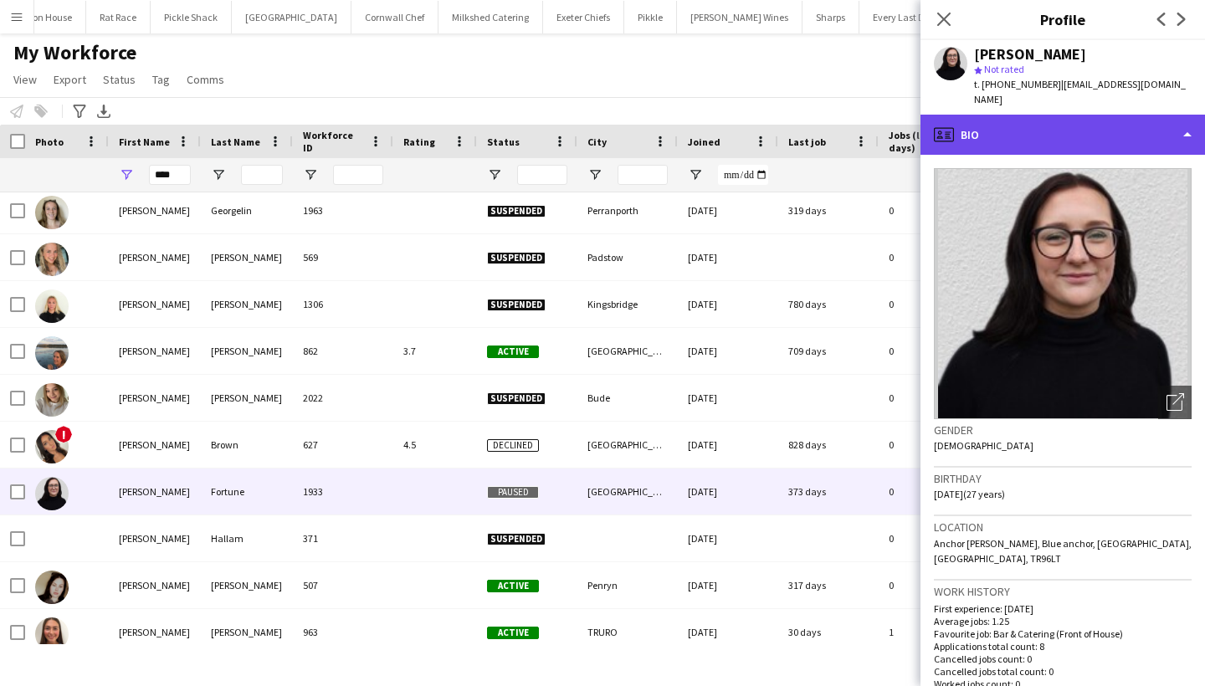
click at [1076, 119] on div "profile Bio" at bounding box center [1062, 135] width 285 height 40
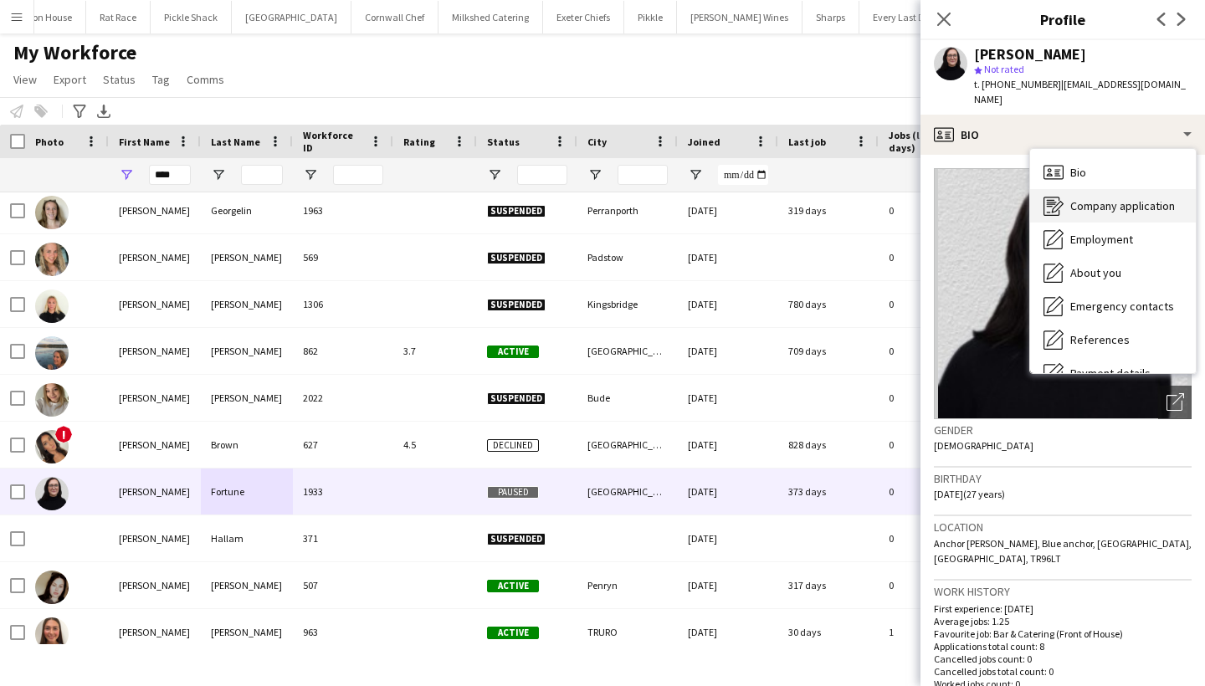
click at [1108, 197] on div "Company application Company application" at bounding box center [1113, 205] width 166 height 33
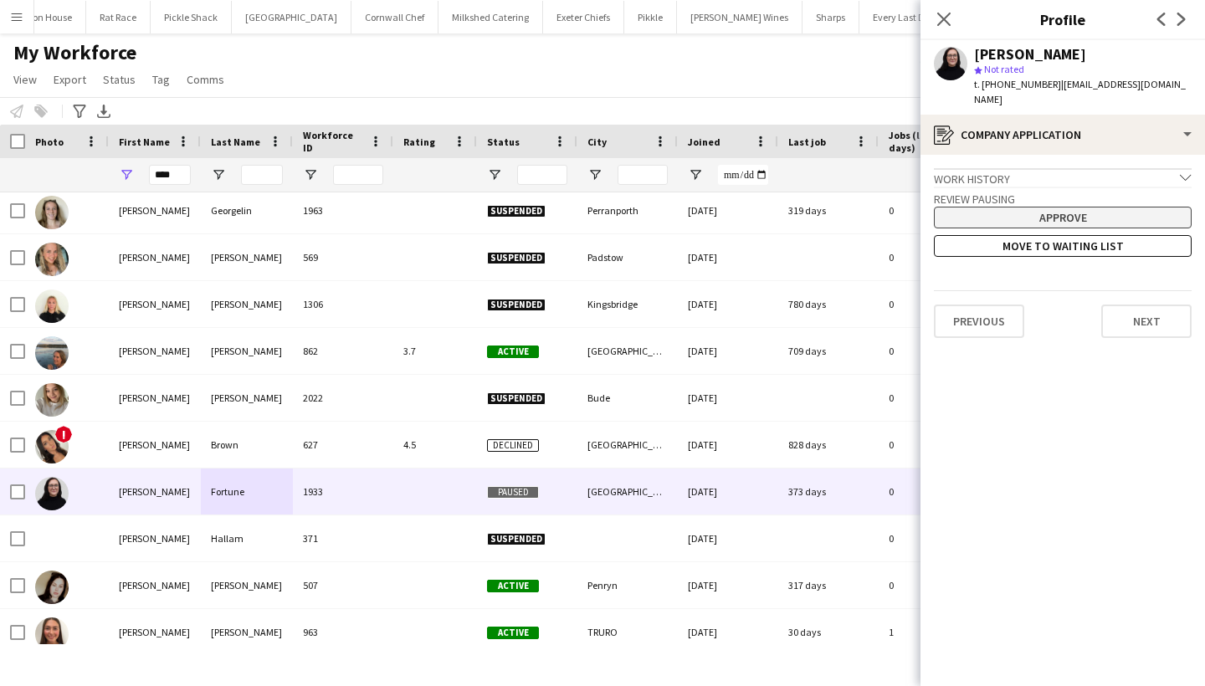
click at [1093, 207] on button "Approve" at bounding box center [1063, 218] width 258 height 22
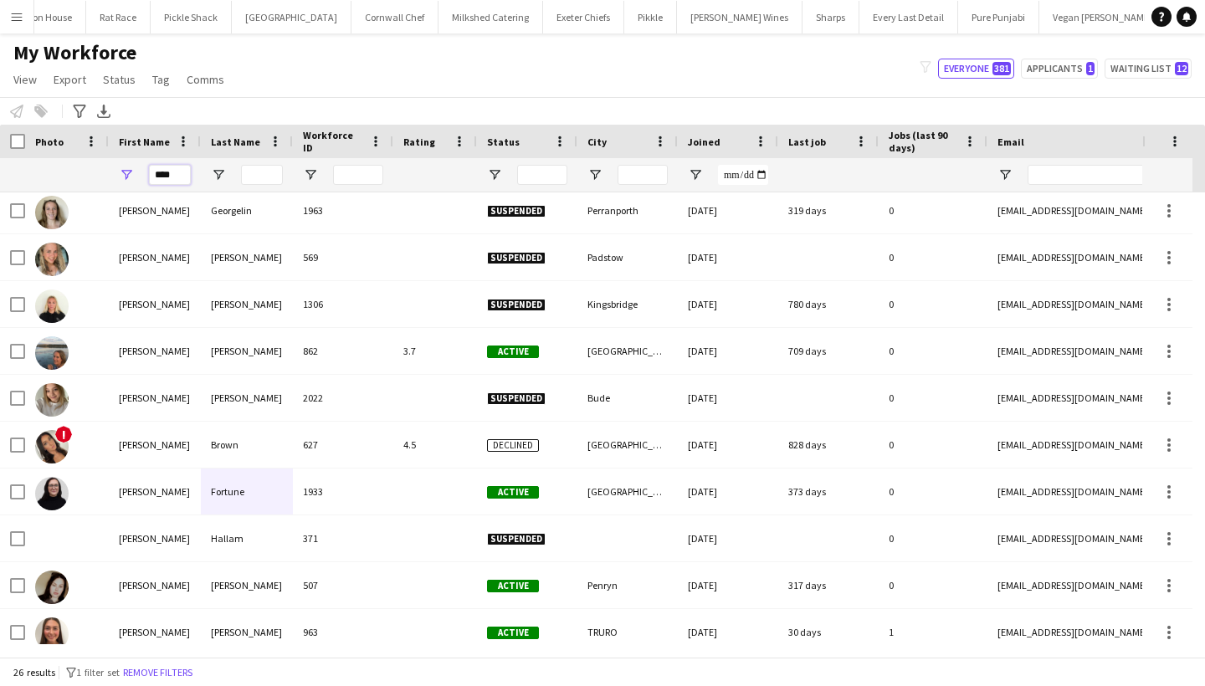
click at [184, 173] on input "****" at bounding box center [170, 175] width 42 height 20
type input "*"
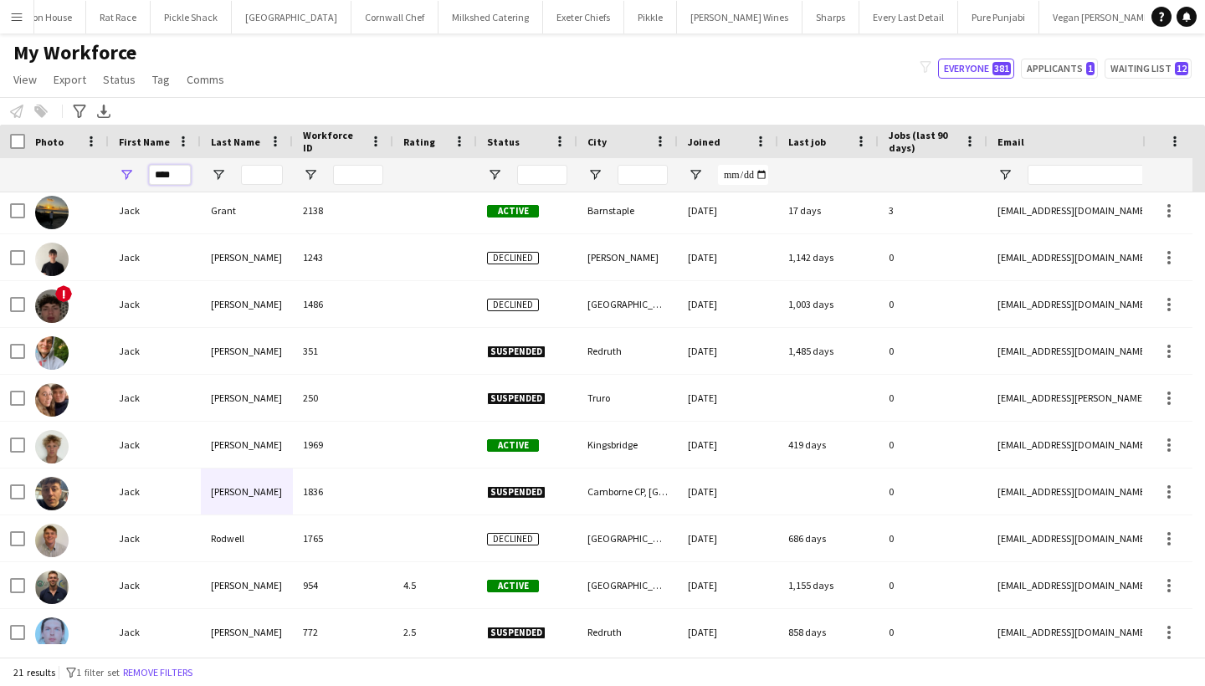
type input "****"
click at [281, 173] on input "Last Name Filter Input" at bounding box center [262, 175] width 42 height 20
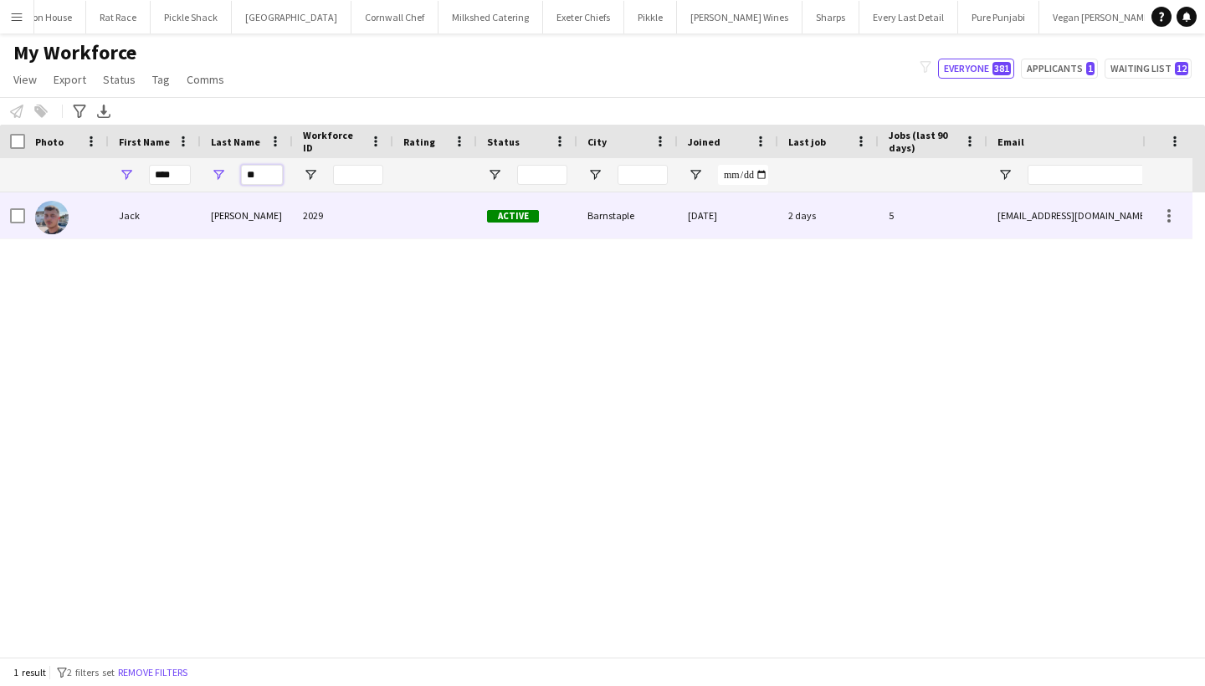
type input "**"
click at [208, 233] on div "Bellamy" at bounding box center [247, 215] width 92 height 46
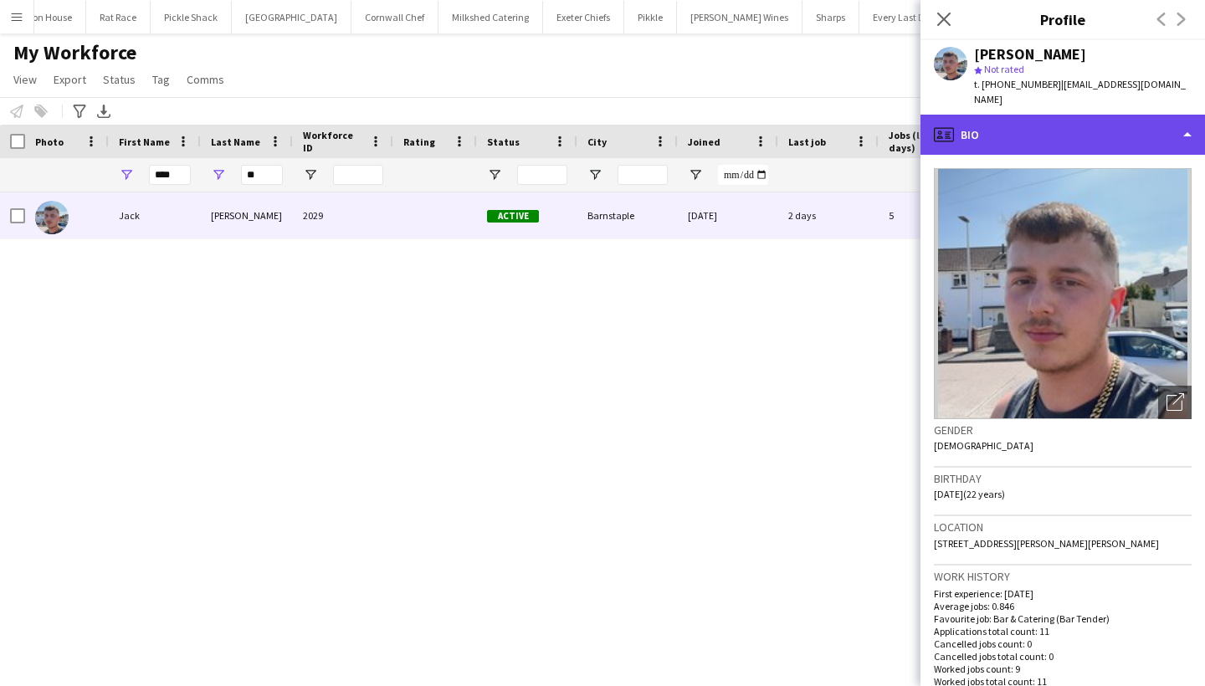
click at [1073, 115] on div "profile Bio" at bounding box center [1062, 135] width 285 height 40
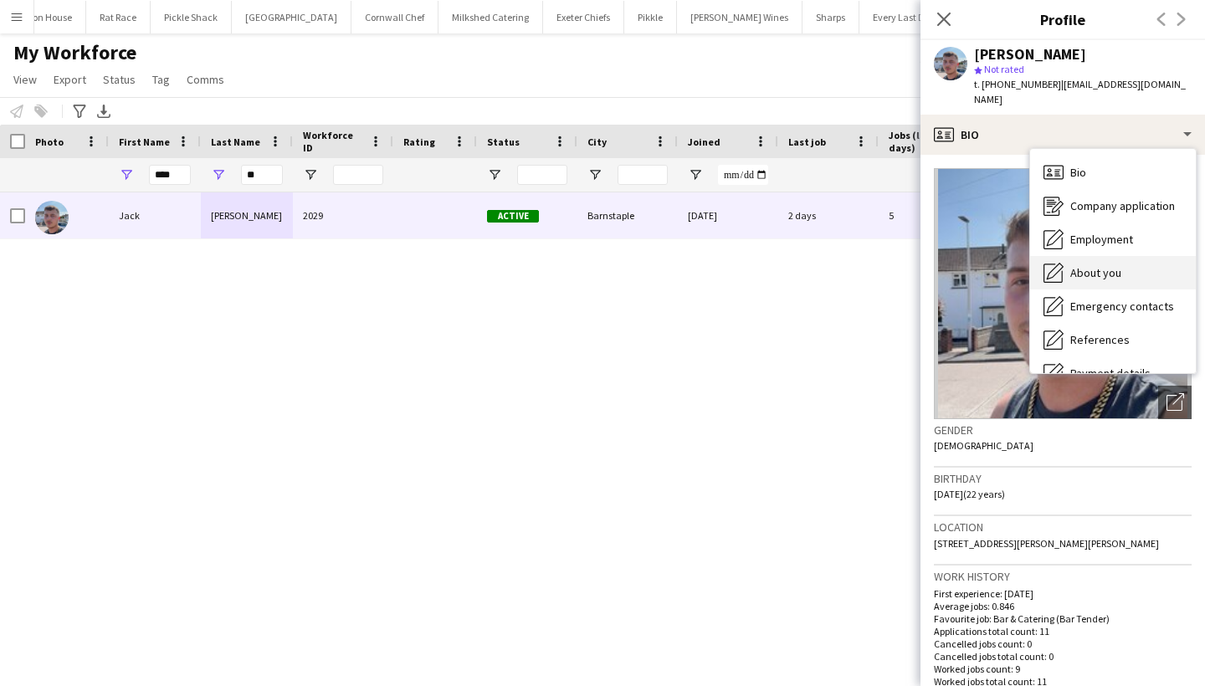
click at [1084, 265] on span "About you" at bounding box center [1095, 272] width 51 height 15
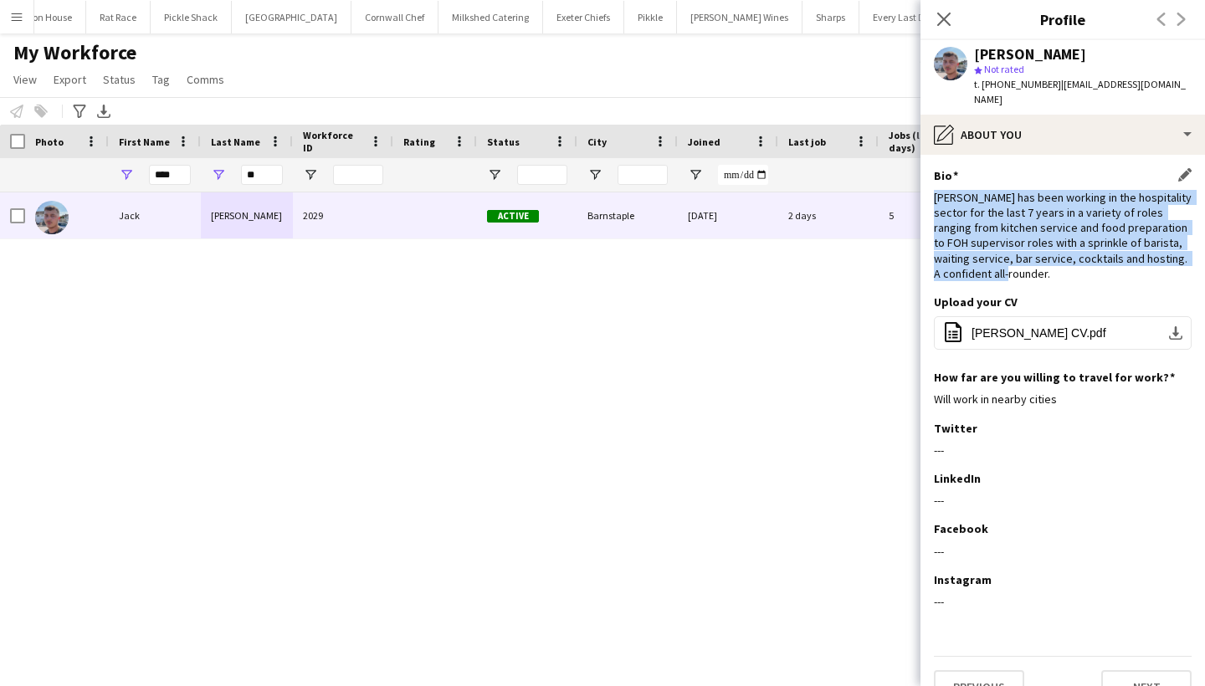
drag, startPoint x: 936, startPoint y: 182, endPoint x: 1060, endPoint y: 256, distance: 144.1
click at [1060, 256] on div "Jack has been working in the hospitality sector for the last 7 years in a varie…" at bounding box center [1063, 235] width 258 height 91
copy div "Jack has been working in the hospitality sector for the last 7 years in a varie…"
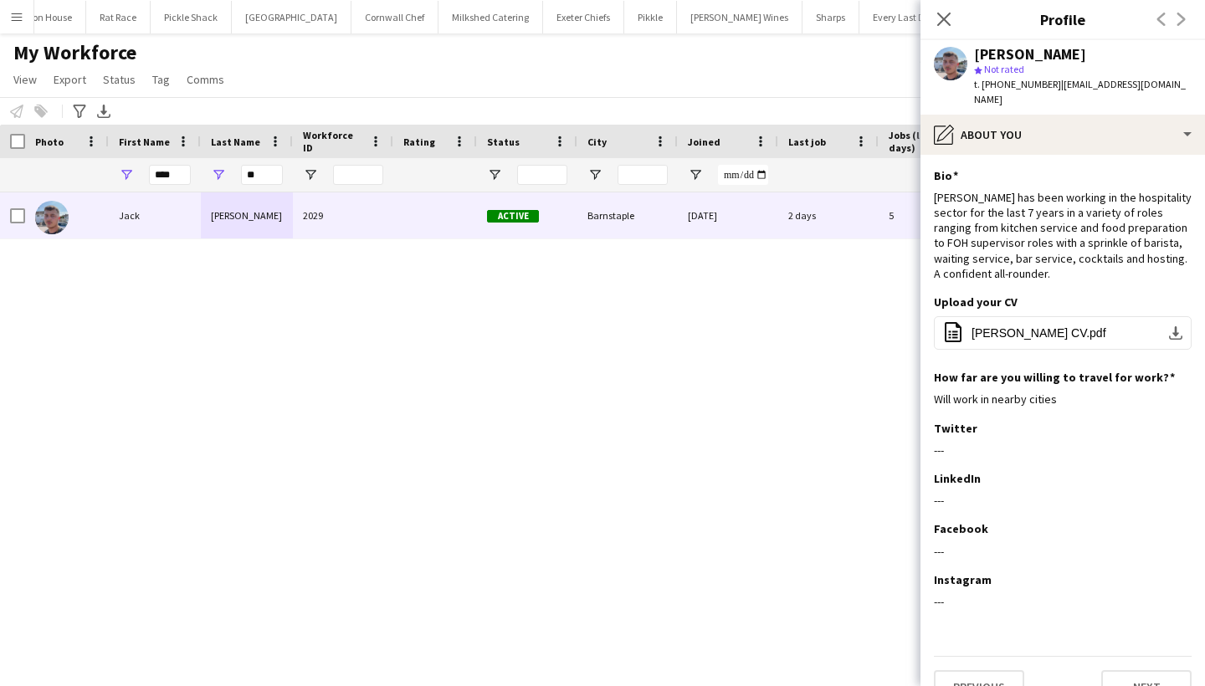
click at [955, 59] on app-user-avatar at bounding box center [950, 63] width 33 height 33
click at [946, 25] on icon "Close pop-in" at bounding box center [944, 19] width 16 height 16
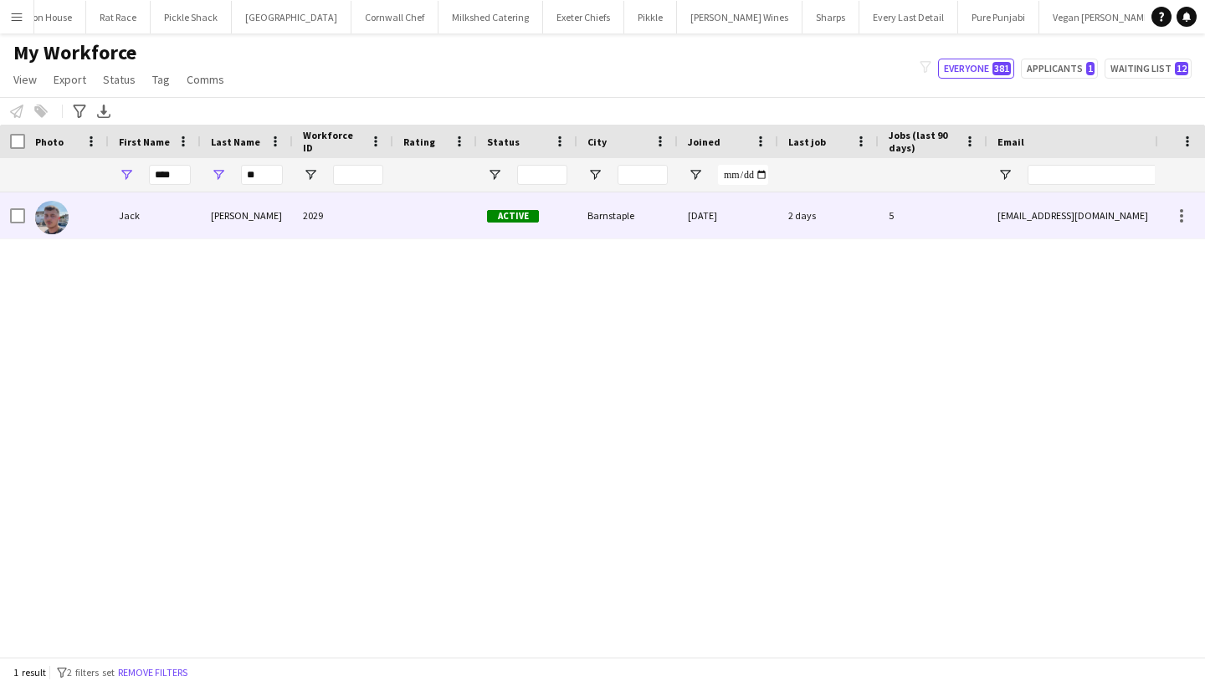
click at [269, 231] on div "Bellamy" at bounding box center [247, 215] width 92 height 46
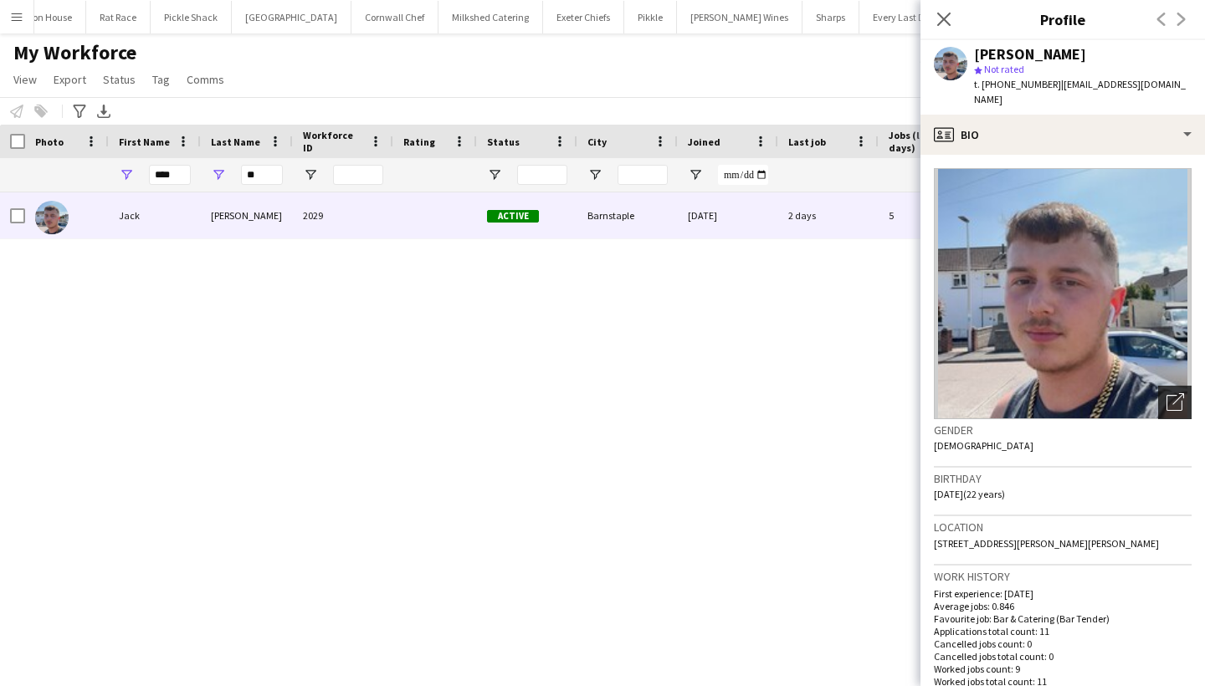
click at [1166, 393] on icon "Open photos pop-in" at bounding box center [1175, 402] width 18 height 18
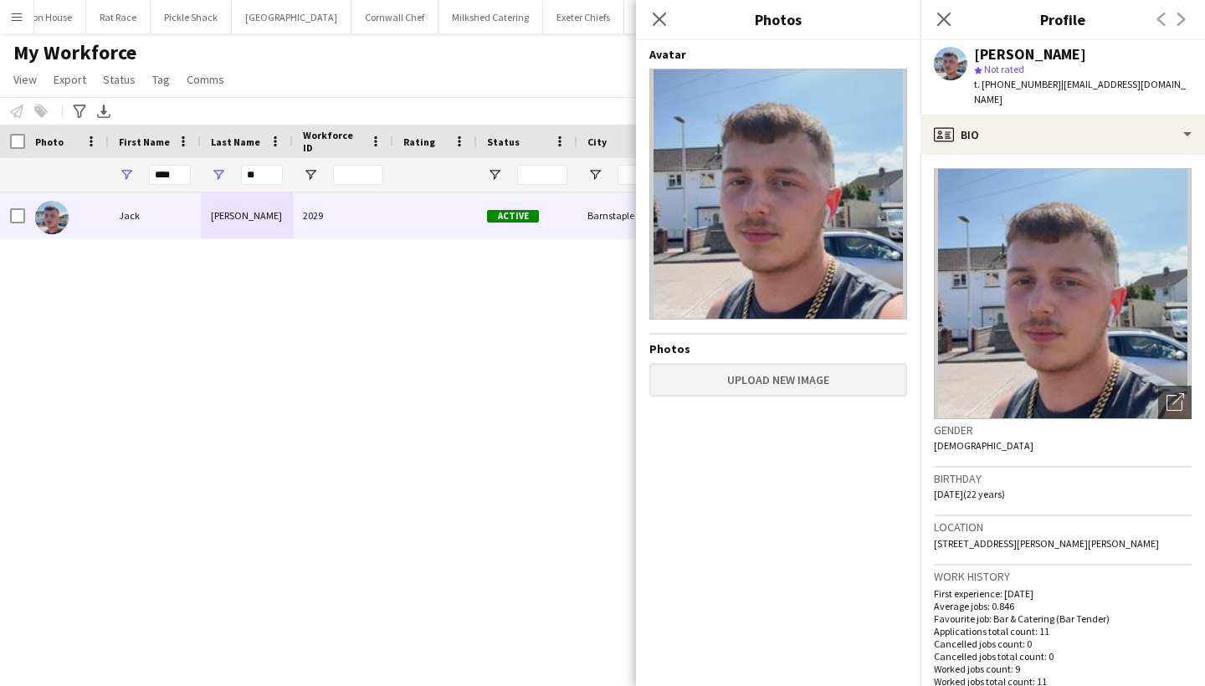
click at [839, 382] on button "Upload new image" at bounding box center [778, 379] width 258 height 33
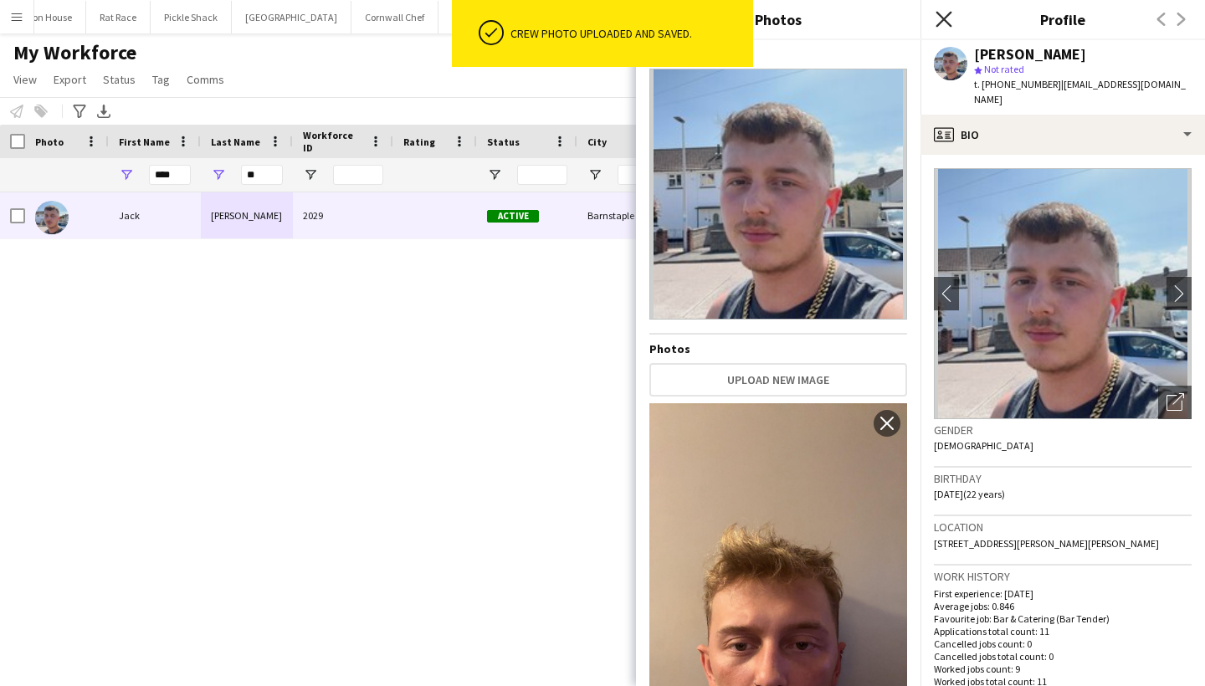
click at [944, 17] on icon "Close pop-in" at bounding box center [944, 19] width 16 height 16
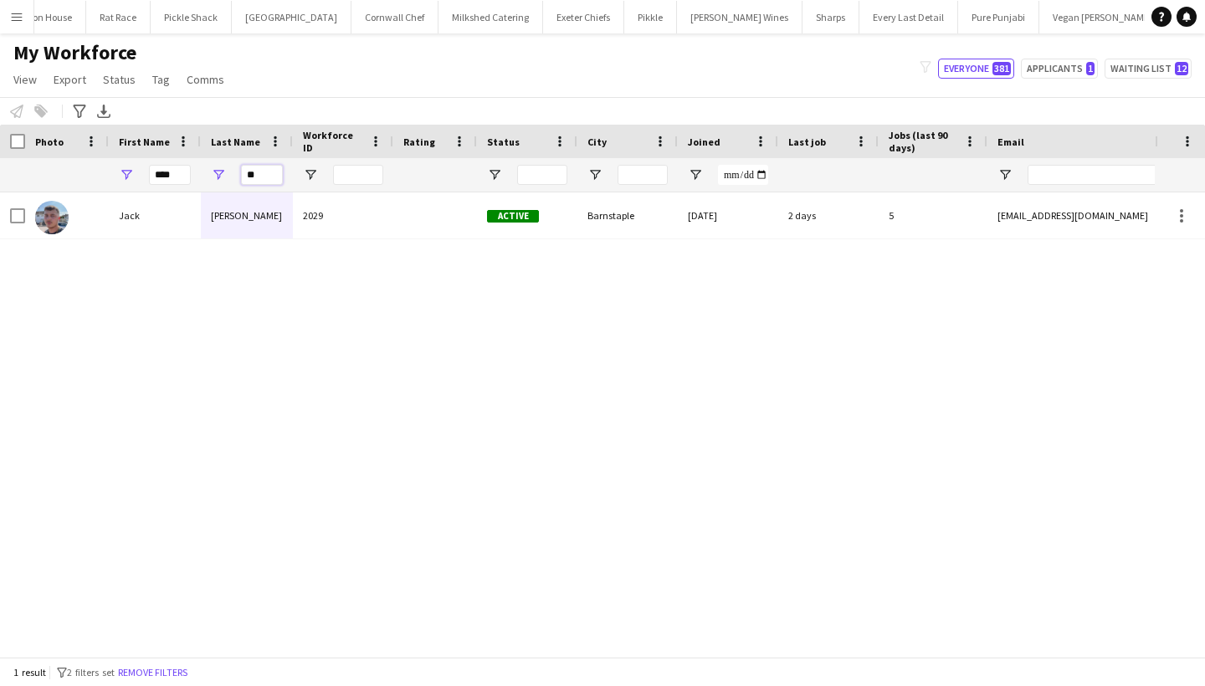
click at [269, 179] on input "**" at bounding box center [262, 175] width 42 height 20
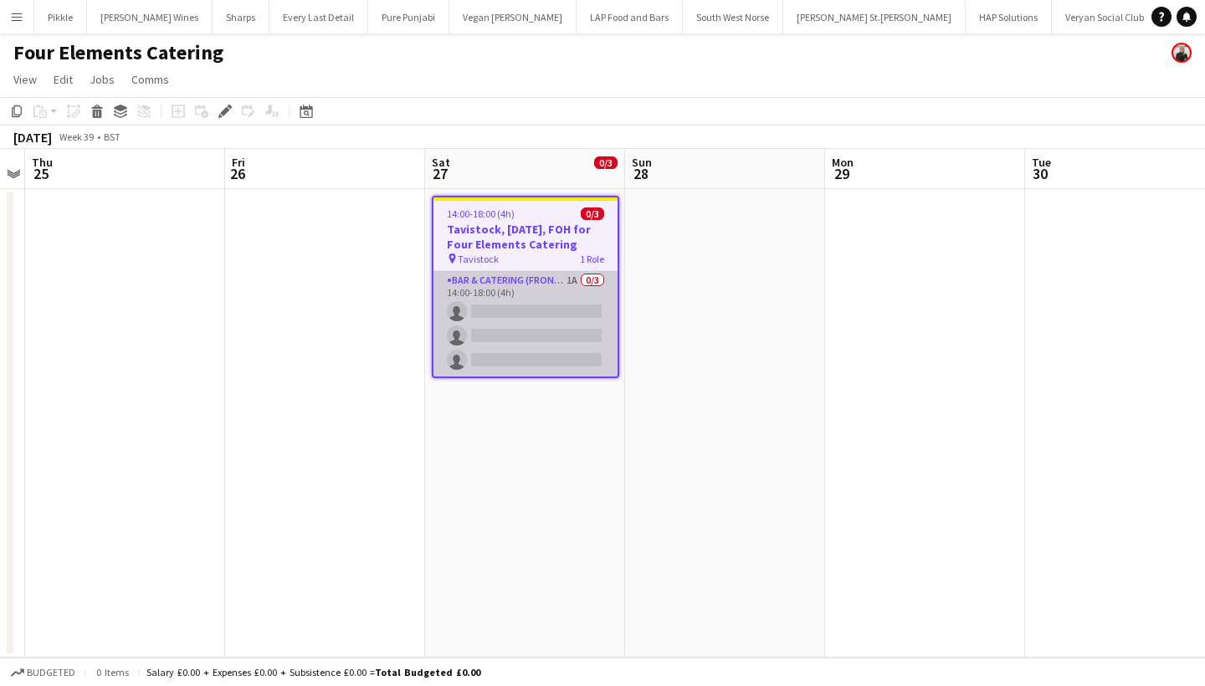
click at [540, 355] on app-card-role "Bar & Catering (Front of House) 1A 0/3 14:00-18:00 (4h) single-neutral-actions …" at bounding box center [525, 323] width 184 height 105
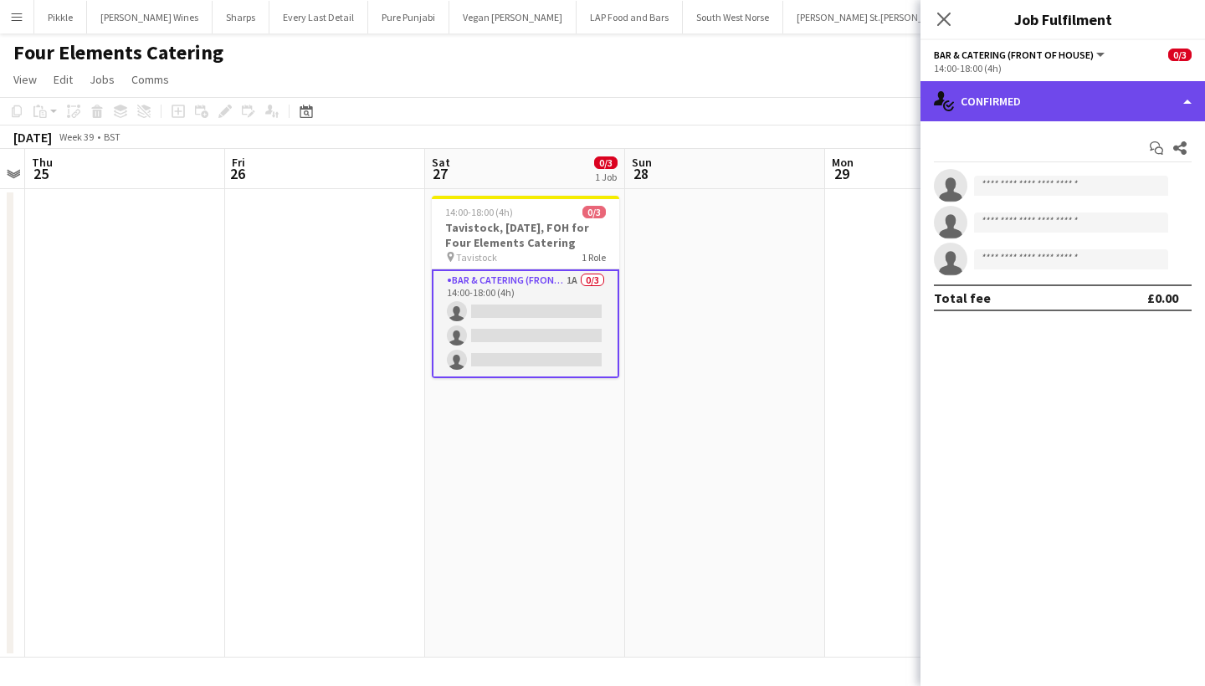
click at [1048, 100] on div "single-neutral-actions-check-2 Confirmed" at bounding box center [1062, 101] width 285 height 40
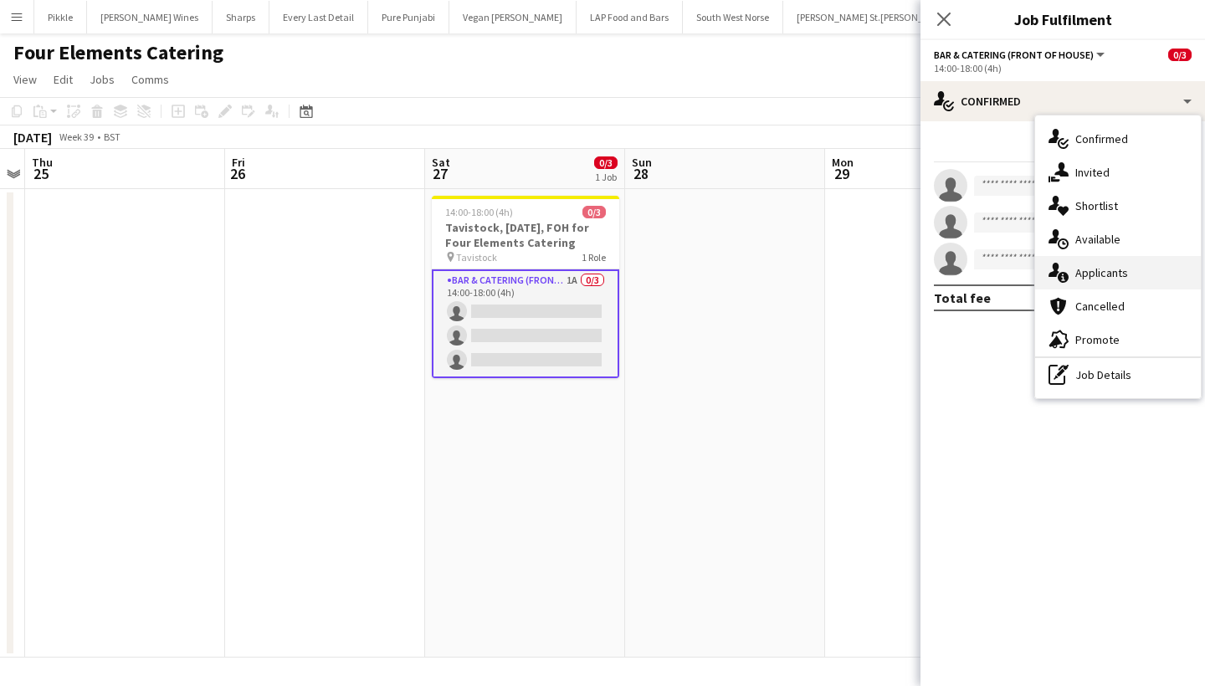
click at [1121, 277] on span "Applicants" at bounding box center [1101, 272] width 53 height 15
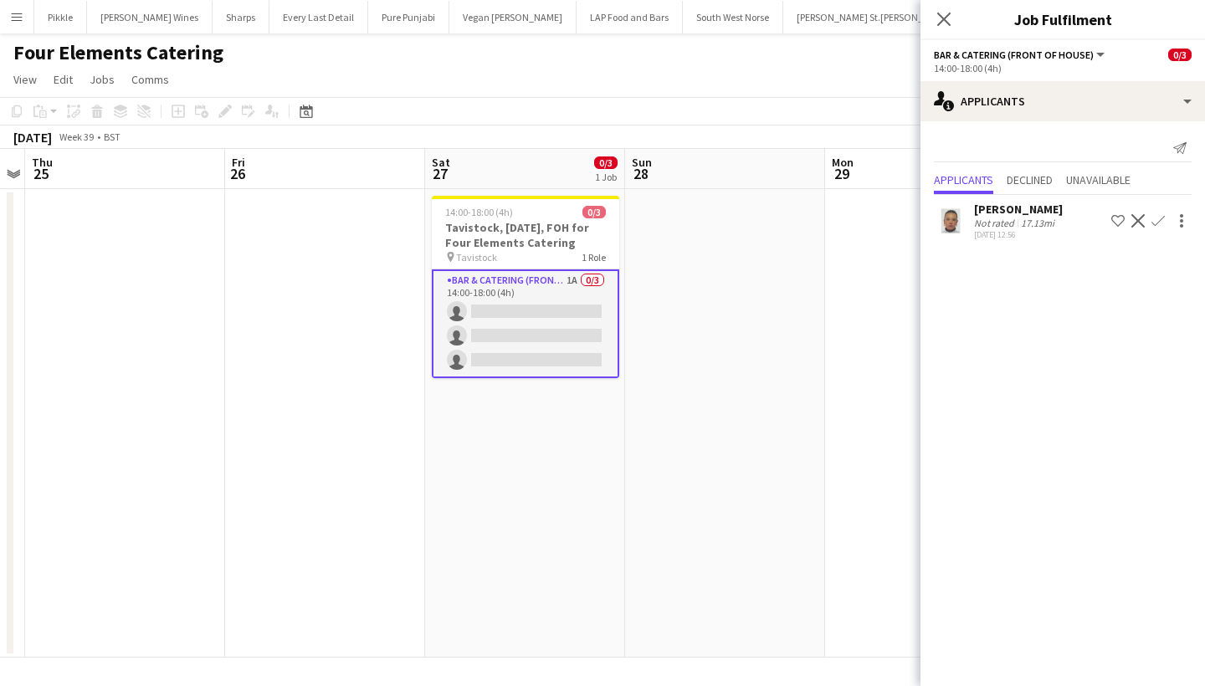
click at [1156, 218] on app-icon "Confirm" at bounding box center [1157, 220] width 13 height 13
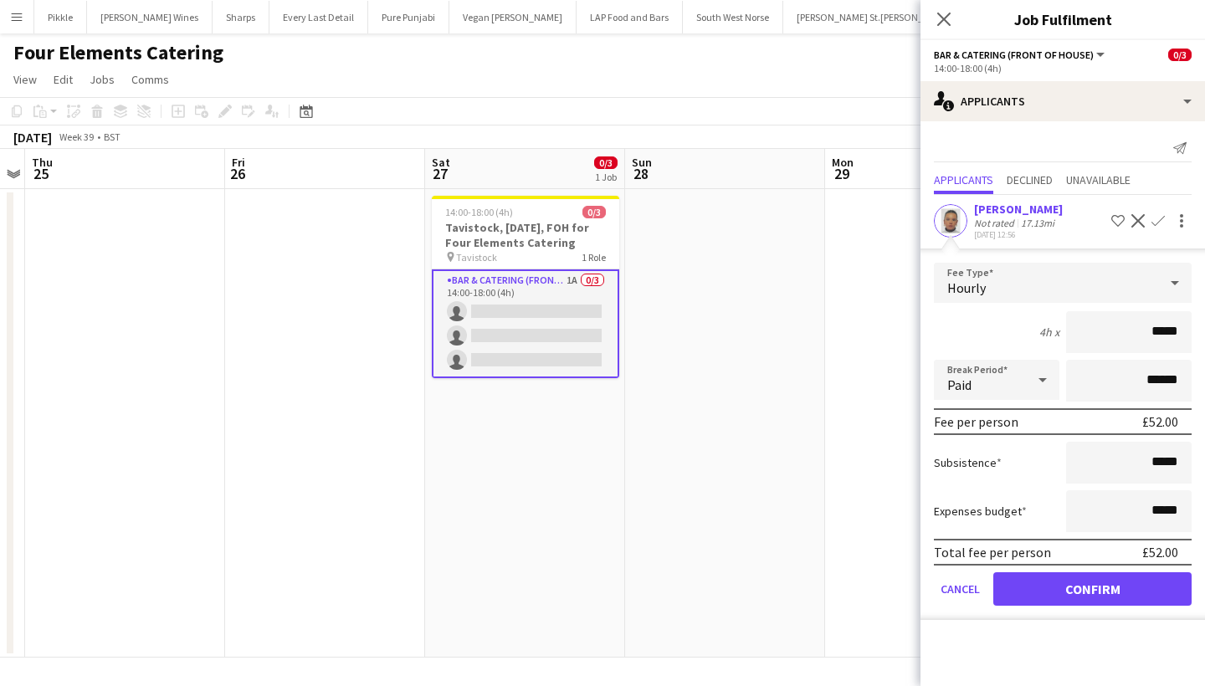
type input "******"
click at [947, 14] on icon "Close pop-in" at bounding box center [944, 19] width 16 height 16
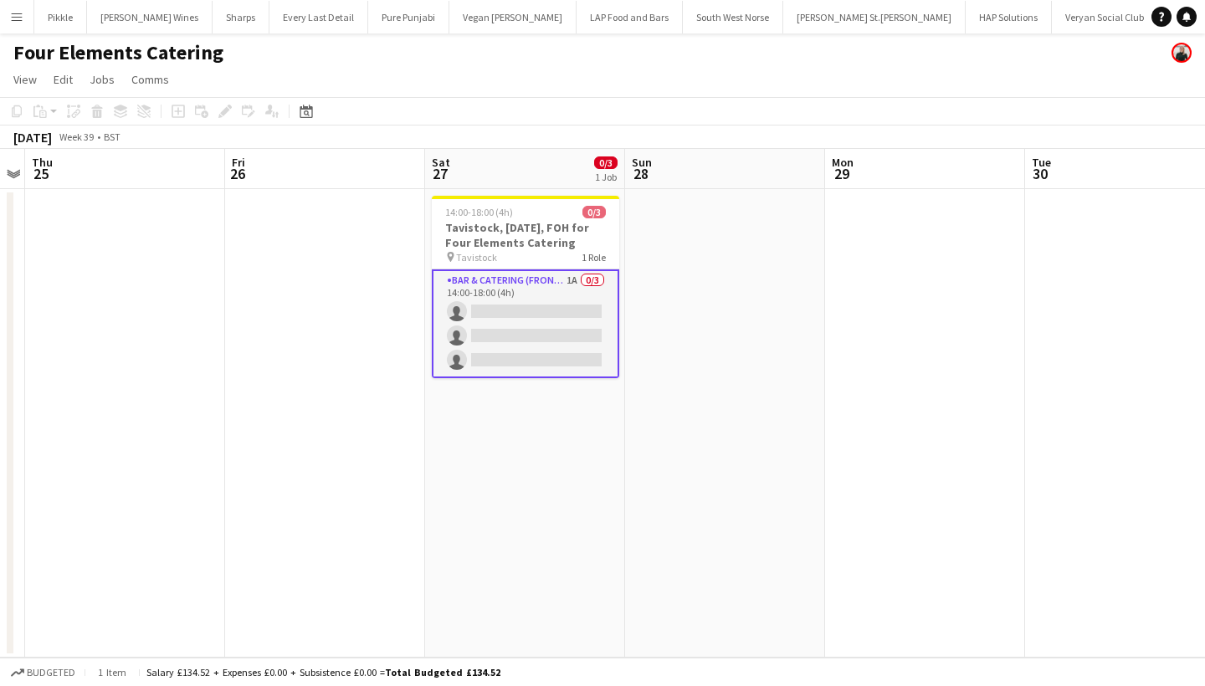
click at [525, 346] on app-card-role "Bar & Catering (Front of House) 1A 0/3 14:00-18:00 (4h) single-neutral-actions …" at bounding box center [525, 323] width 187 height 109
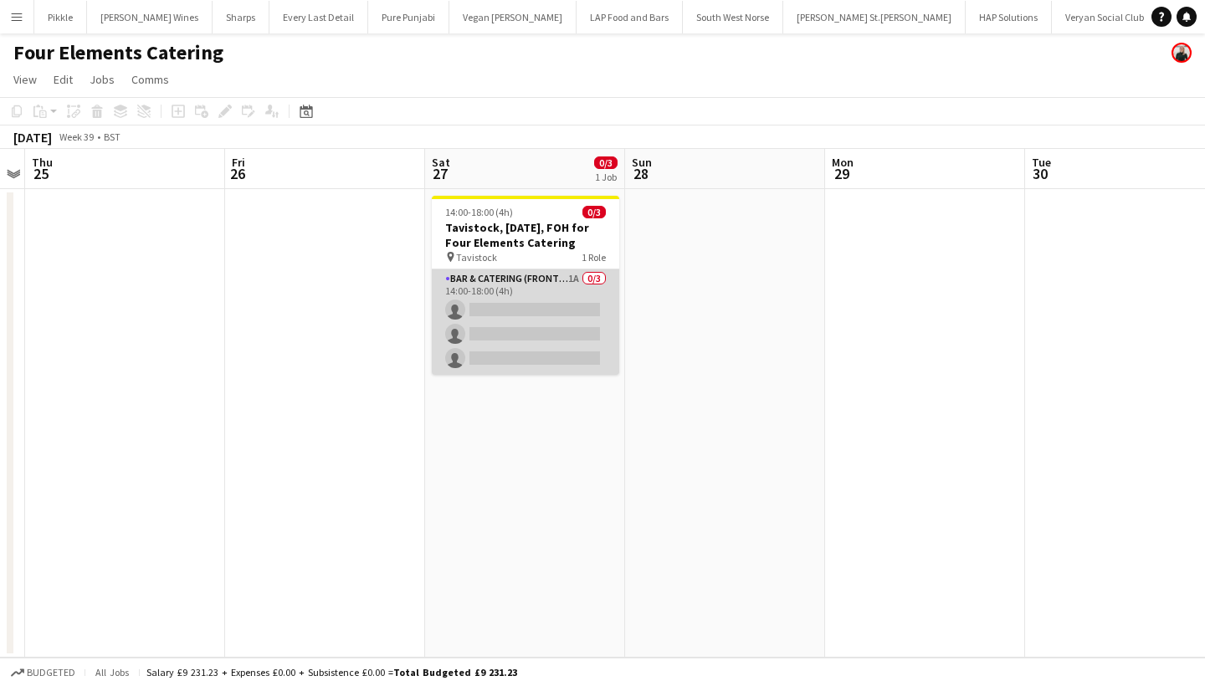
click at [501, 329] on app-card-role "Bar & Catering (Front of House) 1A 0/3 14:00-18:00 (4h) single-neutral-actions …" at bounding box center [525, 321] width 187 height 105
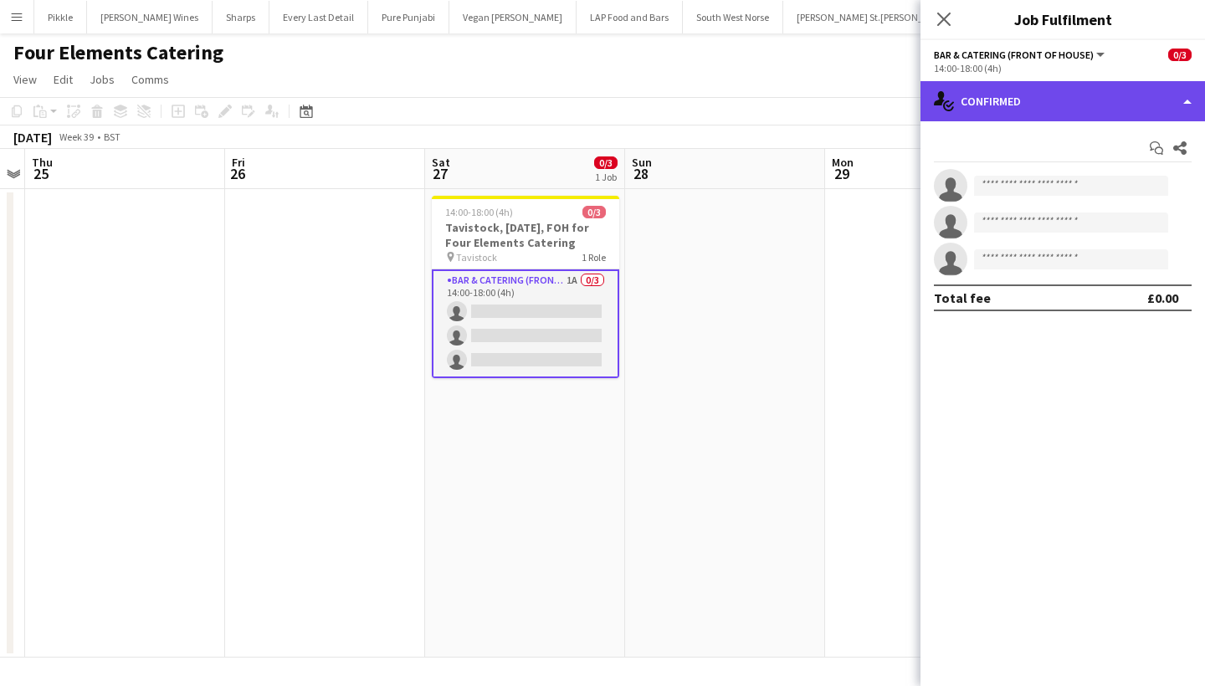
click at [1064, 110] on div "single-neutral-actions-check-2 Confirmed" at bounding box center [1062, 101] width 285 height 40
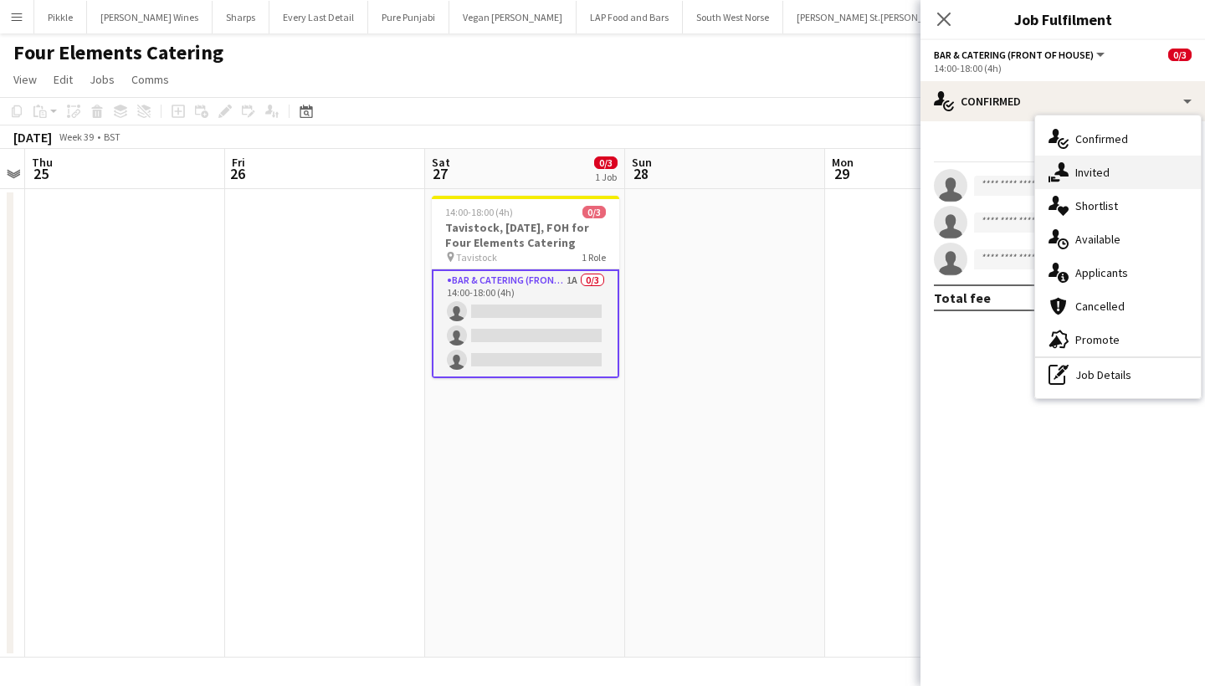
click at [1103, 177] on span "Invited" at bounding box center [1092, 172] width 34 height 15
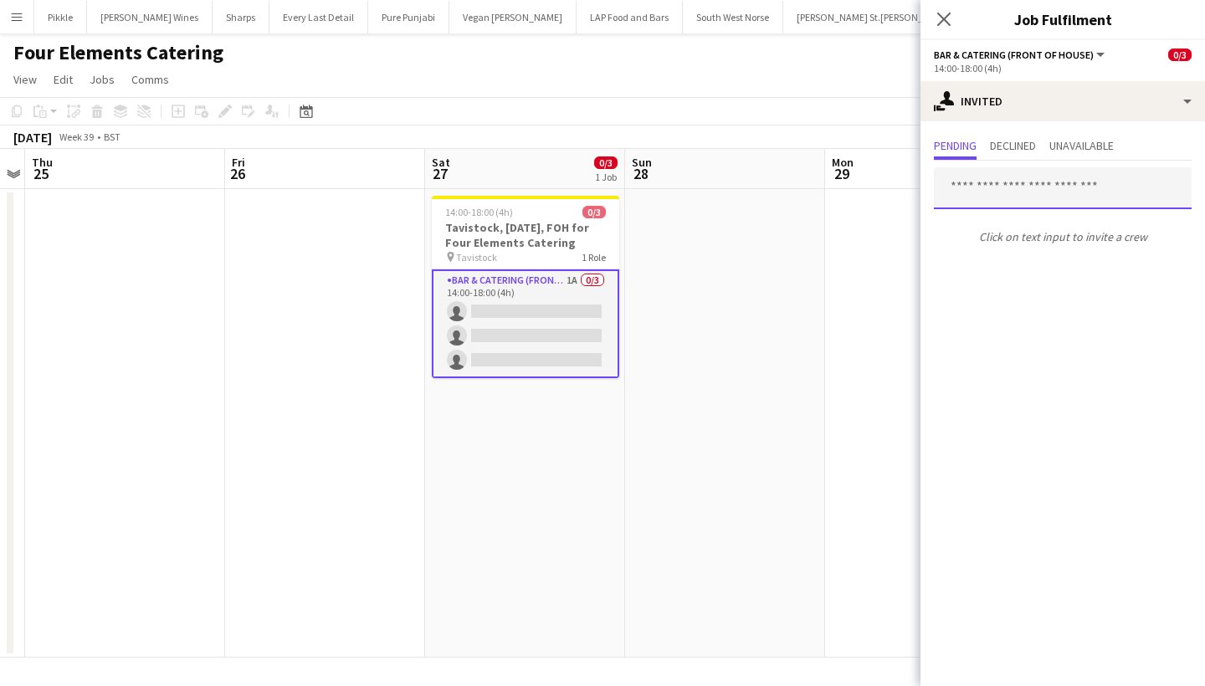
click at [985, 185] on input "text" at bounding box center [1063, 188] width 258 height 42
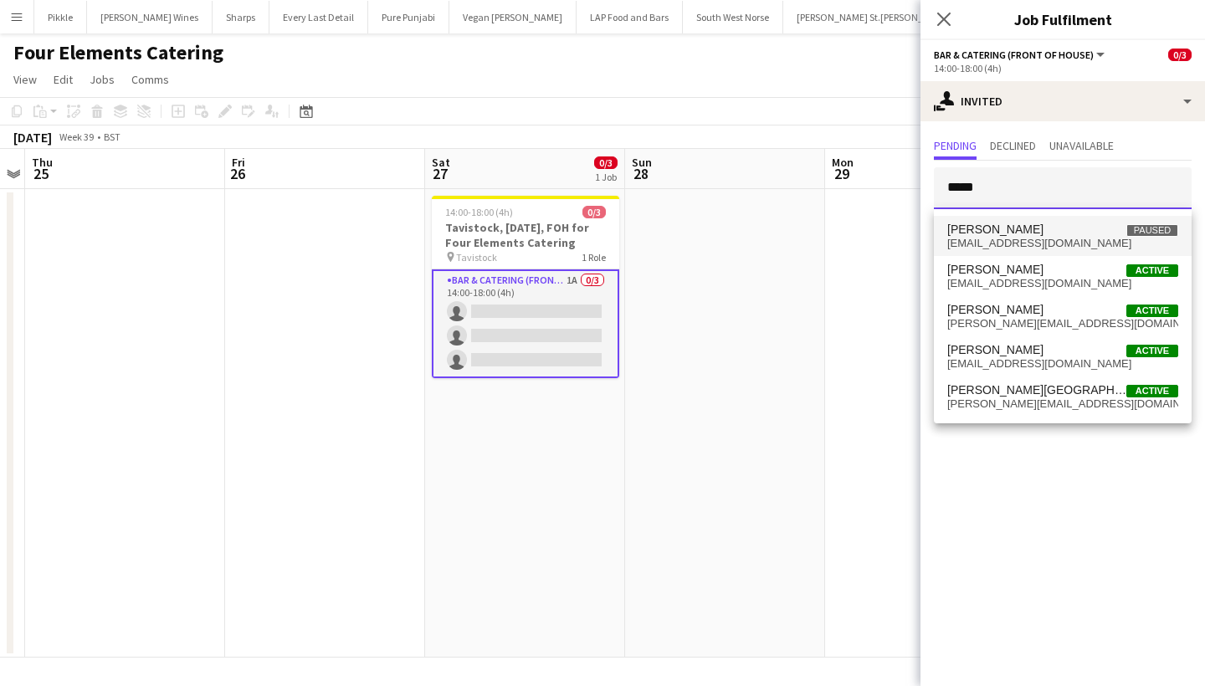
type input "*****"
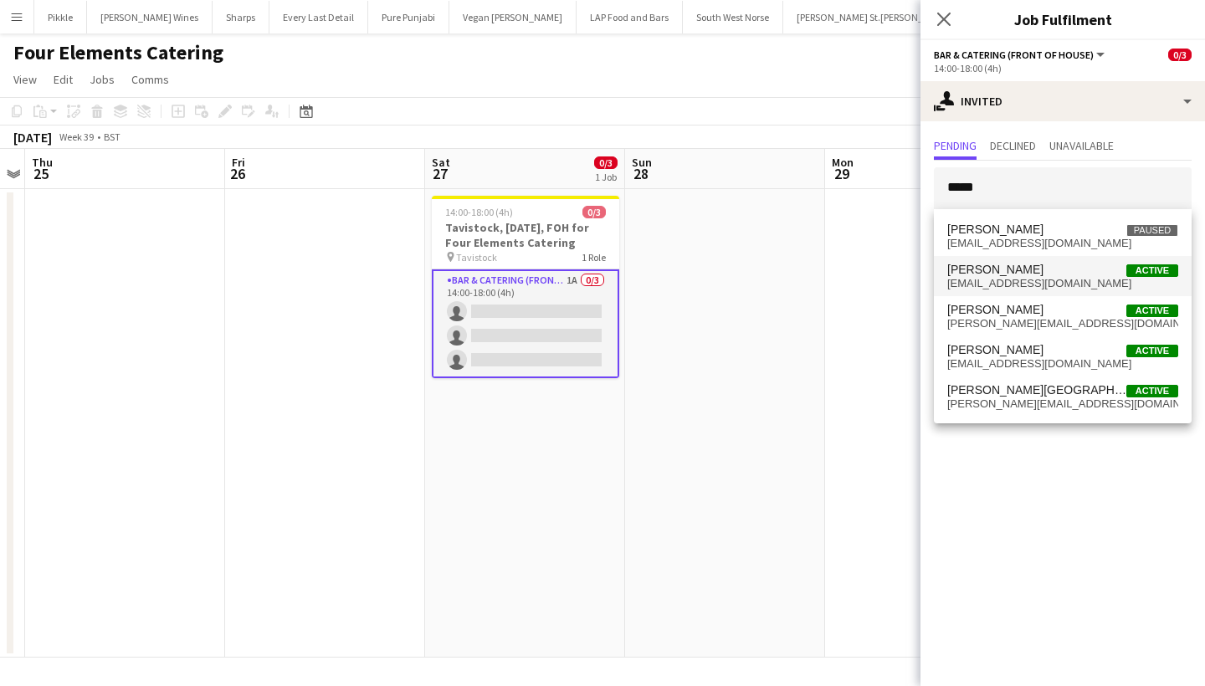
drag, startPoint x: 995, startPoint y: 217, endPoint x: 995, endPoint y: 276, distance: 59.4
click at [995, 276] on span "Molly Hazlehurst" at bounding box center [995, 270] width 96 height 14
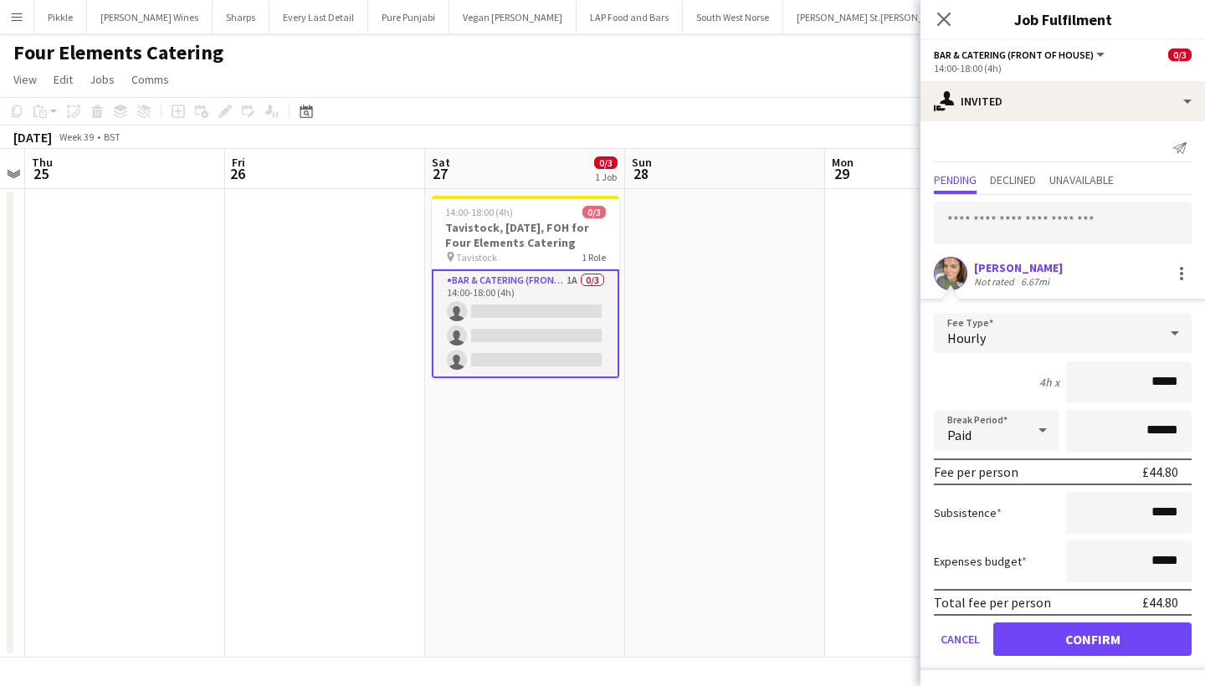
click at [1025, 273] on div "Molly Hazlehurst" at bounding box center [1018, 267] width 89 height 15
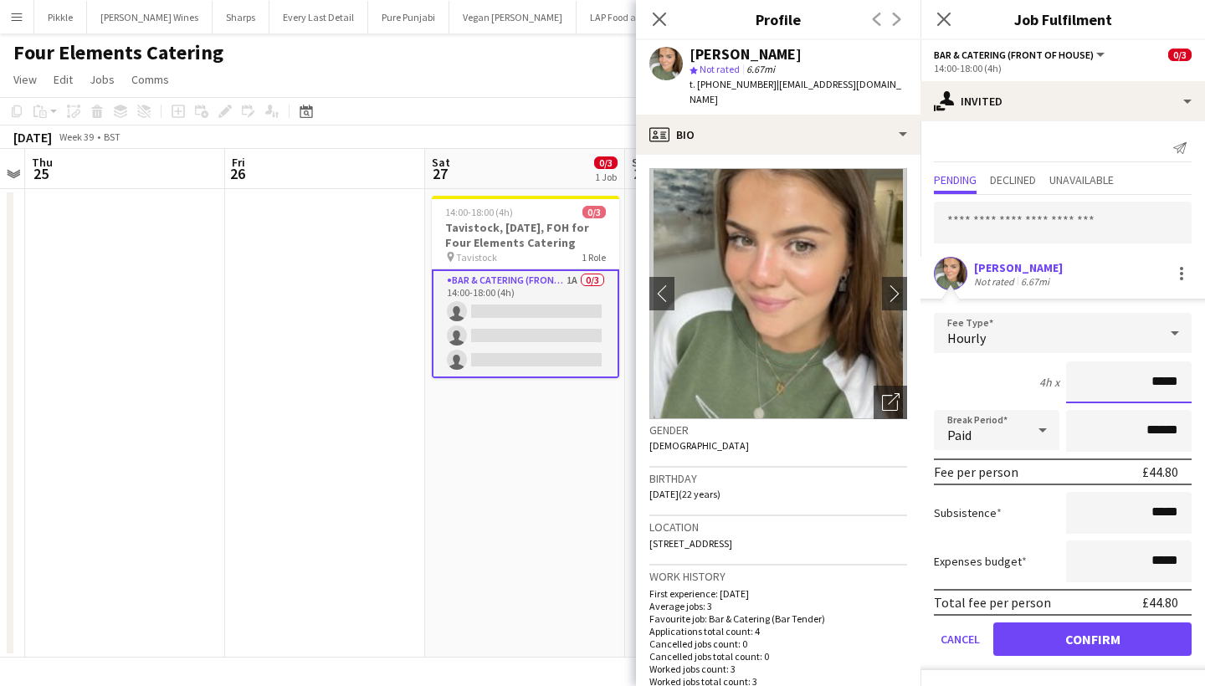
click at [1176, 383] on input "*****" at bounding box center [1129, 382] width 126 height 42
type input "******"
click at [1129, 643] on button "Confirm" at bounding box center [1092, 639] width 198 height 33
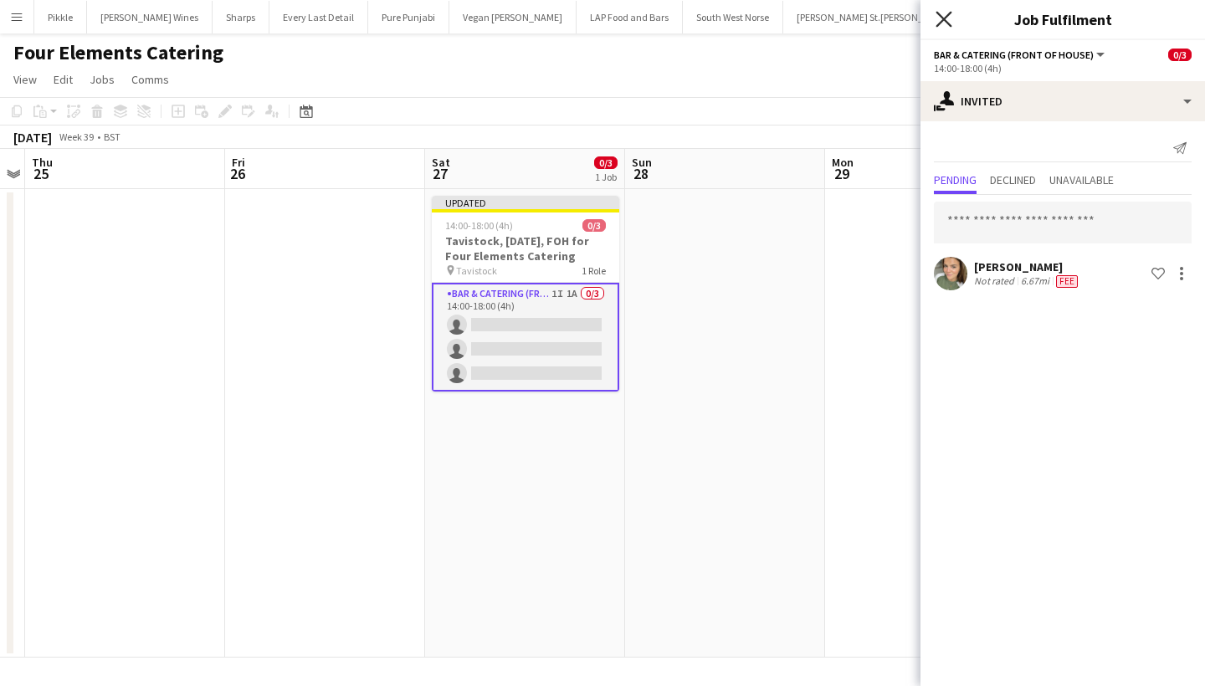
click at [948, 21] on icon "Close pop-in" at bounding box center [944, 19] width 16 height 16
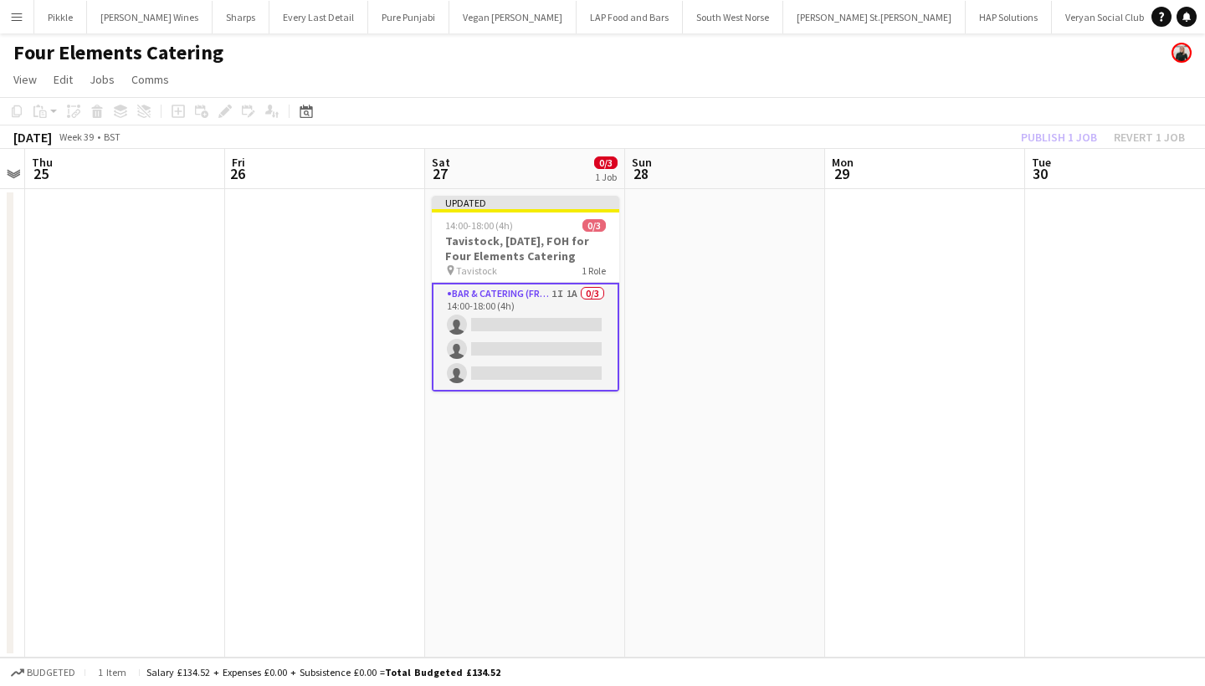
click at [1053, 133] on div "Publish 1 job Revert 1 job" at bounding box center [1103, 137] width 204 height 22
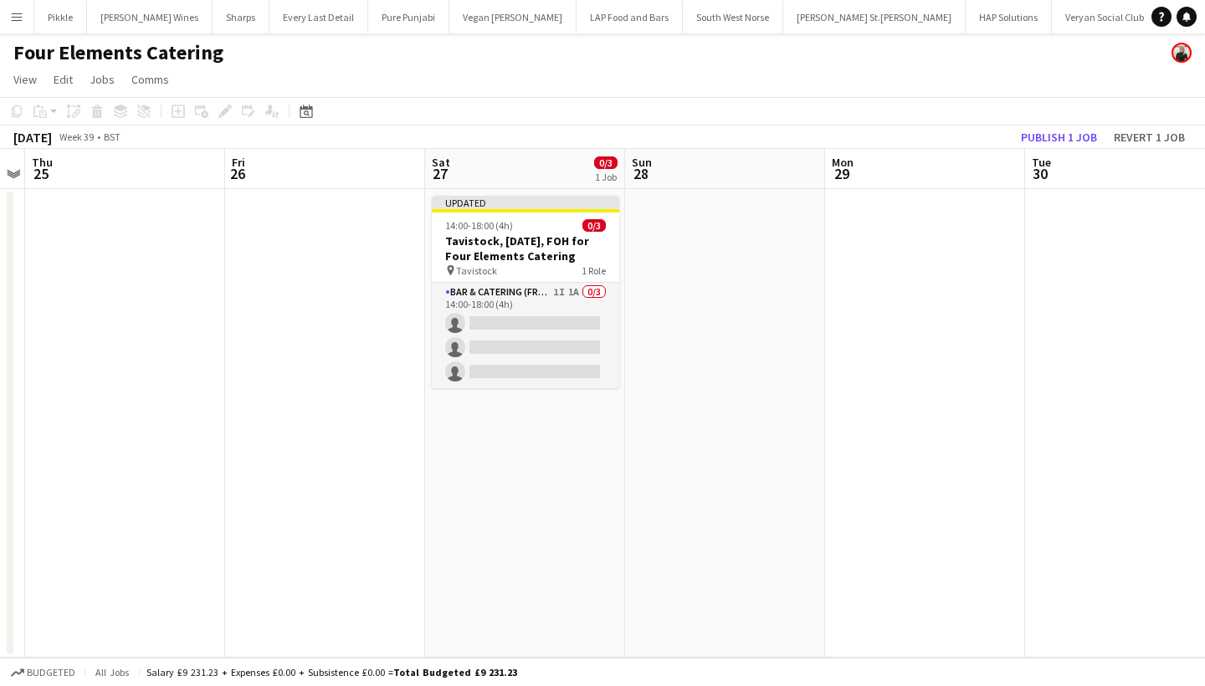
click at [1053, 133] on button "Publish 1 job" at bounding box center [1059, 137] width 90 height 22
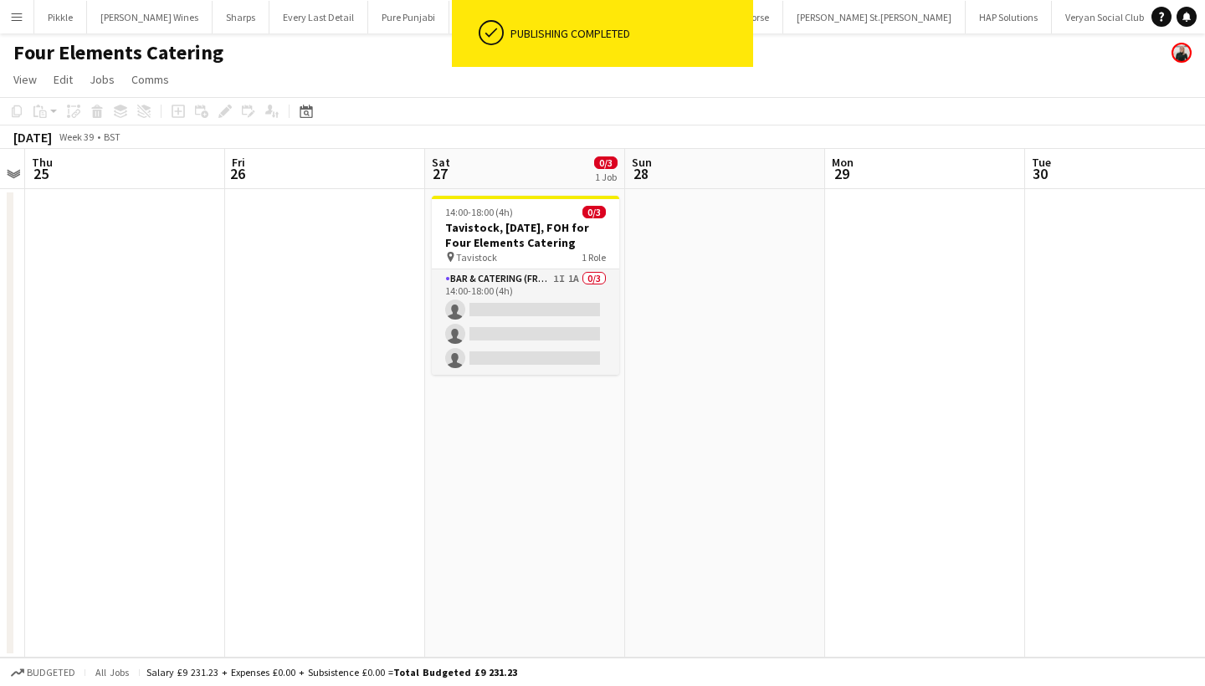
click at [13, 18] on app-icon "Menu" at bounding box center [16, 16] width 13 height 13
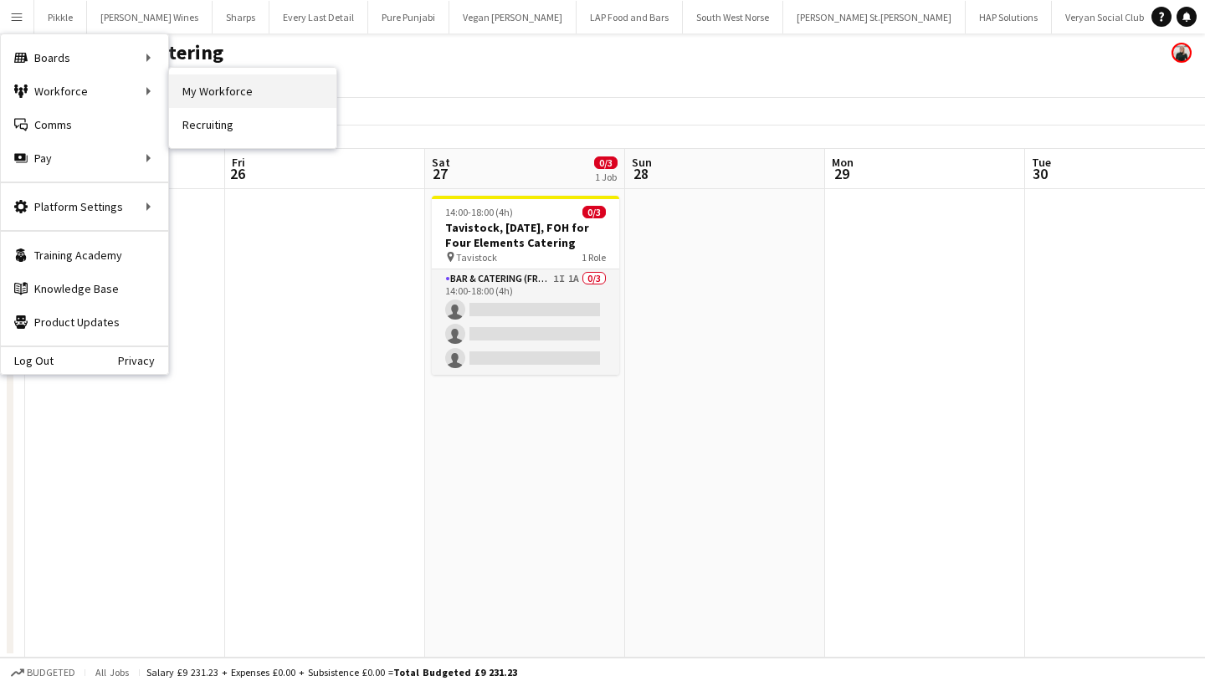
click at [233, 83] on link "My Workforce" at bounding box center [252, 90] width 167 height 33
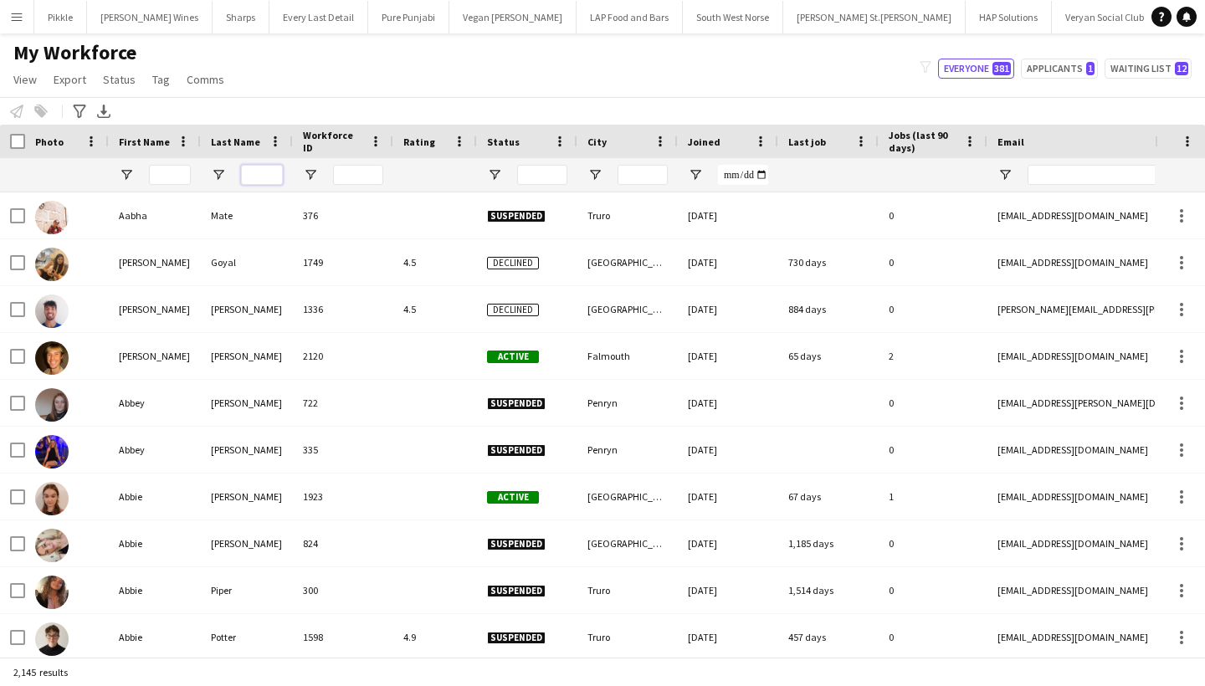
click at [256, 177] on input "Last Name Filter Input" at bounding box center [262, 175] width 42 height 20
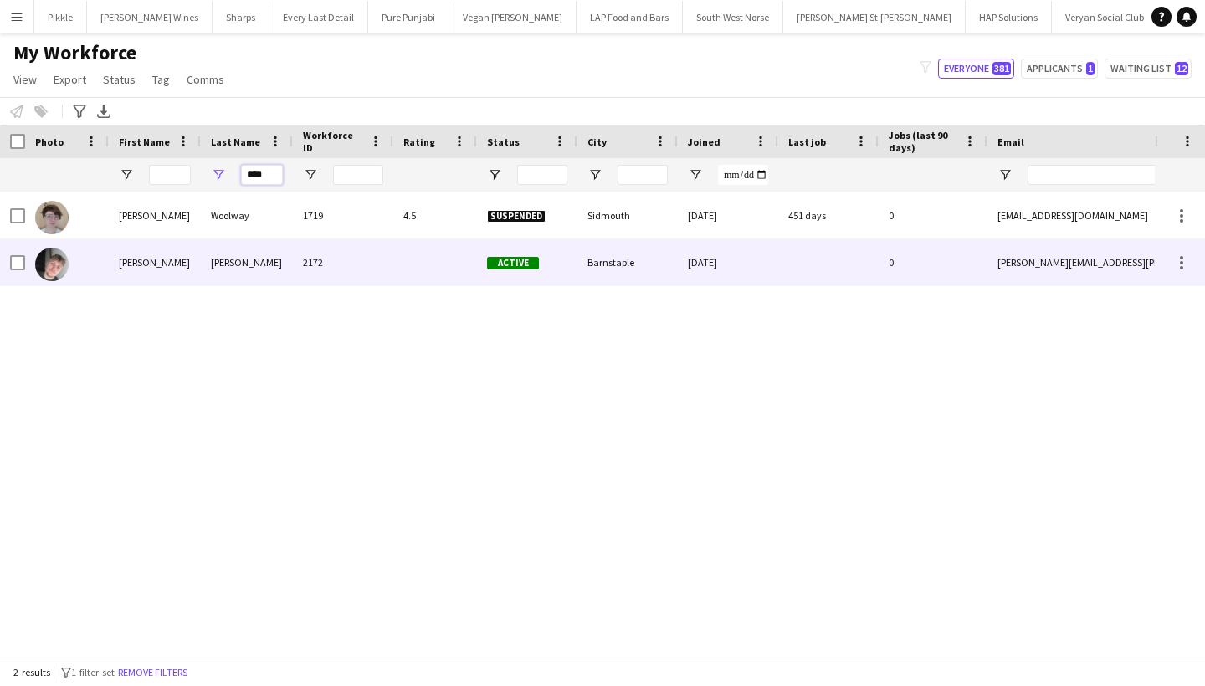
type input "****"
click at [180, 274] on div "Corey" at bounding box center [155, 262] width 92 height 46
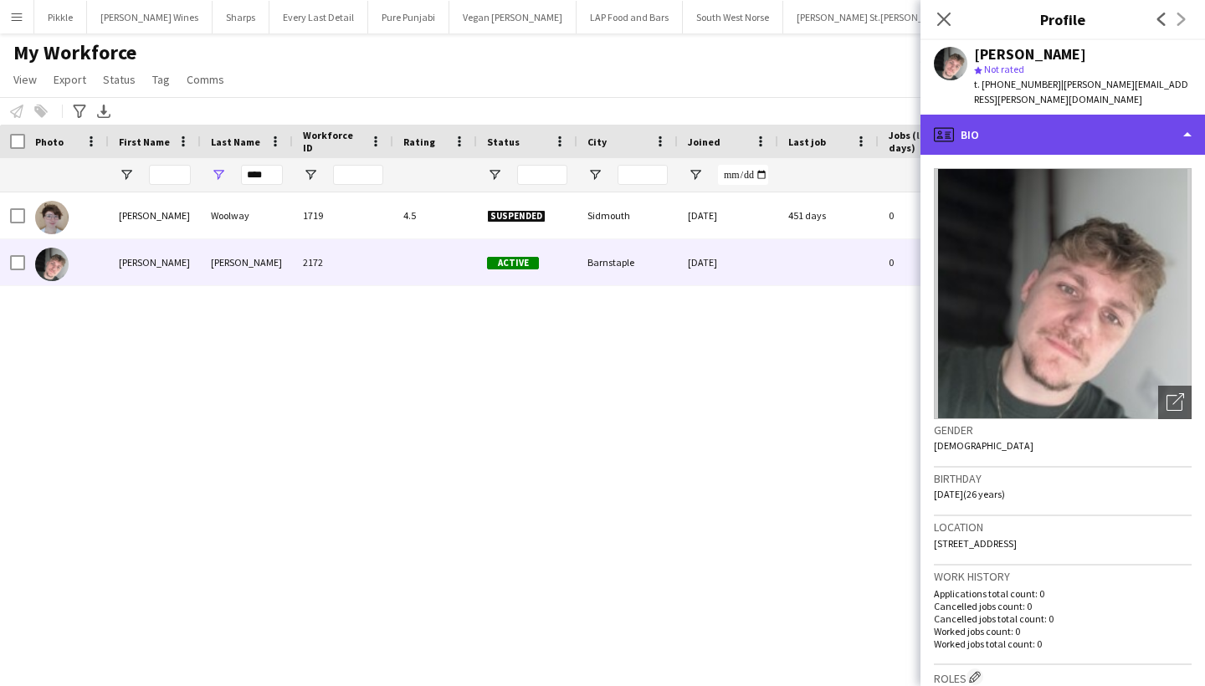
click at [1062, 116] on div "profile Bio" at bounding box center [1062, 135] width 285 height 40
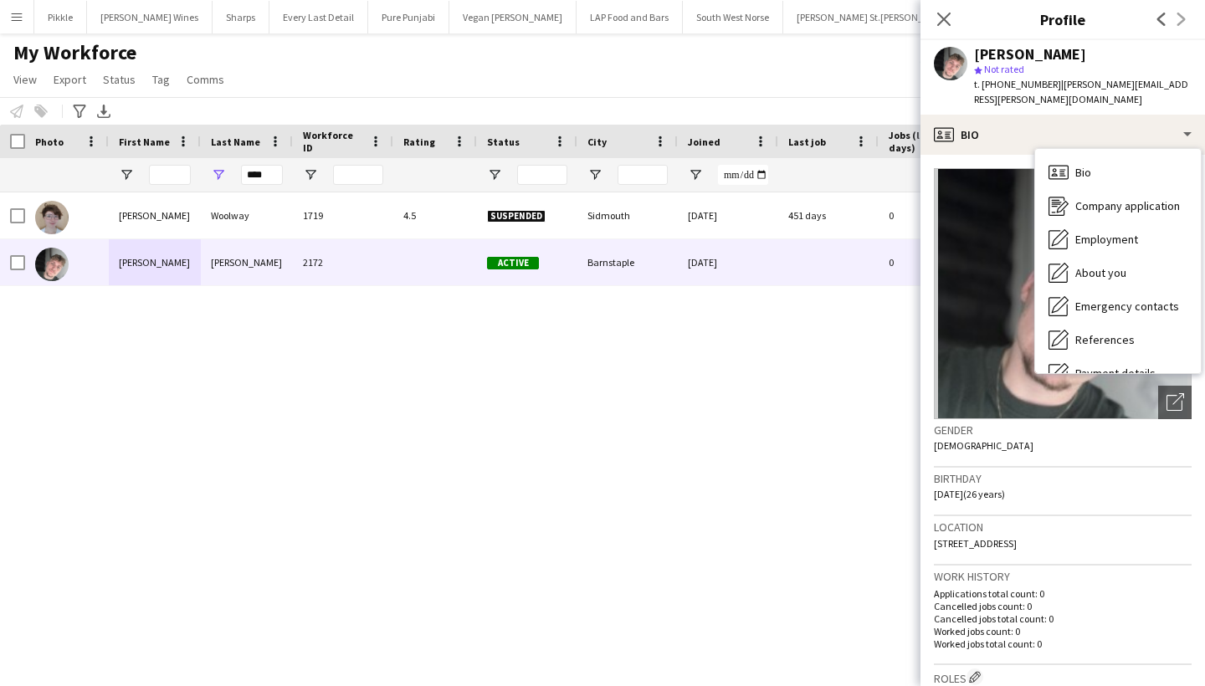
click at [10, 18] on app-icon "Menu" at bounding box center [16, 16] width 13 height 13
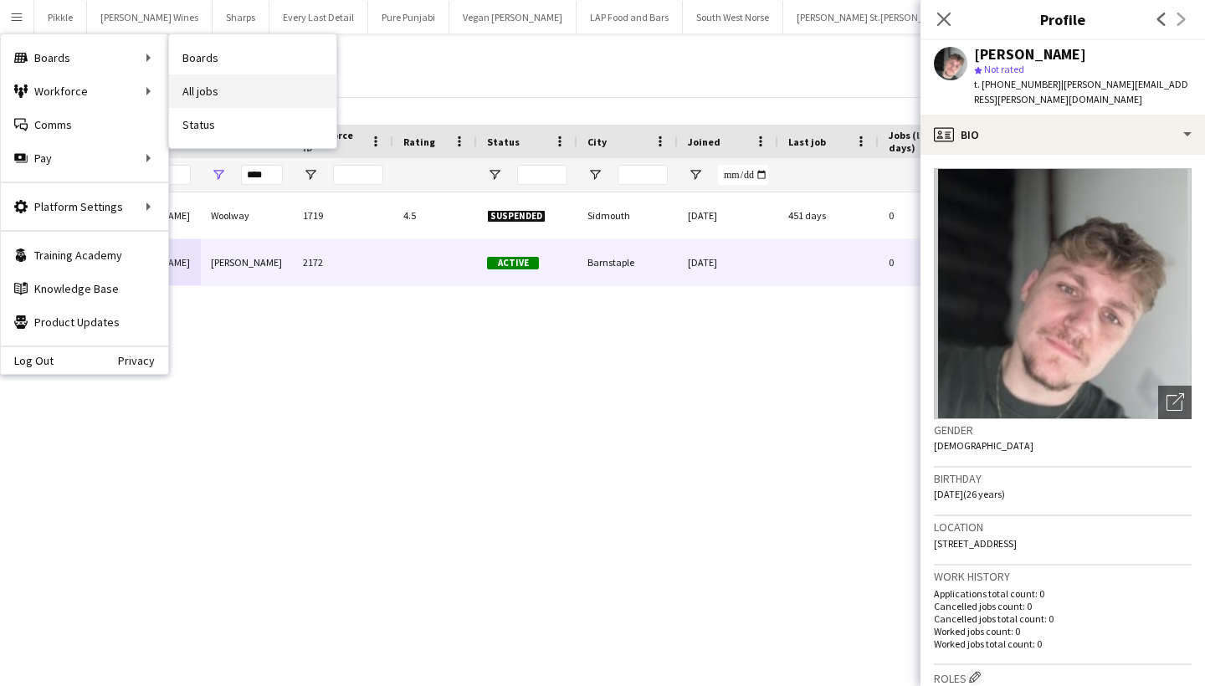
click at [203, 95] on link "All jobs" at bounding box center [252, 90] width 167 height 33
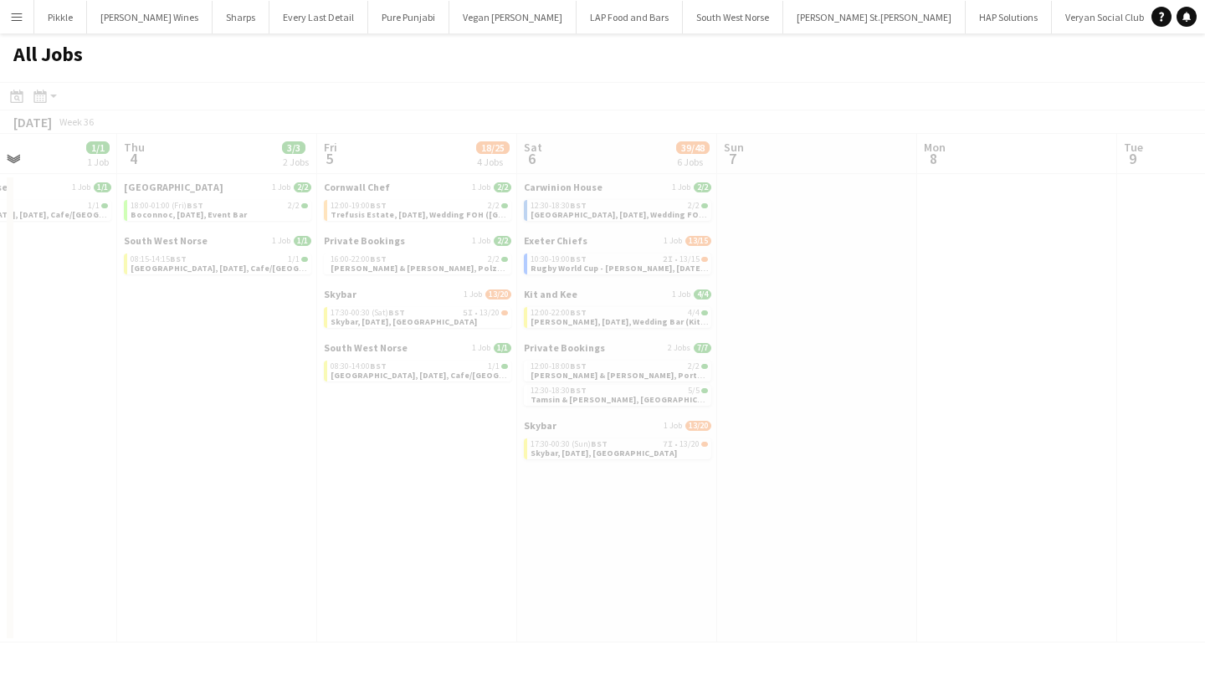
scroll to position [0, 470]
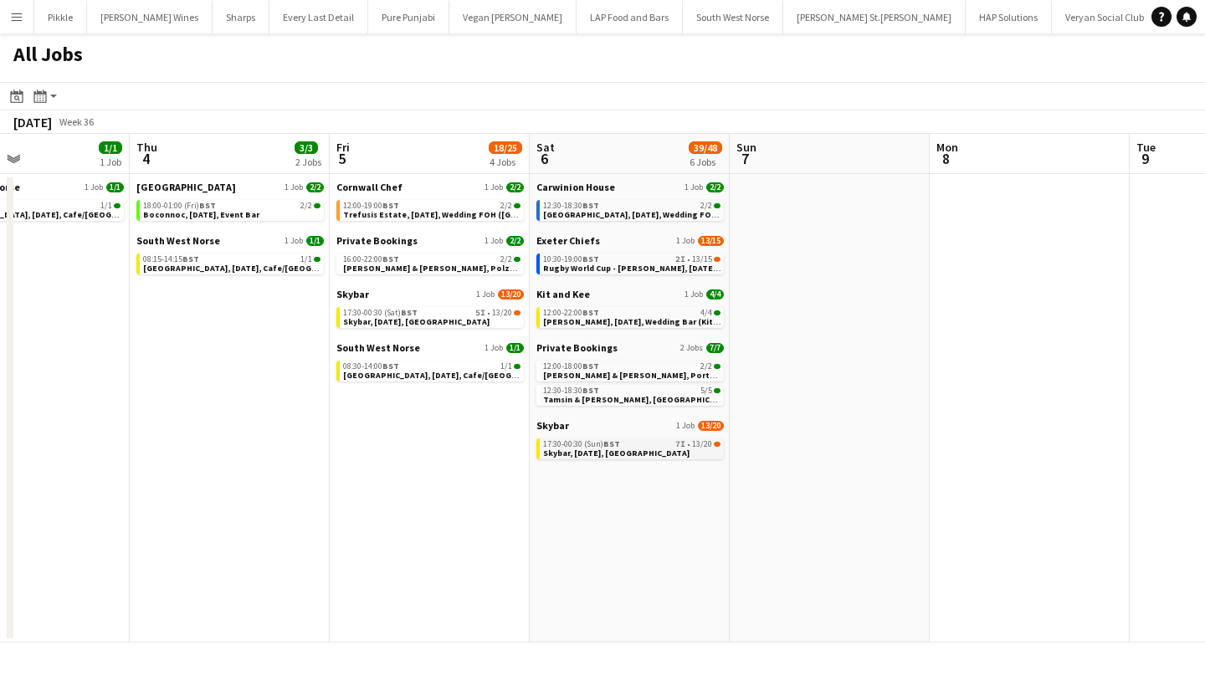
click at [592, 445] on span "17:30-00:30 (Sun) BST" at bounding box center [581, 444] width 77 height 8
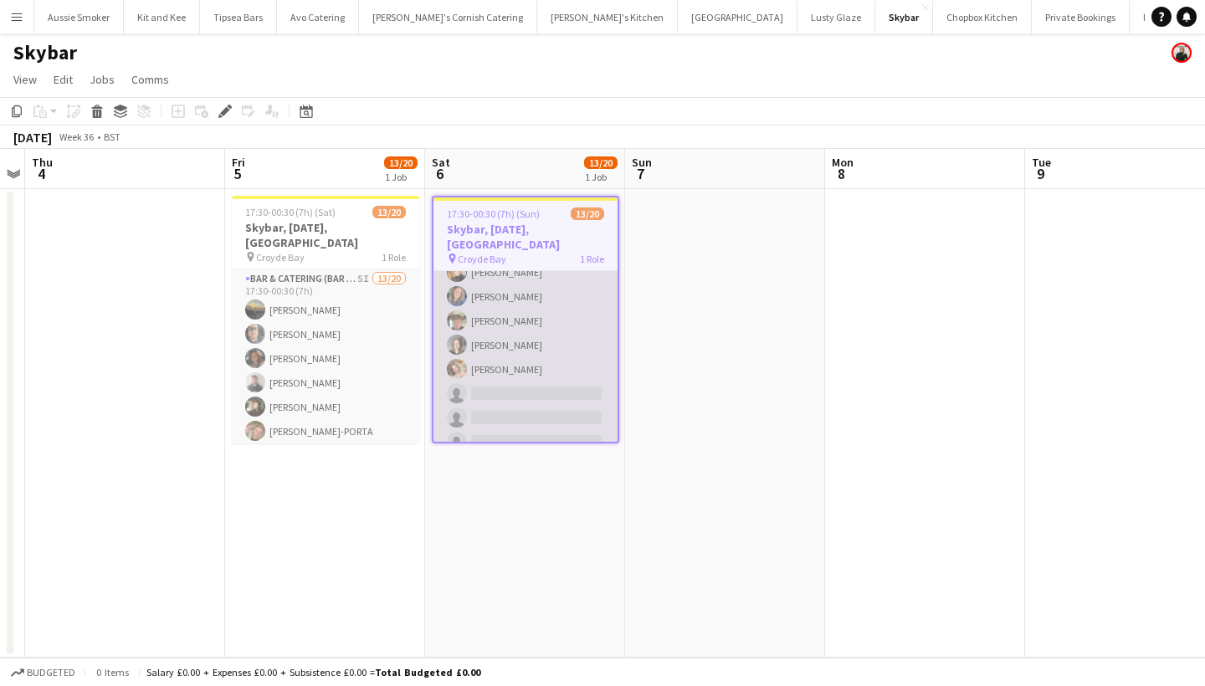
scroll to position [234, 0]
click at [505, 397] on app-card-role "Bar & Catering (Bar Tender) 7I 13/20 17:30-00:30 (7h) [PERSON_NAME] [PERSON_NAM…" at bounding box center [525, 296] width 184 height 518
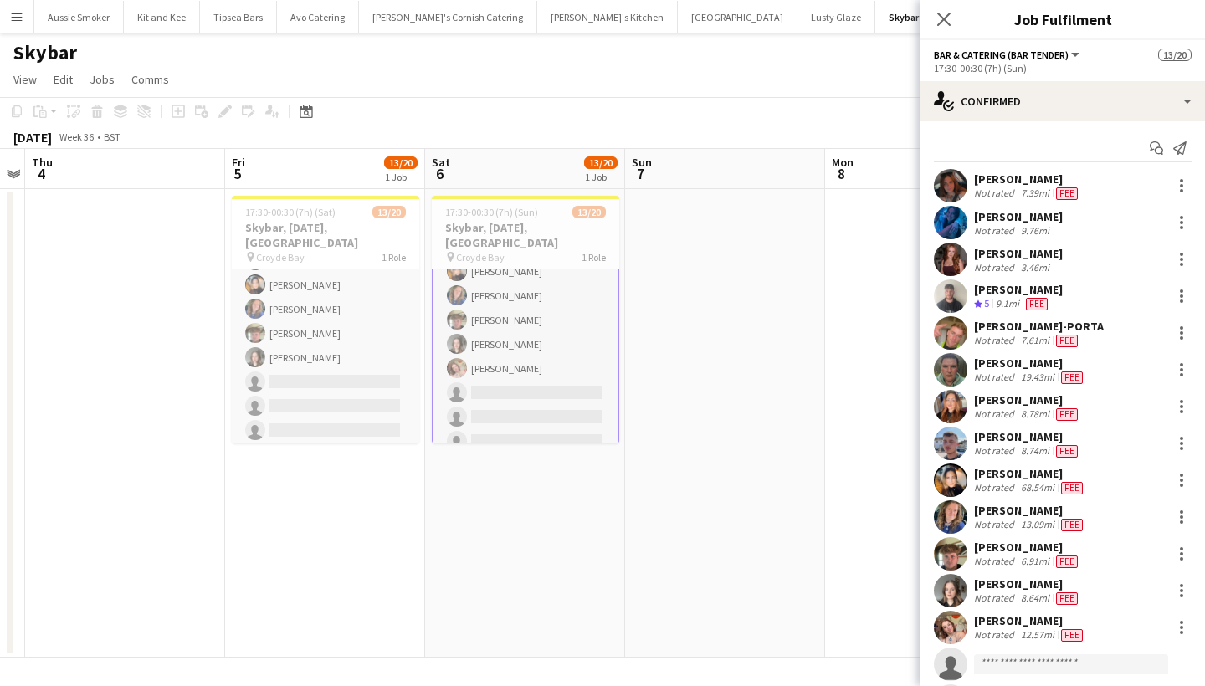
scroll to position [117, 0]
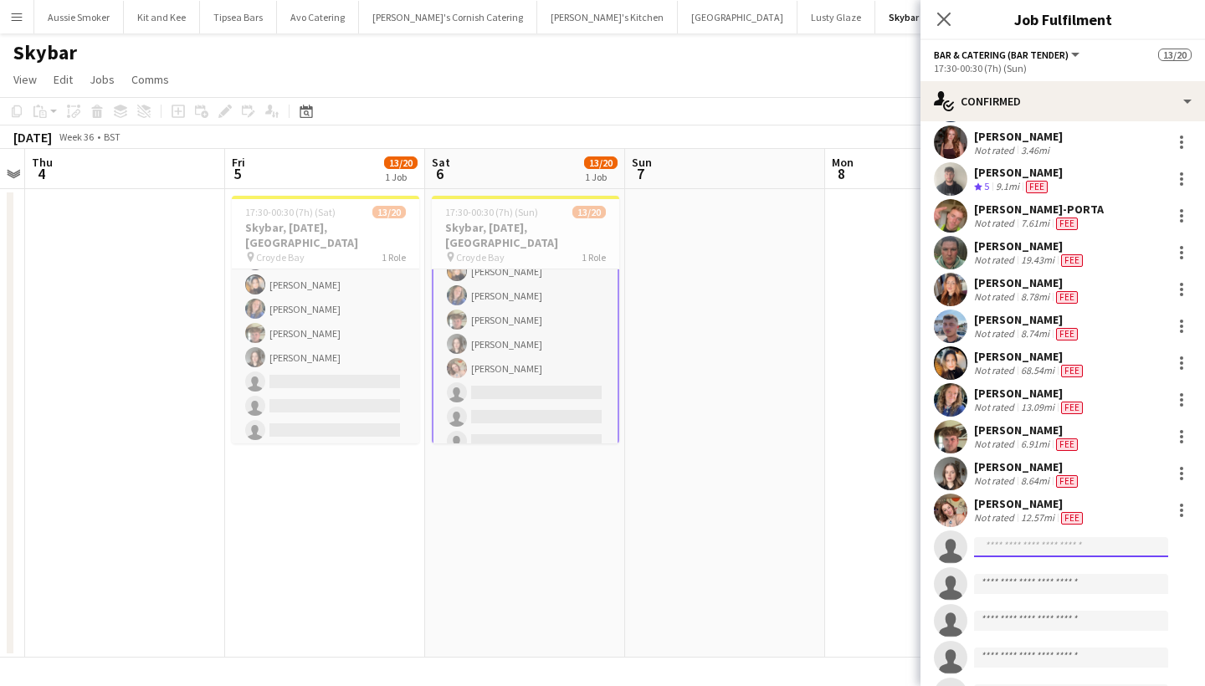
click at [1033, 542] on input at bounding box center [1071, 547] width 194 height 20
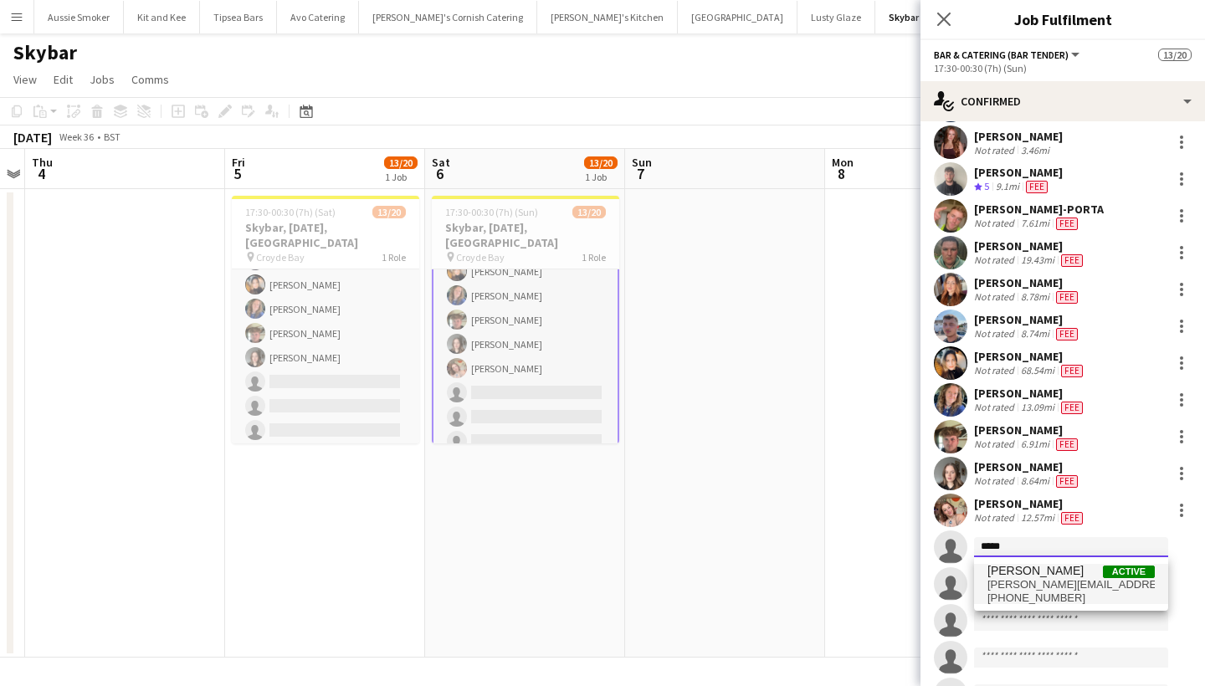
type input "*****"
click at [1048, 585] on span "[PERSON_NAME][EMAIL_ADDRESS][PERSON_NAME][DOMAIN_NAME]" at bounding box center [1070, 584] width 167 height 13
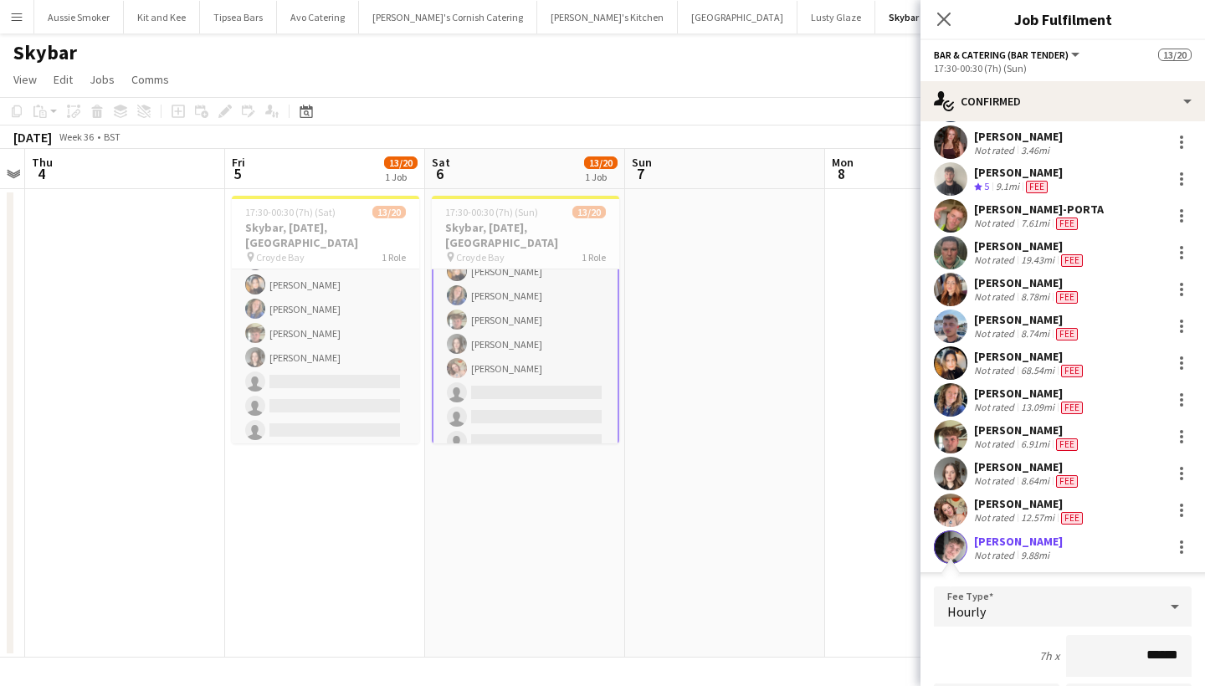
type input "******"
click at [1032, 547] on div "[PERSON_NAME]" at bounding box center [1018, 541] width 89 height 15
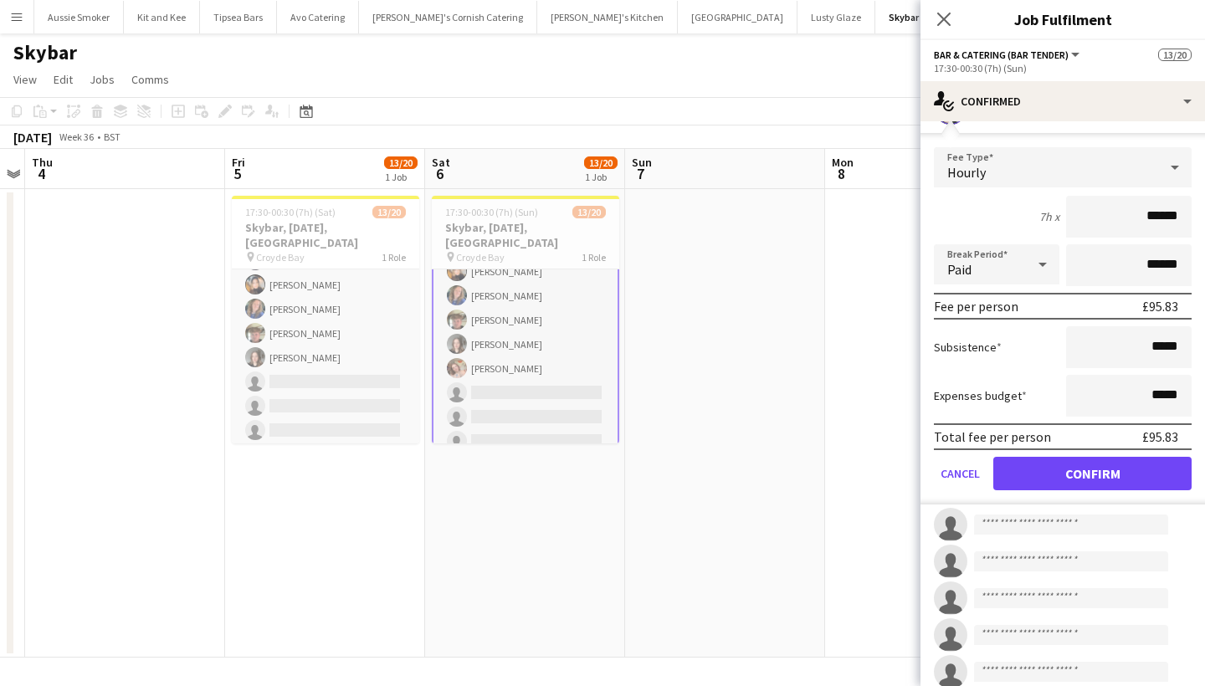
click at [1065, 475] on button "Confirm" at bounding box center [1092, 473] width 198 height 33
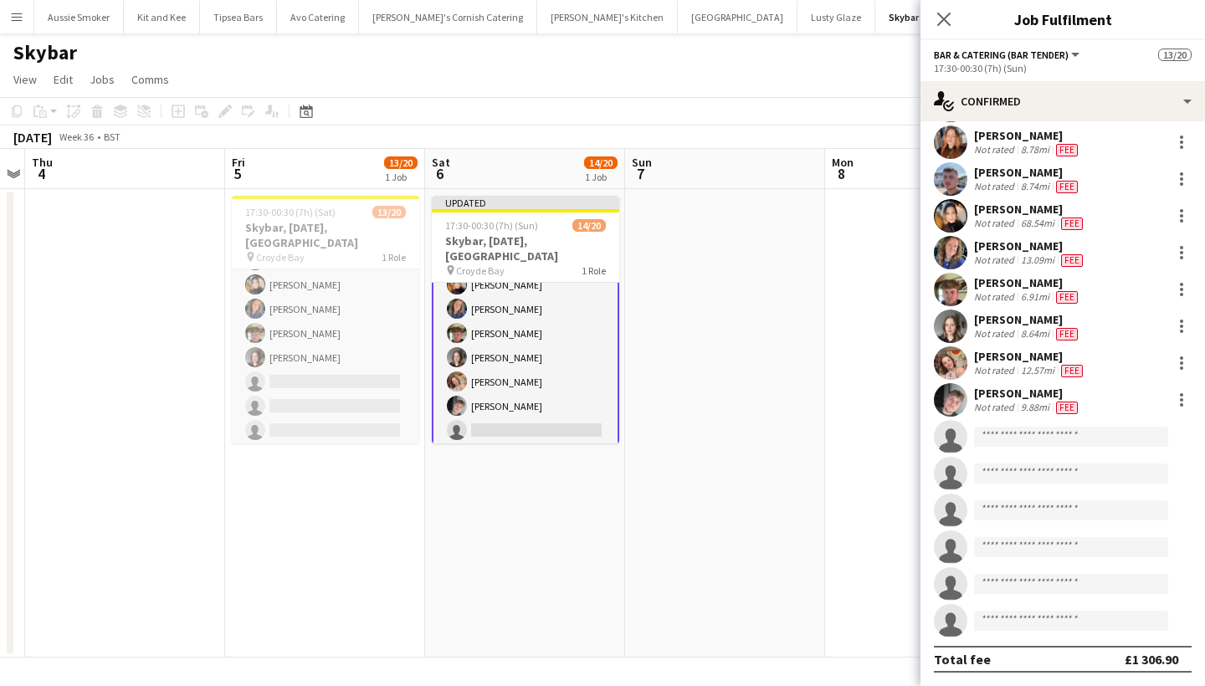
click at [998, 398] on div "[PERSON_NAME]" at bounding box center [1027, 393] width 107 height 15
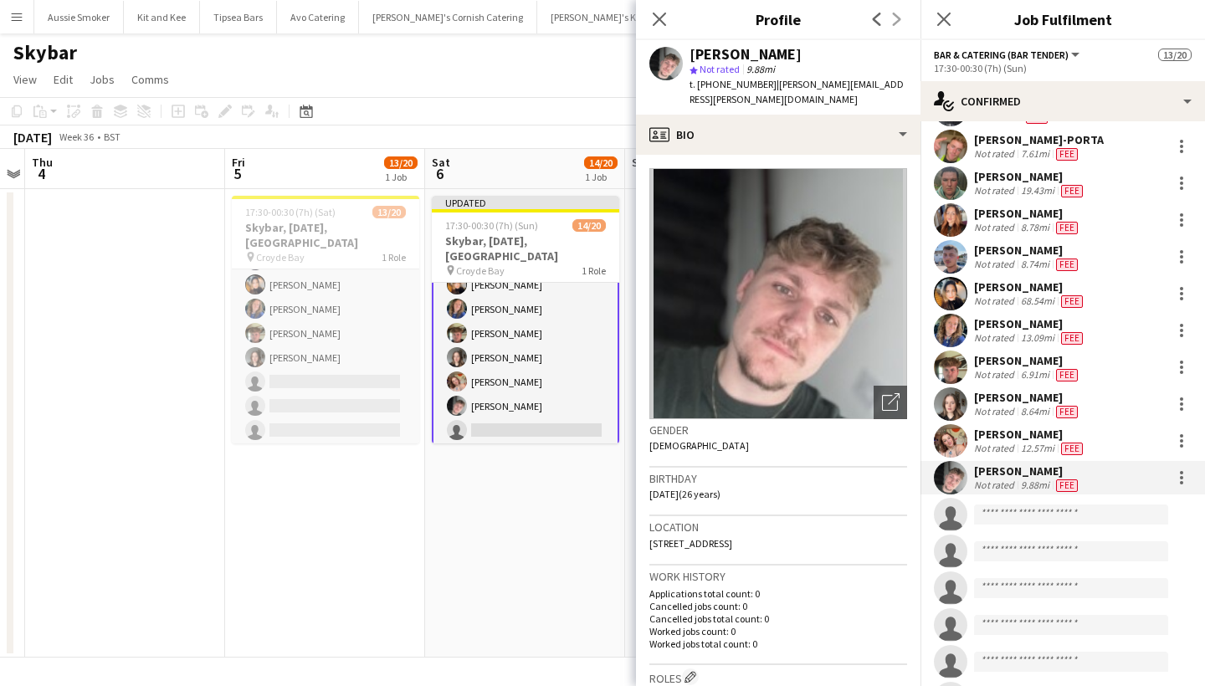
scroll to position [183, 0]
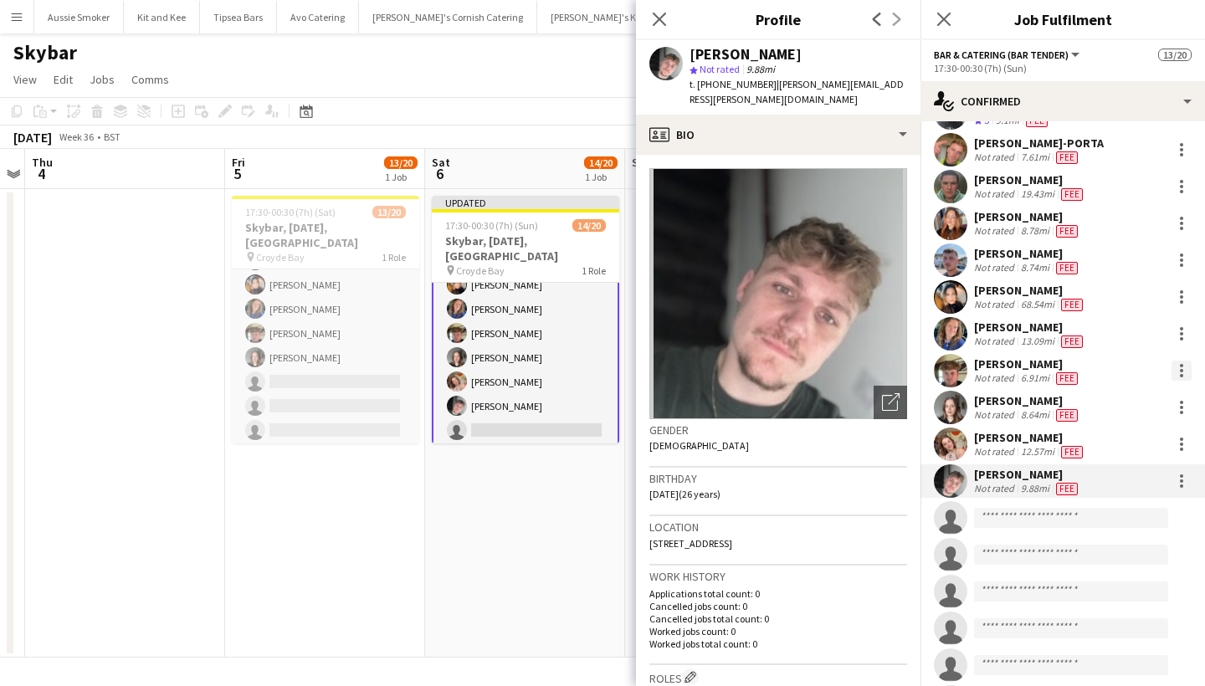
click at [1181, 369] on div at bounding box center [1181, 370] width 3 height 3
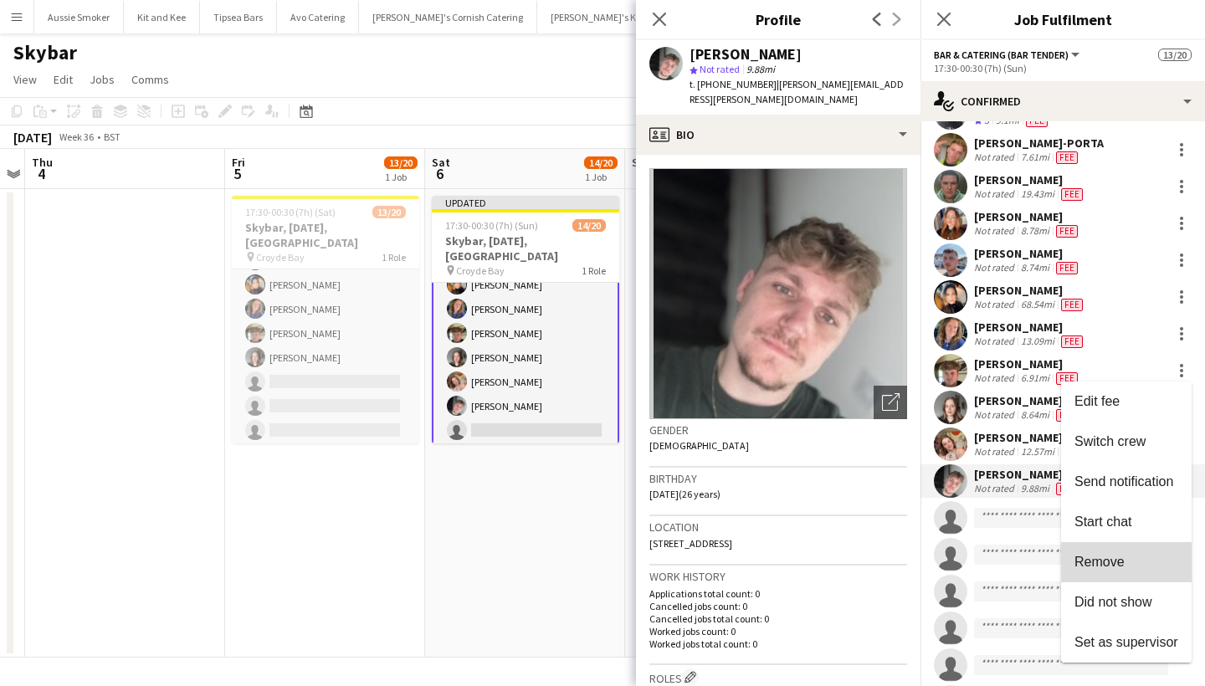
click at [1106, 564] on span "Remove" at bounding box center [1099, 562] width 50 height 14
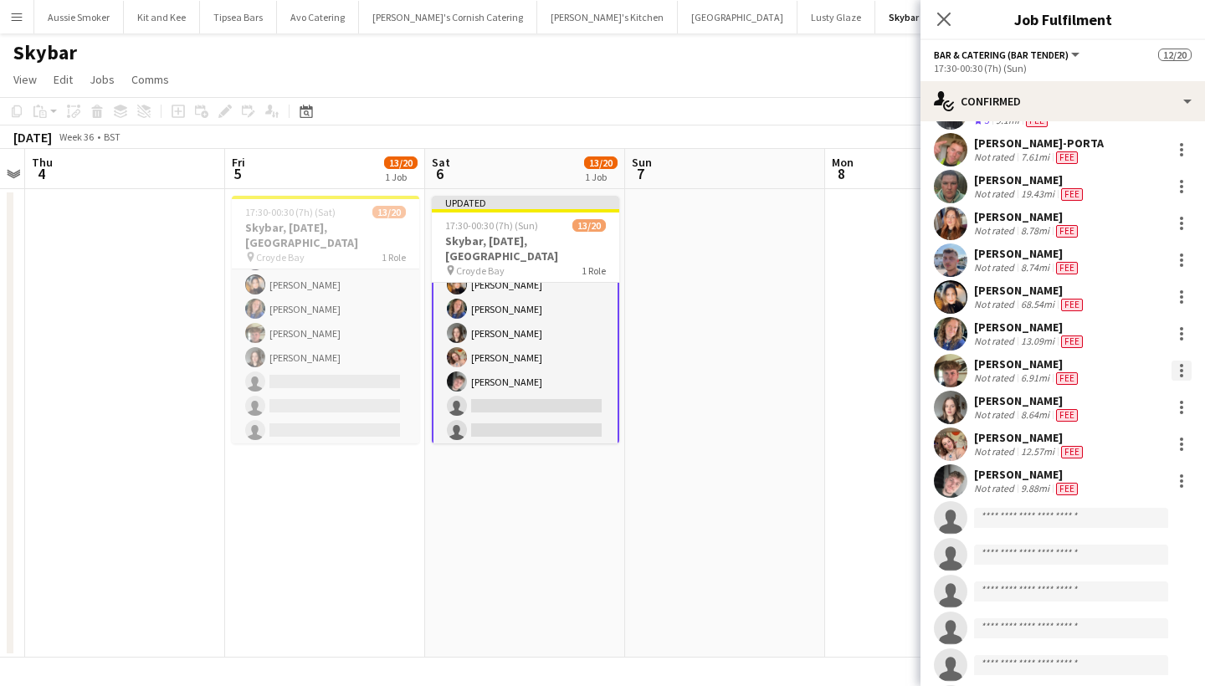
click at [1179, 369] on div at bounding box center [1182, 371] width 20 height 20
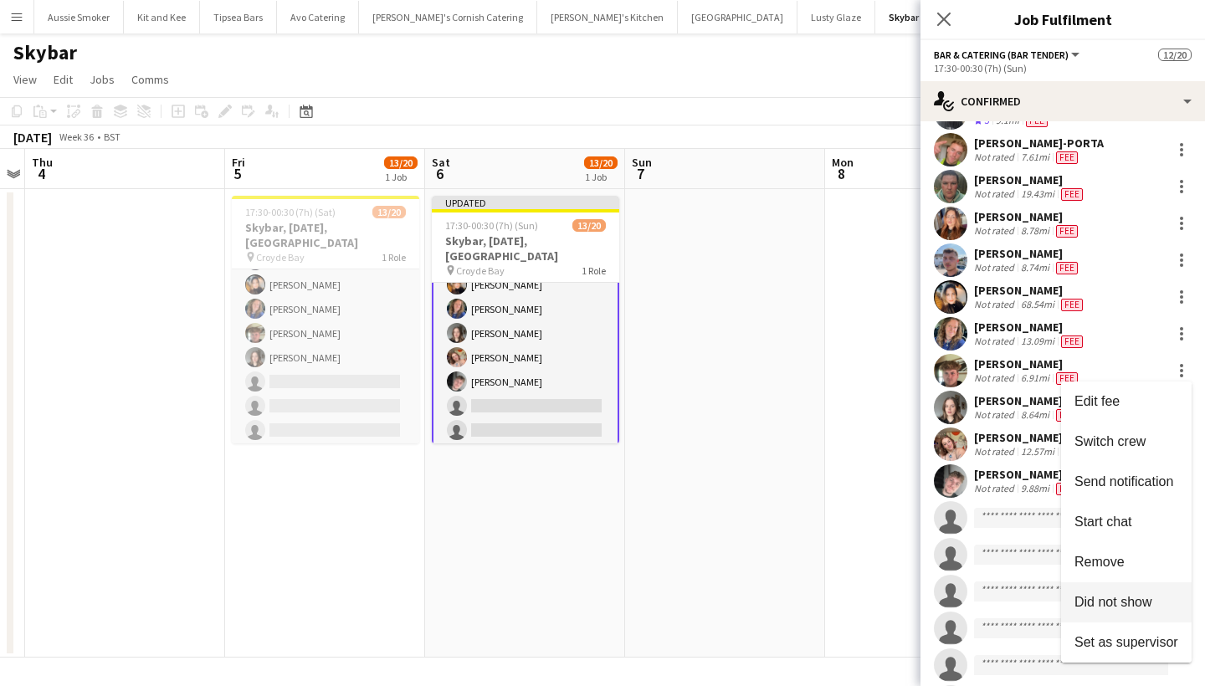
click at [1116, 603] on span "Did not show" at bounding box center [1113, 602] width 78 height 14
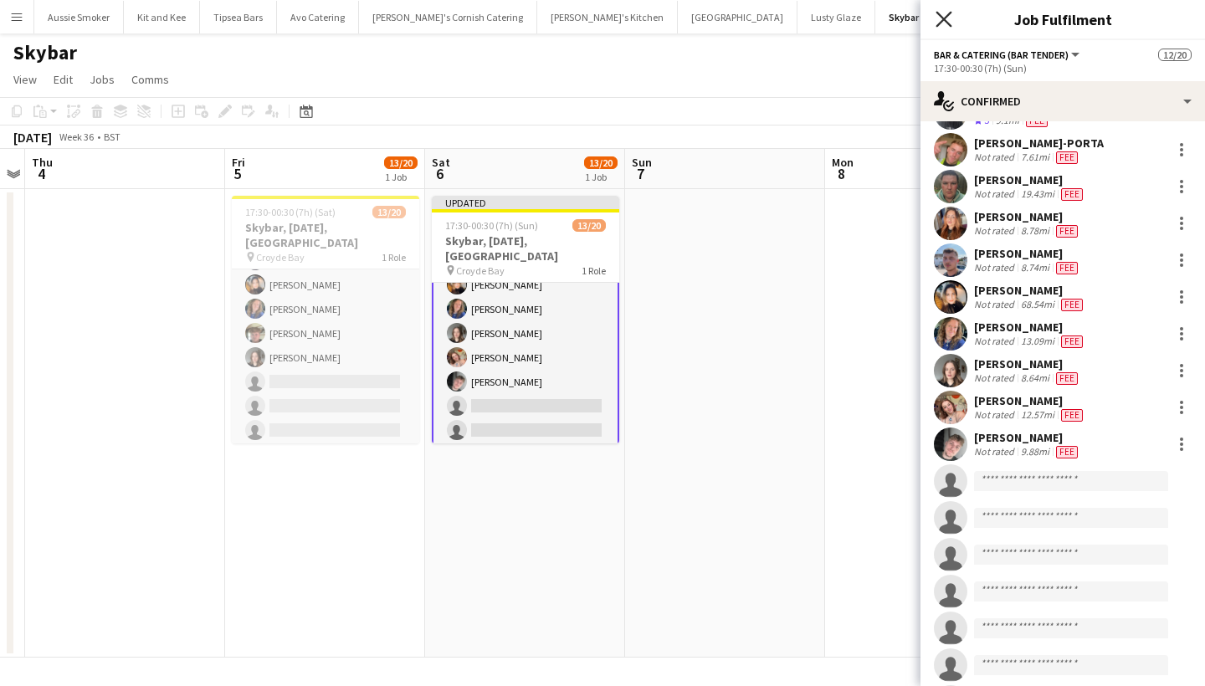
click at [945, 16] on icon "Close pop-in" at bounding box center [944, 19] width 16 height 16
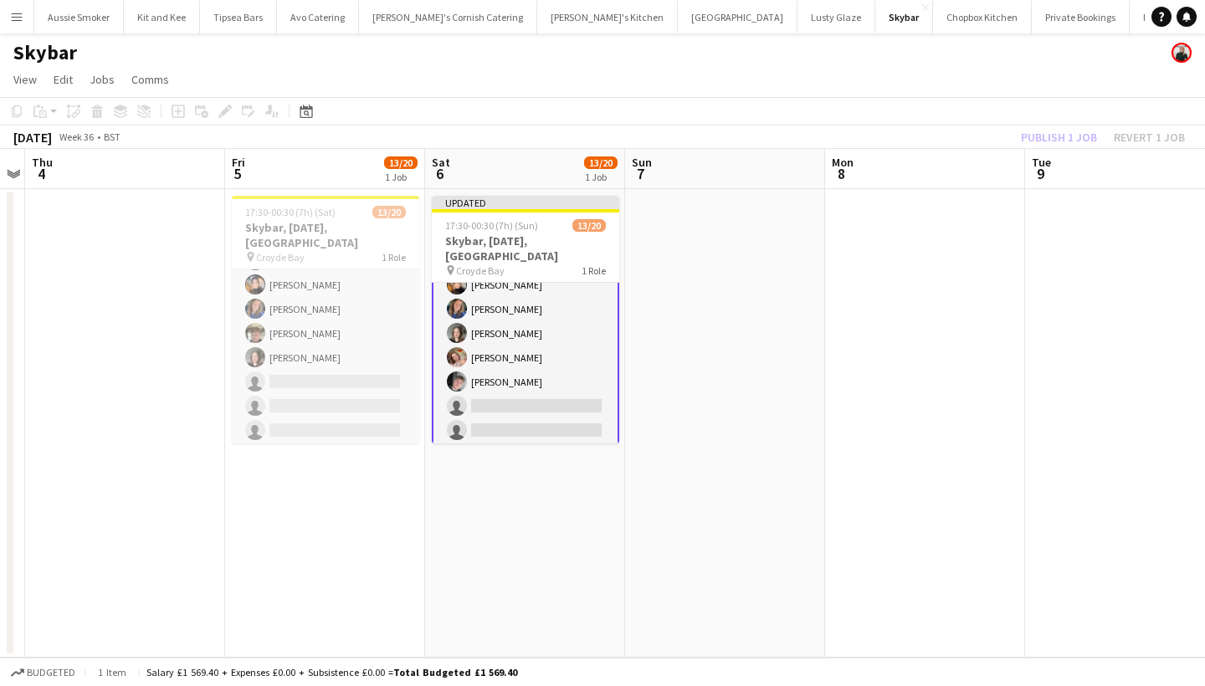
click at [1048, 141] on div "Publish 1 job Revert 1 job" at bounding box center [1103, 137] width 204 height 22
click at [1048, 141] on button "Publish 1 job" at bounding box center [1059, 137] width 90 height 22
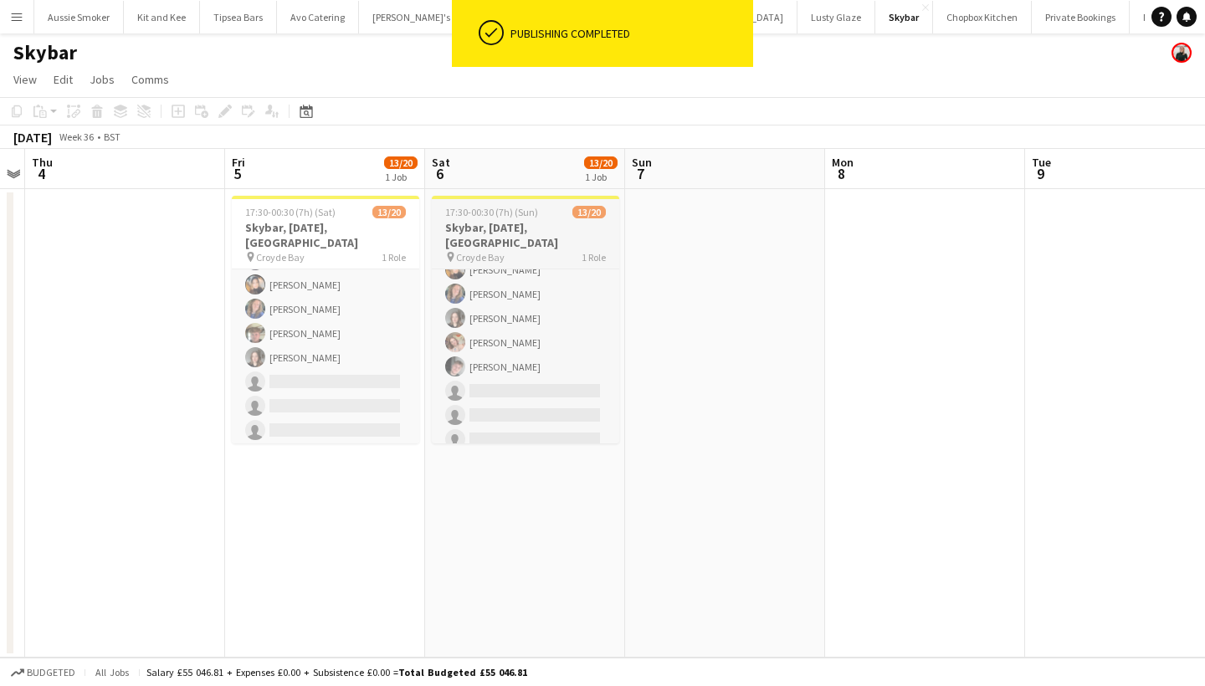
click at [566, 344] on app-card-role "Bar & Catering (Bar Tender) 7I 13/20 17:30-00:30 (7h) [PERSON_NAME] [PERSON_NAM…" at bounding box center [525, 294] width 187 height 518
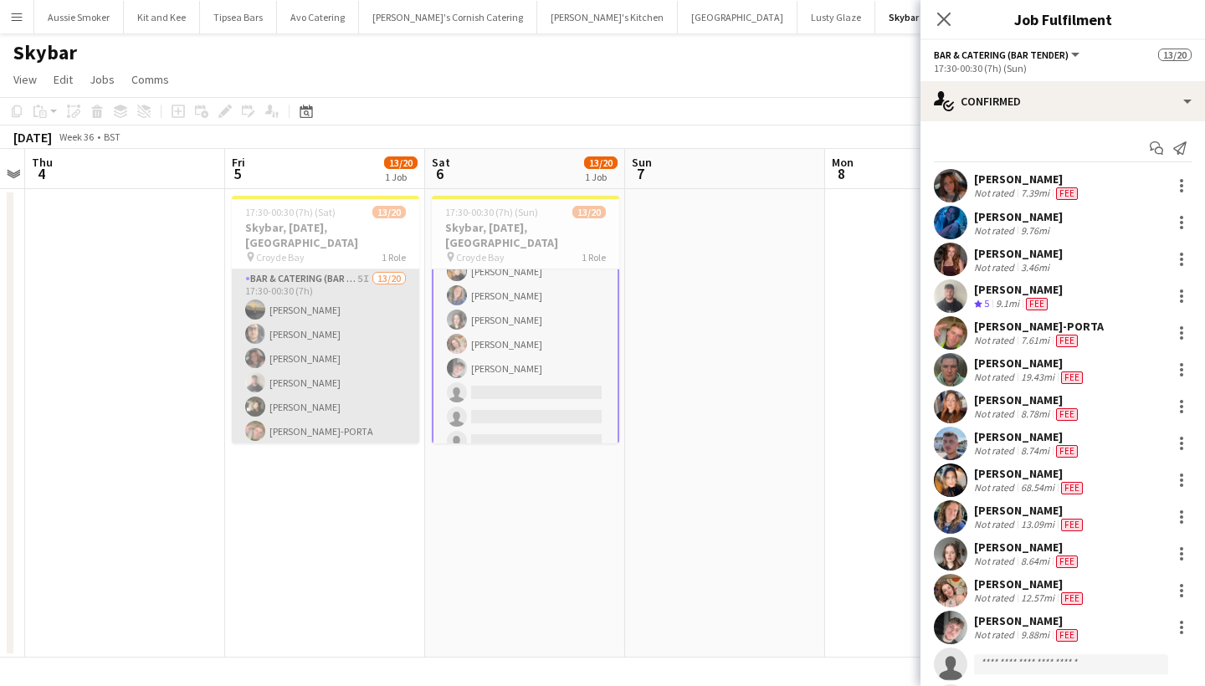
scroll to position [0, 0]
click at [355, 385] on app-card-role "Bar & Catering (Bar Tender) 5I 13/20 17:30-00:30 (7h) [PERSON_NAME] [PERSON_NAM…" at bounding box center [325, 528] width 187 height 518
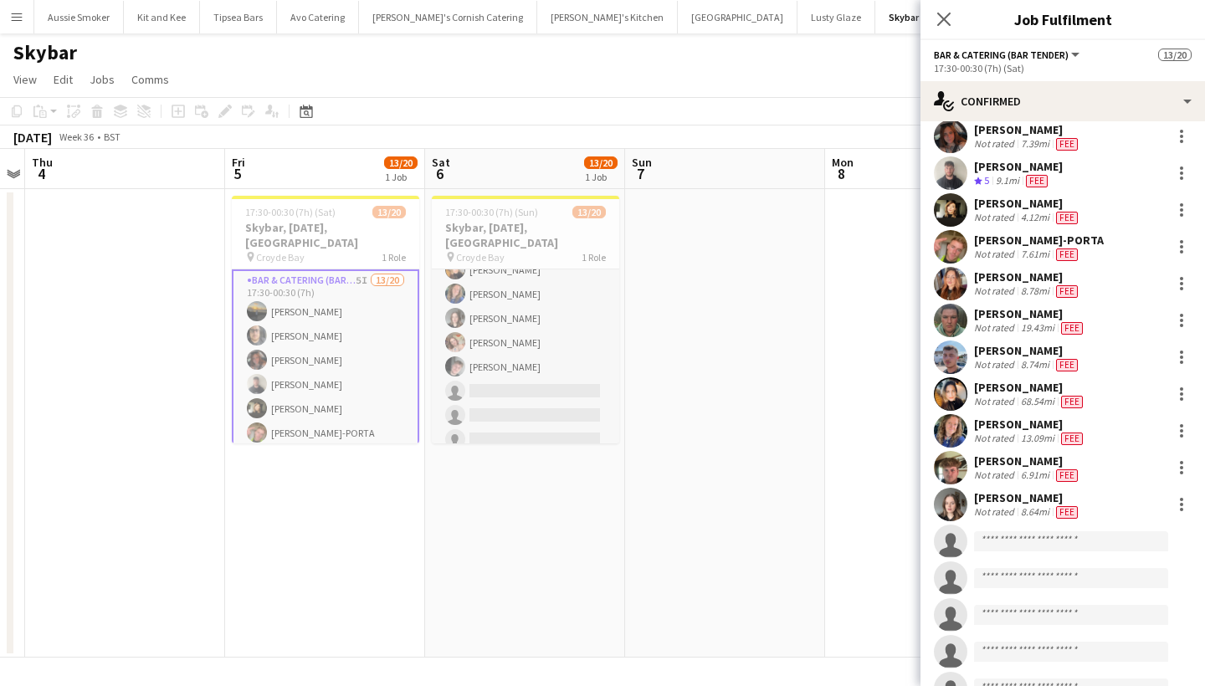
scroll to position [139, 0]
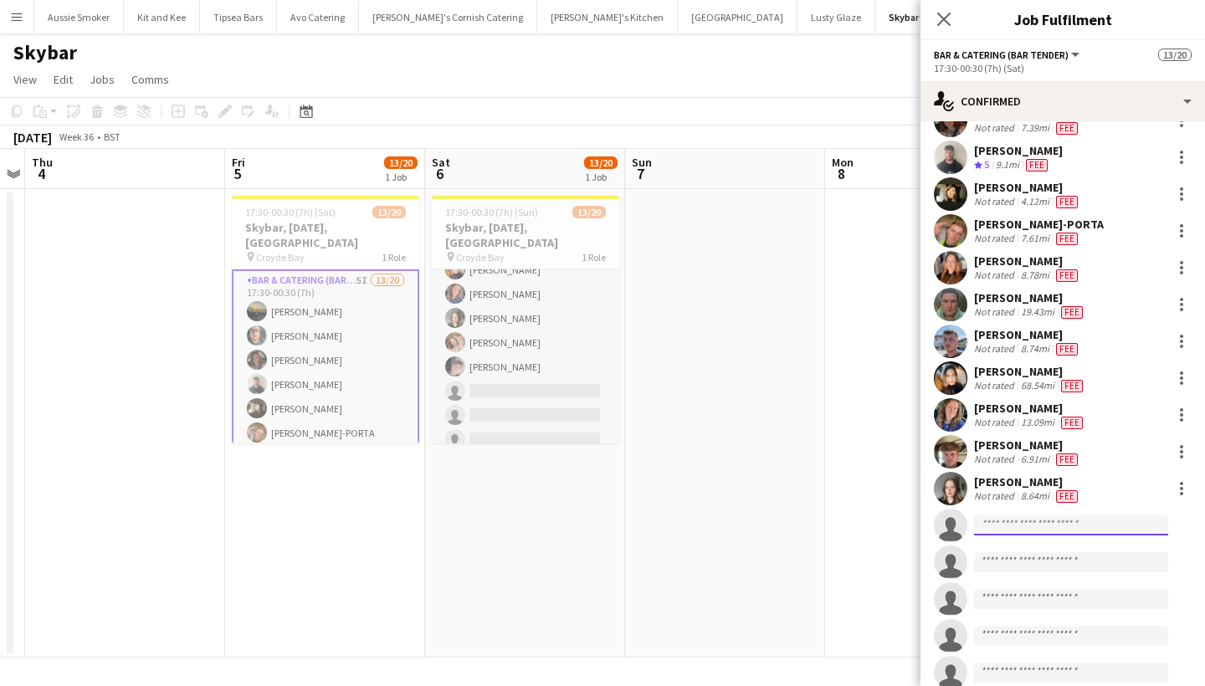
click at [1003, 531] on input at bounding box center [1071, 525] width 194 height 20
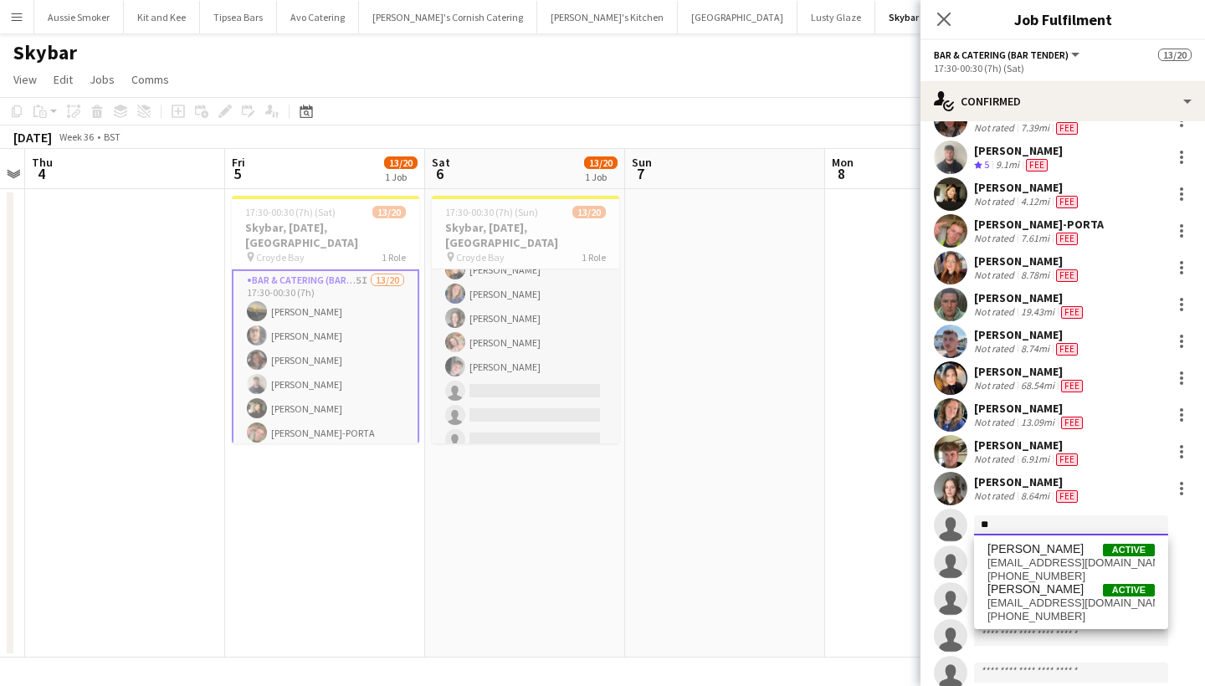
type input "*"
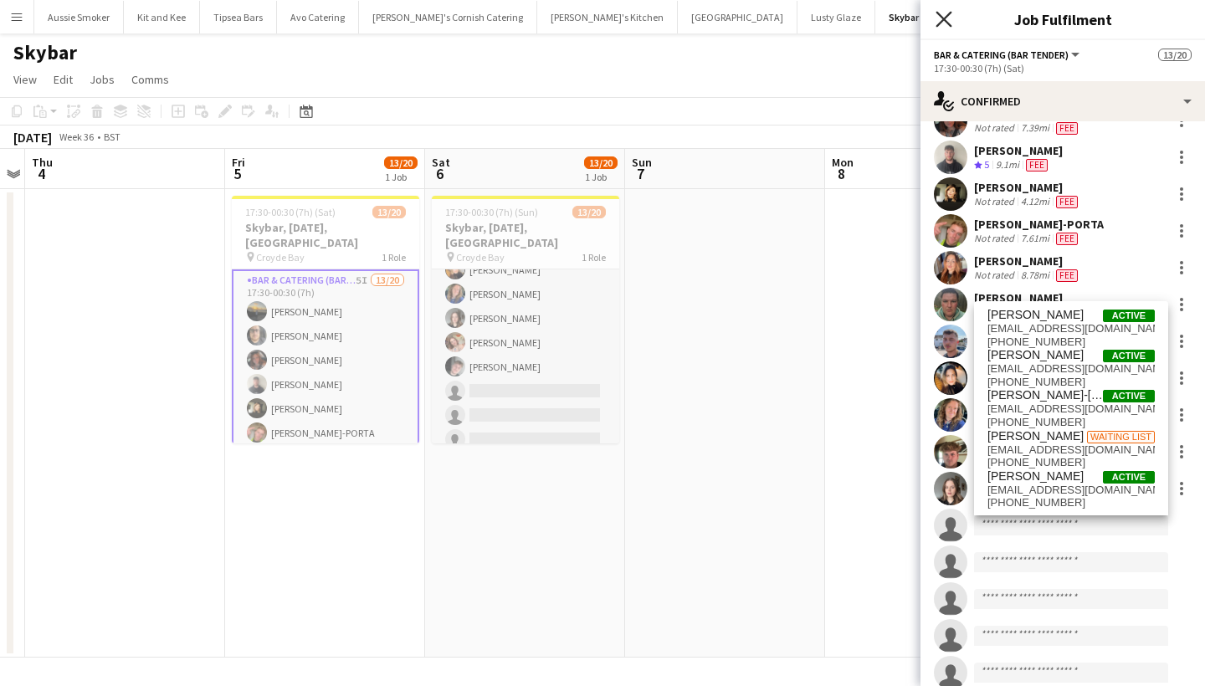
click at [951, 18] on icon "Close pop-in" at bounding box center [944, 19] width 16 height 16
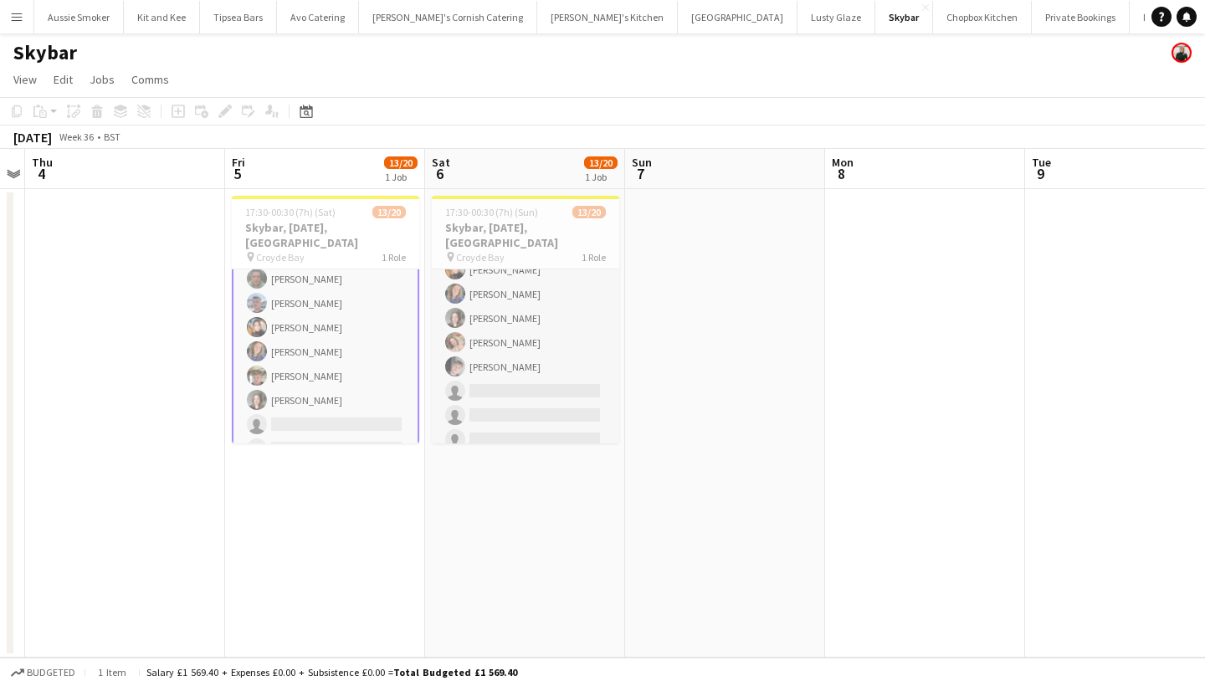
scroll to position [210, 0]
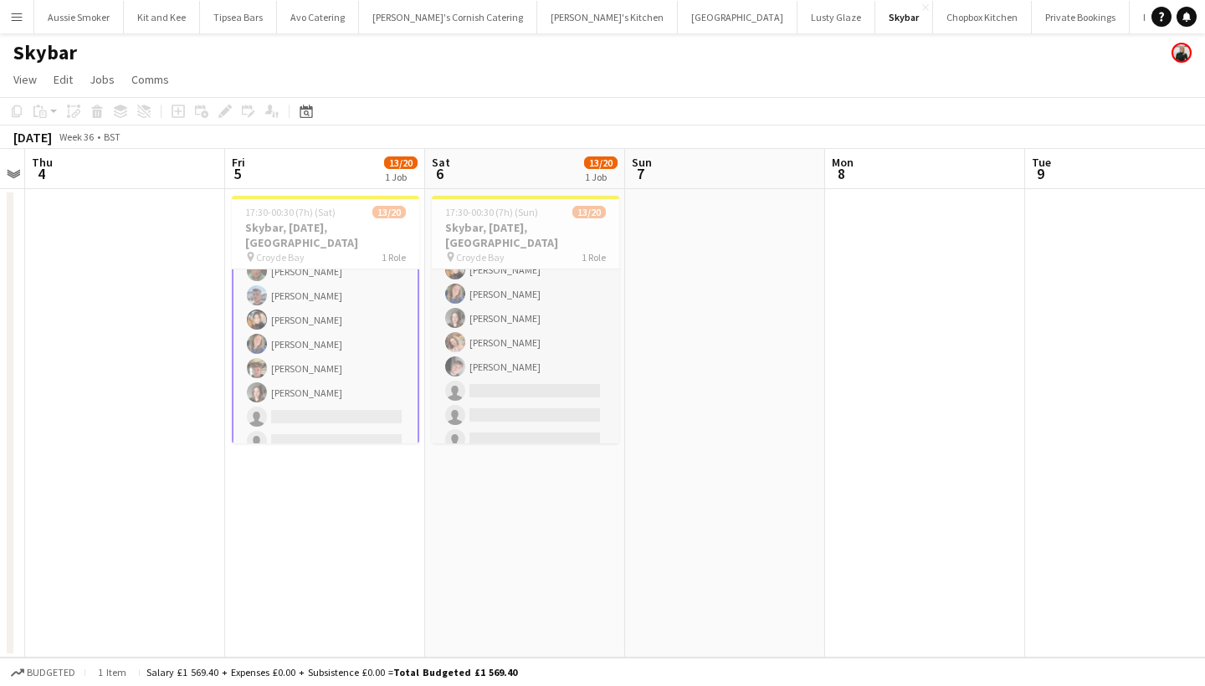
click at [310, 403] on app-card-role "Bar & Catering (Bar Tender) 5I 13/20 17:30-00:30 (7h) [PERSON_NAME] [PERSON_NAM…" at bounding box center [325, 319] width 187 height 521
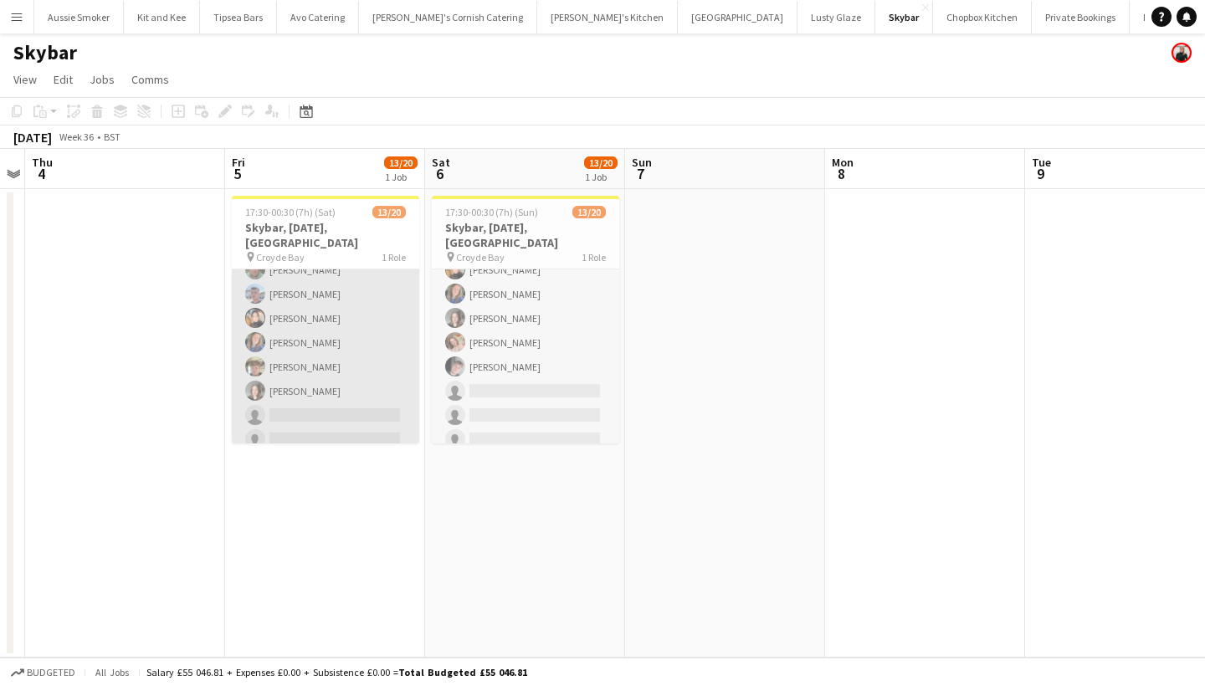
click at [378, 387] on app-card-role "Bar & Catering (Bar Tender) 5I 13/20 17:30-00:30 (7h) [PERSON_NAME] [PERSON_NAM…" at bounding box center [325, 318] width 187 height 518
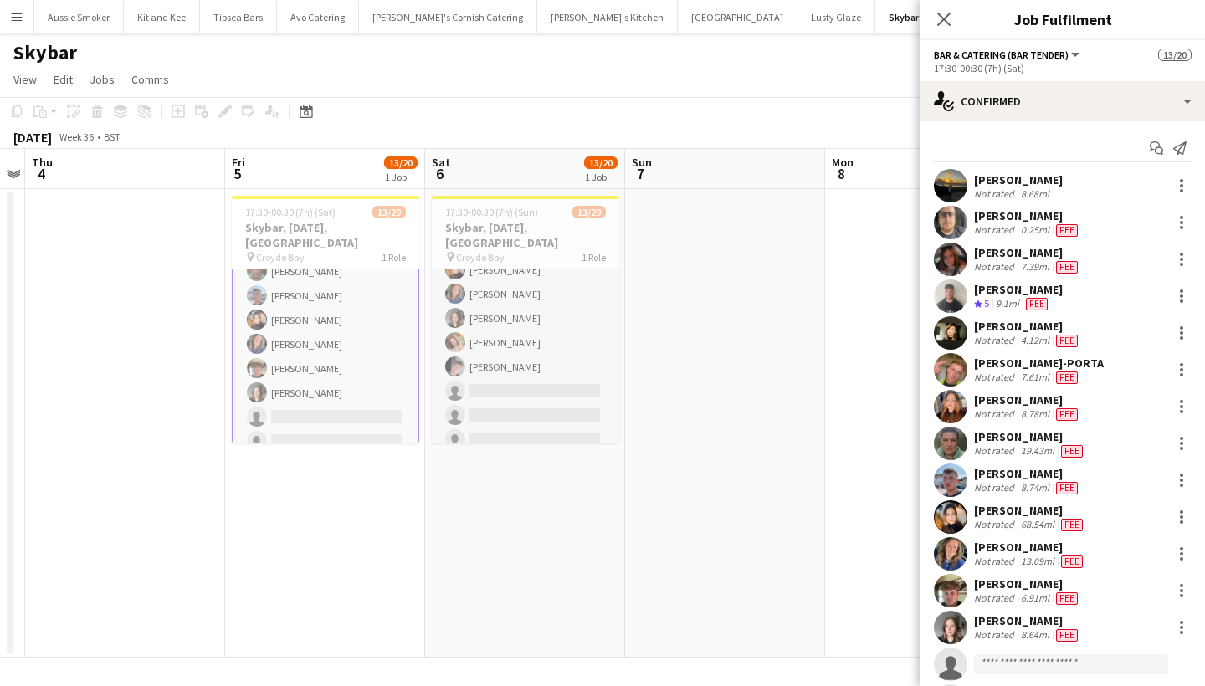
click at [1002, 588] on div "[PERSON_NAME]" at bounding box center [1027, 584] width 107 height 15
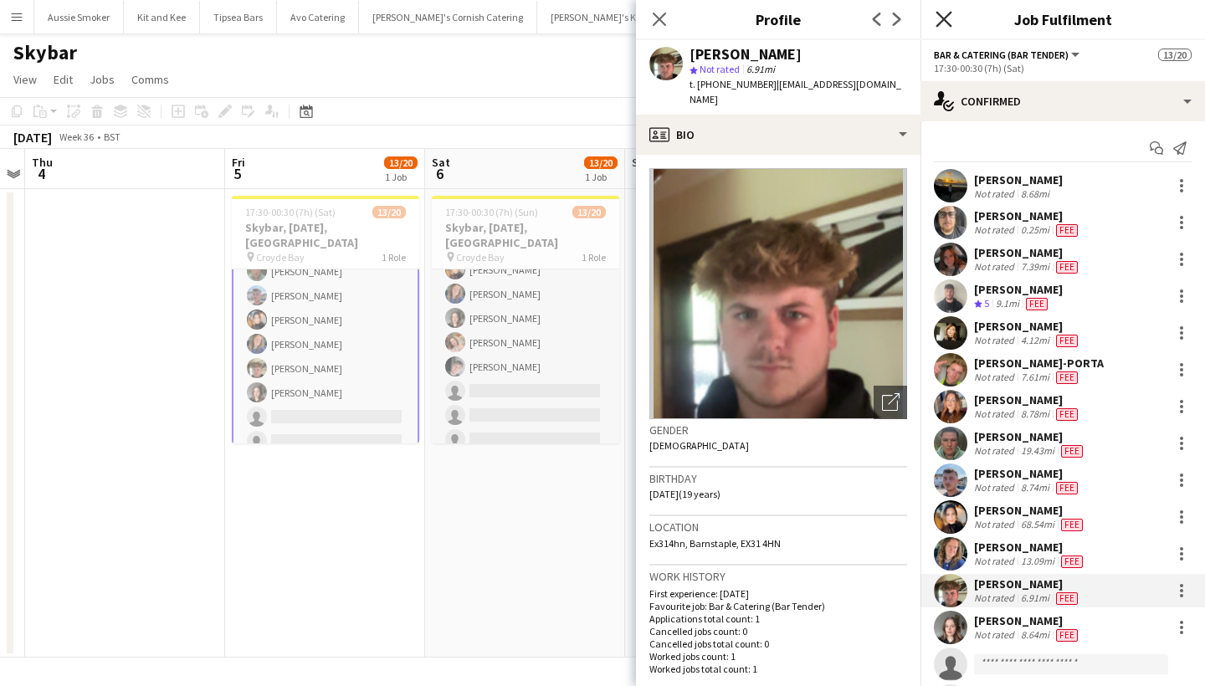
click at [944, 19] on icon at bounding box center [944, 19] width 16 height 16
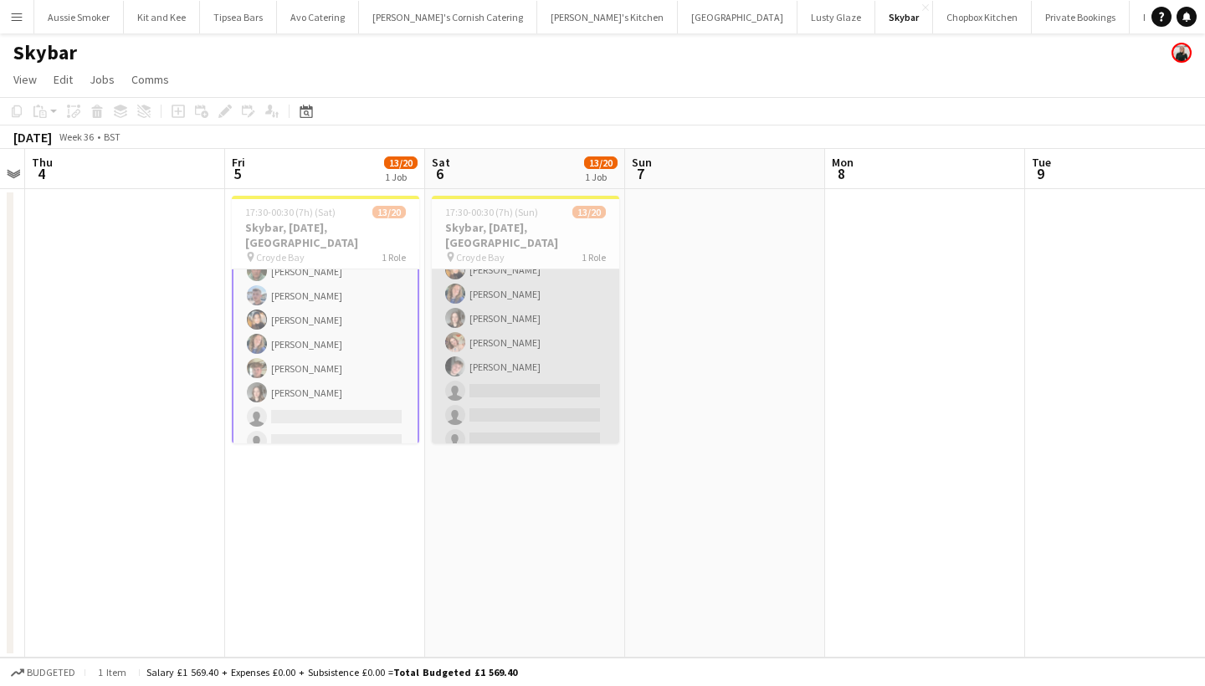
click at [518, 381] on app-card-role "Bar & Catering (Bar Tender) 7I 13/20 17:30-00:30 (7h) [PERSON_NAME] [PERSON_NAM…" at bounding box center [525, 294] width 187 height 518
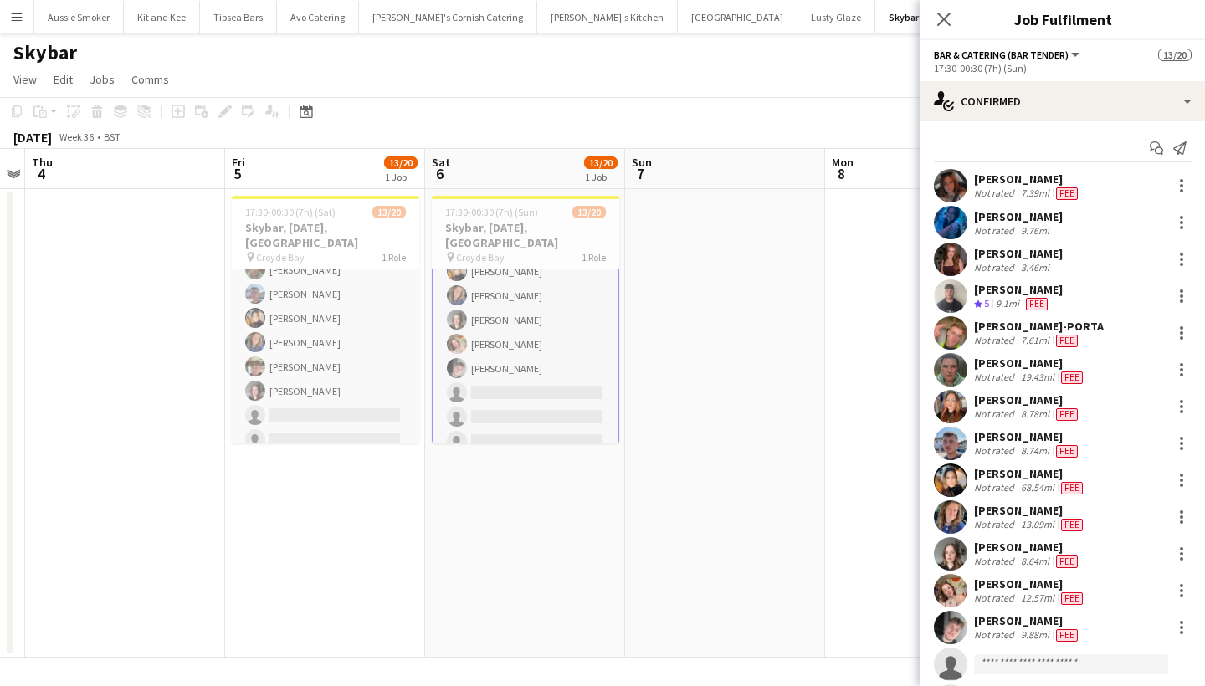
click at [505, 383] on app-card-role "Bar & Catering (Bar Tender) 7I 13/20 17:30-00:30 (7h) [PERSON_NAME] [PERSON_NAM…" at bounding box center [525, 295] width 187 height 521
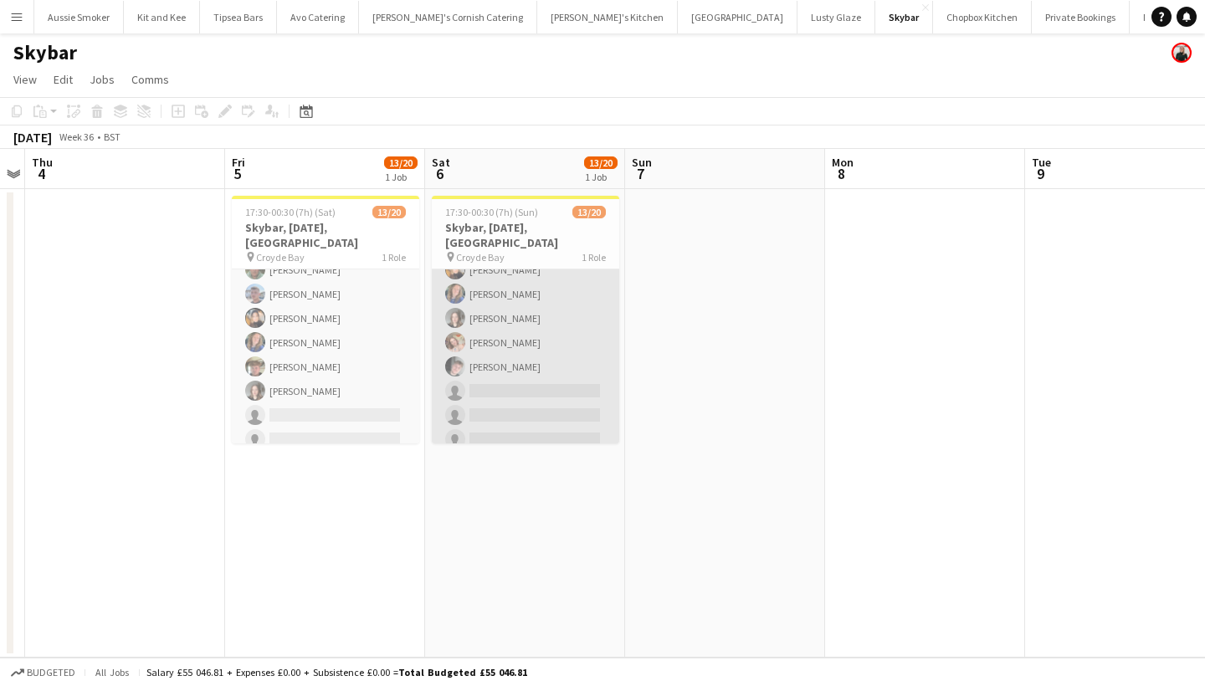
click at [505, 383] on app-card-role "Bar & Catering (Bar Tender) 7I 13/20 17:30-00:30 (7h) [PERSON_NAME] [PERSON_NAM…" at bounding box center [525, 294] width 187 height 518
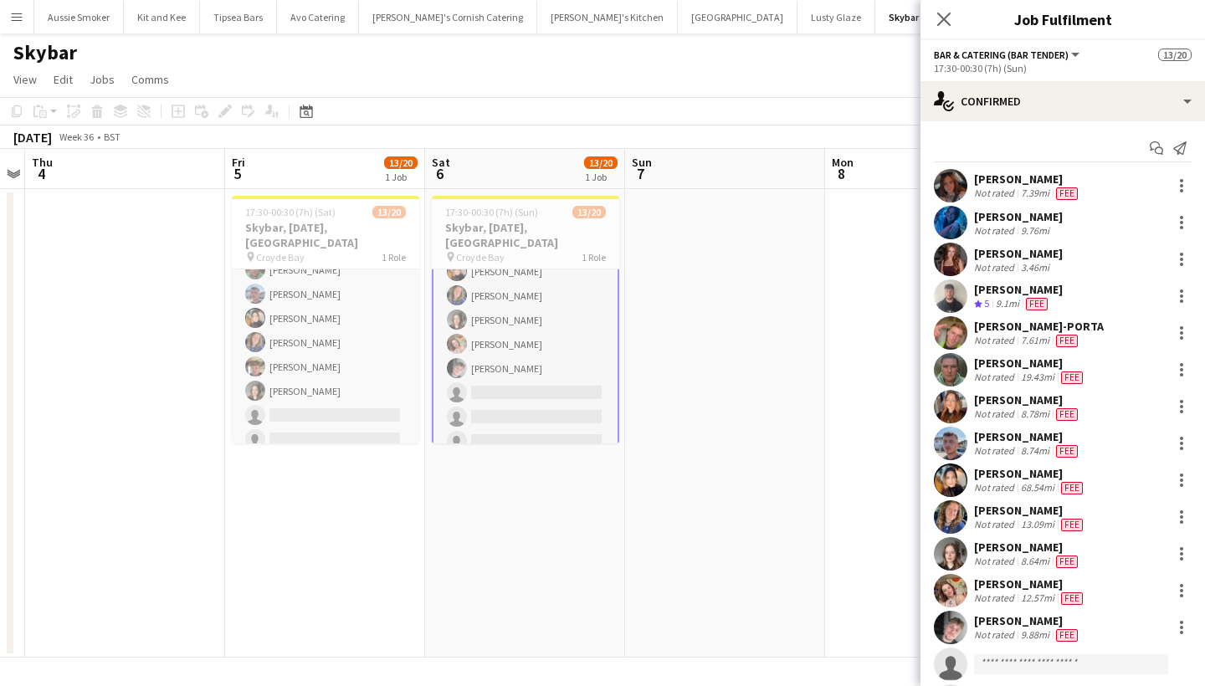
click at [1013, 625] on div "[PERSON_NAME]" at bounding box center [1027, 620] width 107 height 15
